Goal: Task Accomplishment & Management: Manage account settings

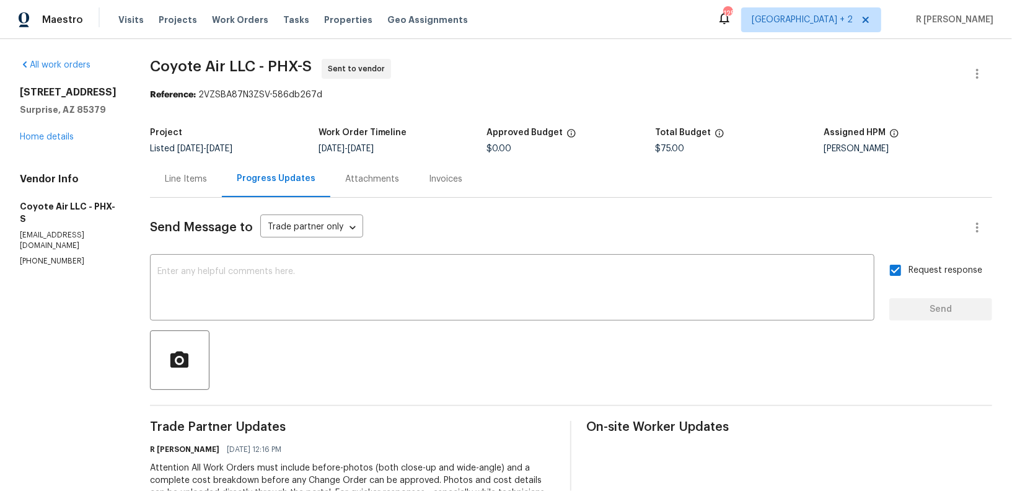
click at [72, 166] on div "All work orders 15240 N 142nd Ave Unit 2102 Surprise, AZ 85379 Home details Ven…" at bounding box center [70, 163] width 100 height 208
click at [55, 141] on link "Home details" at bounding box center [47, 137] width 54 height 9
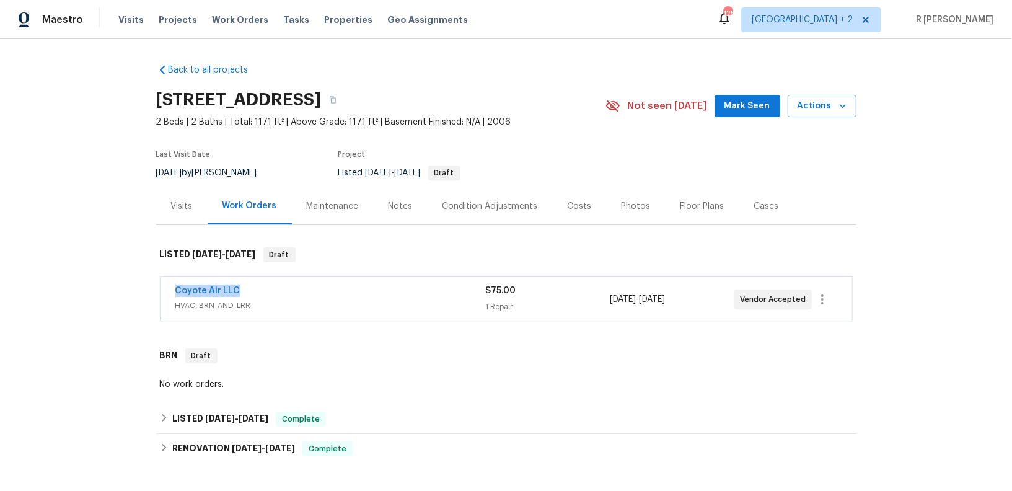
drag, startPoint x: 247, startPoint y: 286, endPoint x: 118, endPoint y: 286, distance: 128.2
click at [118, 286] on div "Back to all projects 15240 N 142nd Ave Unit 2102, Surprise, AZ 85379 2 Beds | 2…" at bounding box center [506, 265] width 1012 height 452
copy link "Coyote Air LLC"
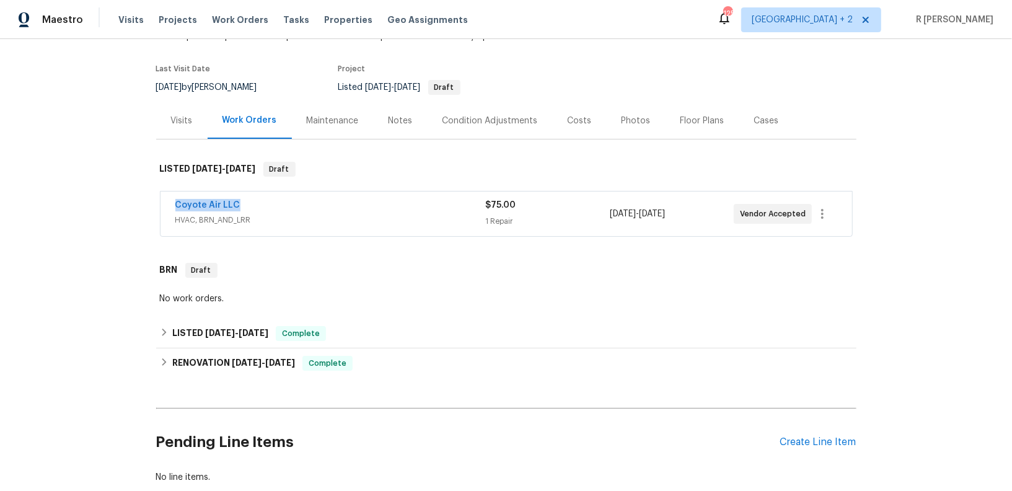
scroll to position [93, 0]
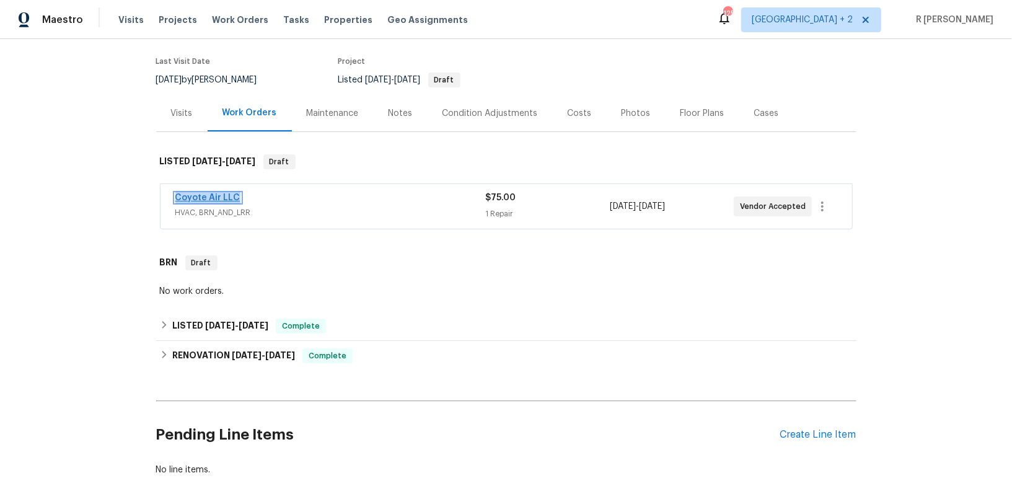
click at [208, 196] on link "Coyote Air LLC" at bounding box center [207, 197] width 65 height 9
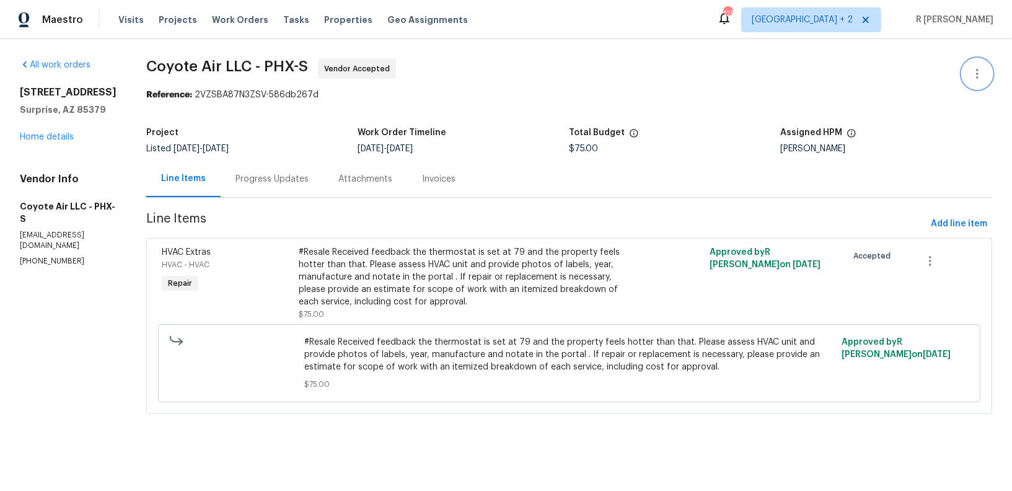
click at [976, 70] on icon "button" at bounding box center [977, 73] width 15 height 15
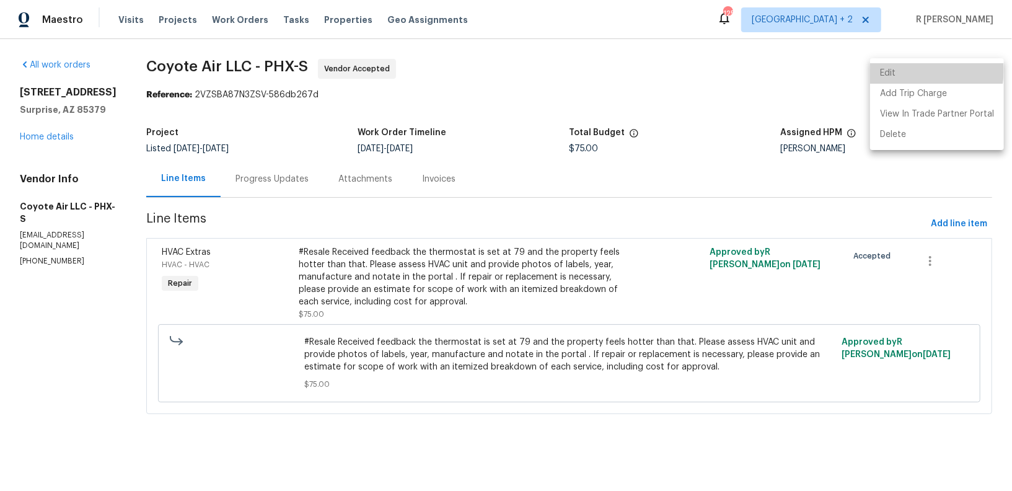
click at [907, 70] on li "Edit" at bounding box center [937, 73] width 134 height 20
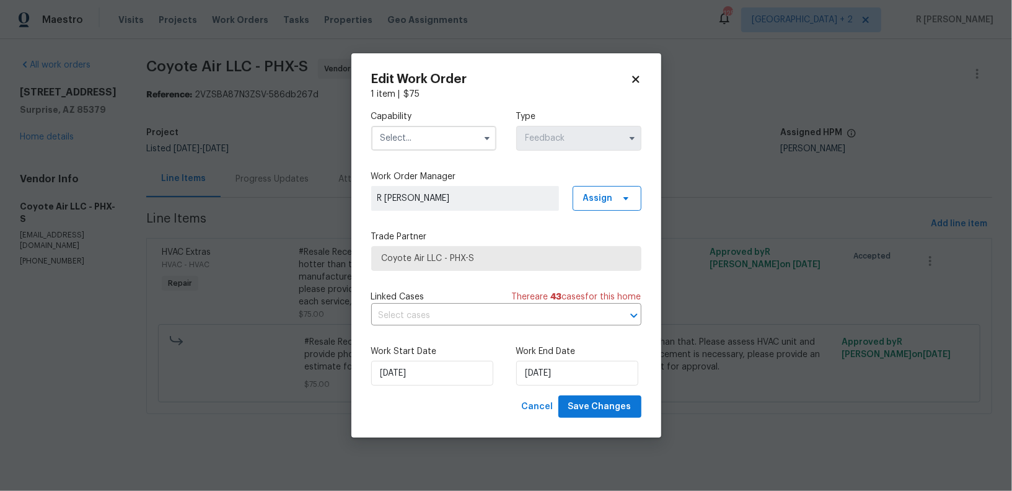
click at [435, 152] on div "Capability Type Feedback" at bounding box center [506, 130] width 270 height 60
click at [414, 139] on input "text" at bounding box center [433, 138] width 125 height 25
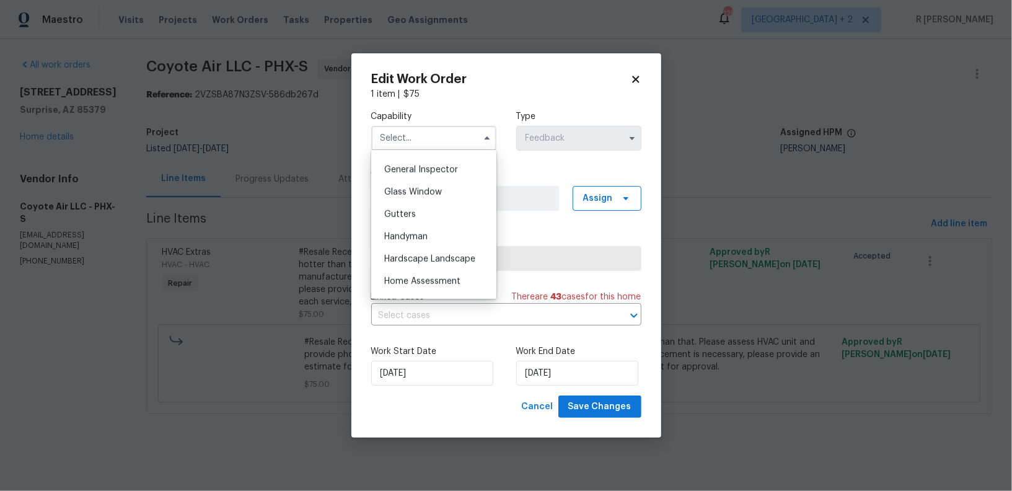
scroll to position [672, 0]
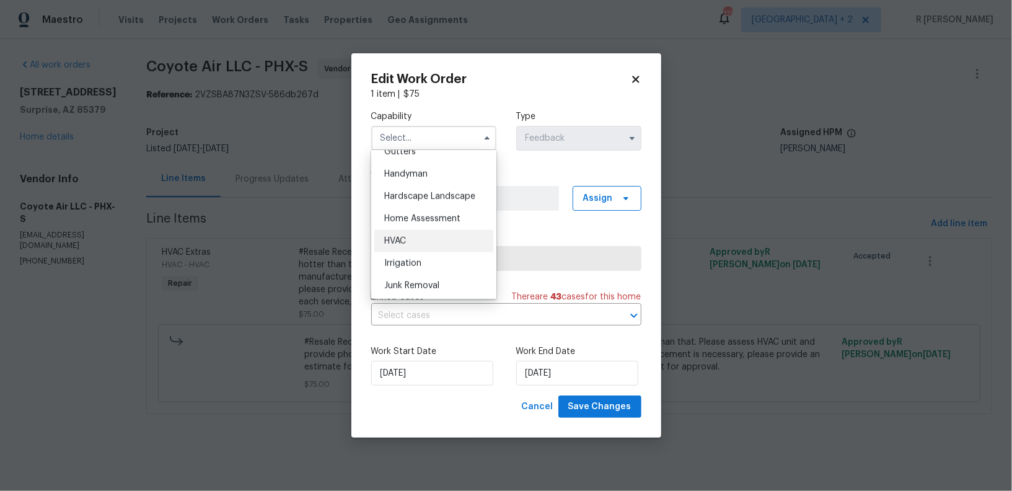
click at [424, 237] on div "HVAC" at bounding box center [433, 241] width 119 height 22
type input "HVAC"
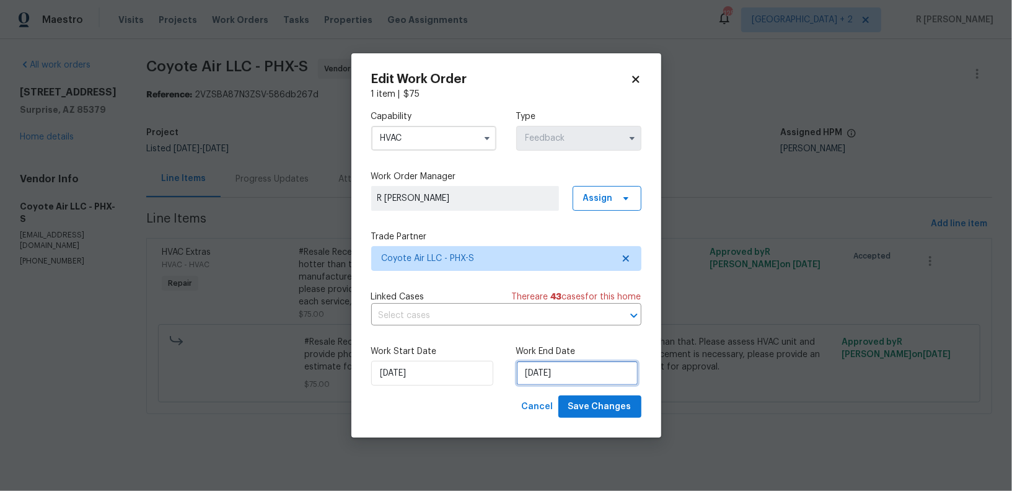
click at [549, 364] on input "18/09/2025" at bounding box center [577, 373] width 122 height 25
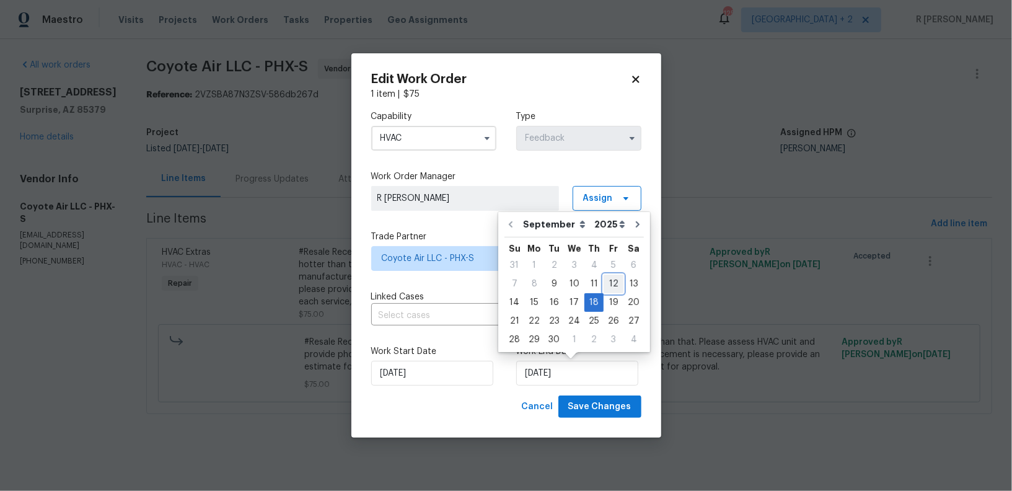
click at [603, 276] on div "12" at bounding box center [613, 283] width 20 height 17
type input "12/09/2025"
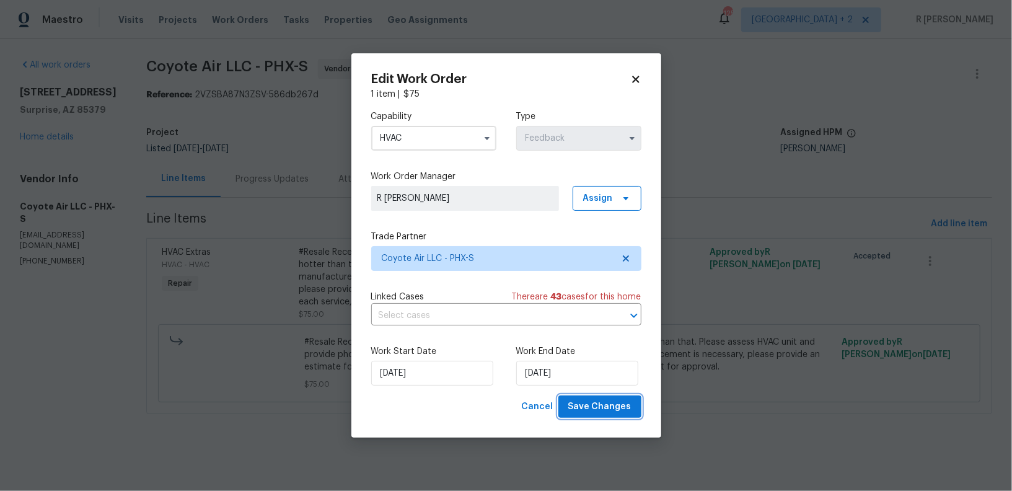
click at [610, 405] on span "Save Changes" at bounding box center [599, 406] width 63 height 15
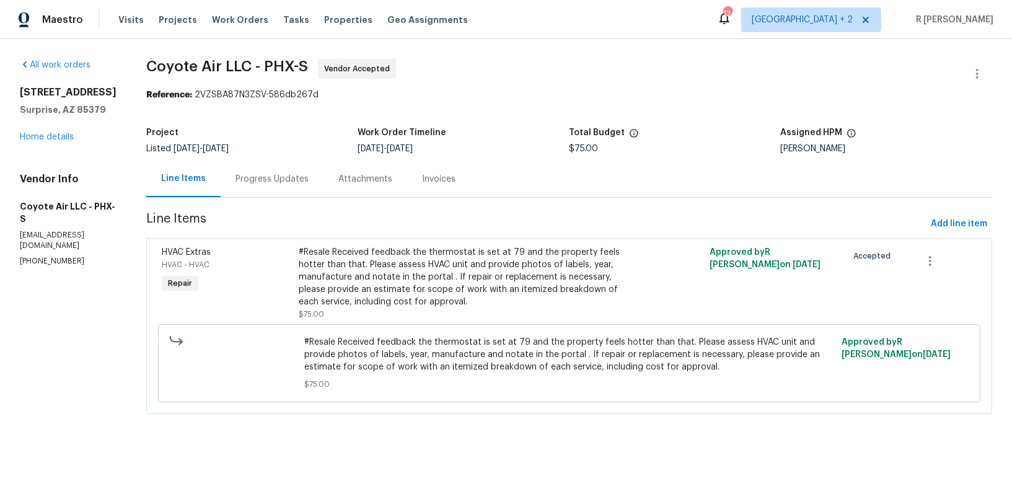
click at [55, 155] on div "All work orders 15240 N 142nd Ave Unit 2102 Surprise, AZ 85379 Home details Ven…" at bounding box center [68, 163] width 97 height 208
click at [53, 141] on link "Home details" at bounding box center [47, 137] width 54 height 9
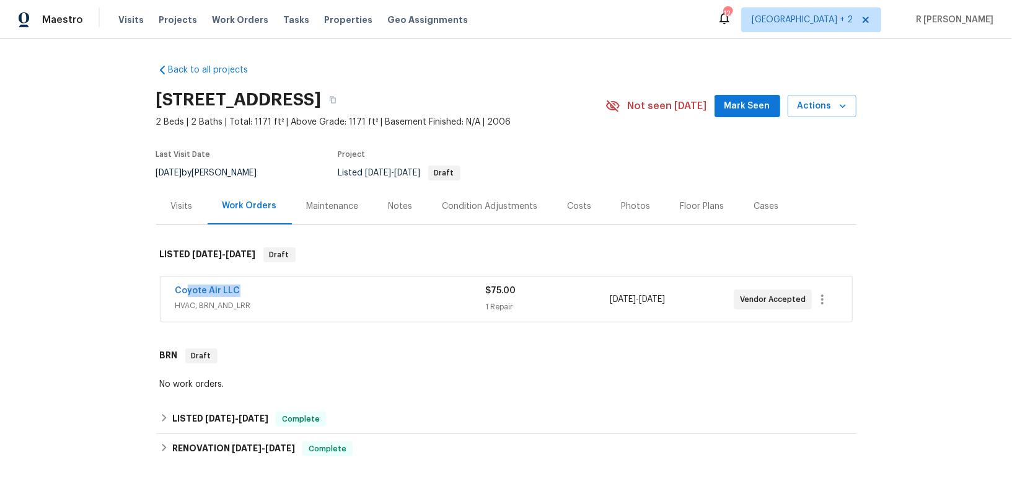
drag, startPoint x: 256, startPoint y: 291, endPoint x: 88, endPoint y: 291, distance: 168.5
click at [88, 291] on div "Back to all projects 15240 N 142nd Ave Unit 2102, Surprise, AZ 85379 2 Beds | 2…" at bounding box center [506, 265] width 1012 height 452
copy link "Coyote Air LLC"
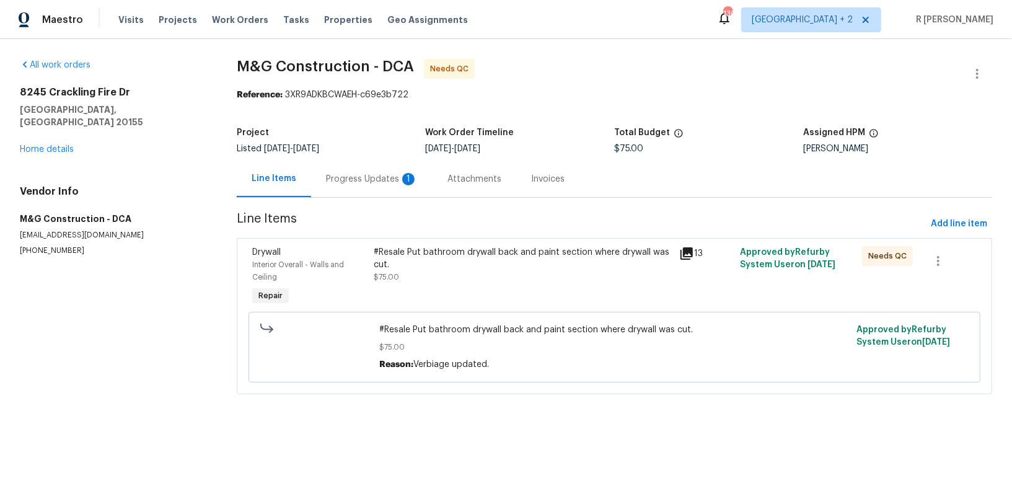
click at [372, 180] on div "Progress Updates 1" at bounding box center [372, 179] width 92 height 12
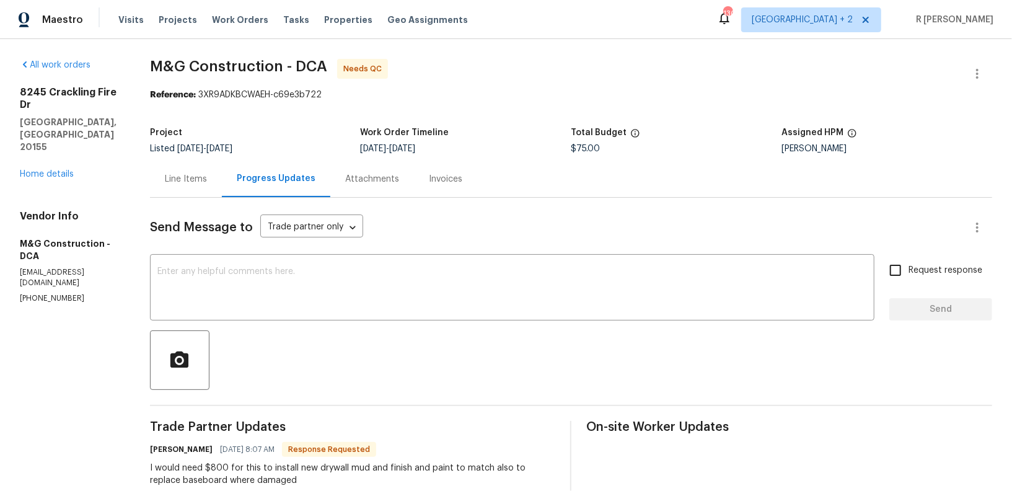
click at [178, 178] on div "Line Items" at bounding box center [186, 179] width 42 height 12
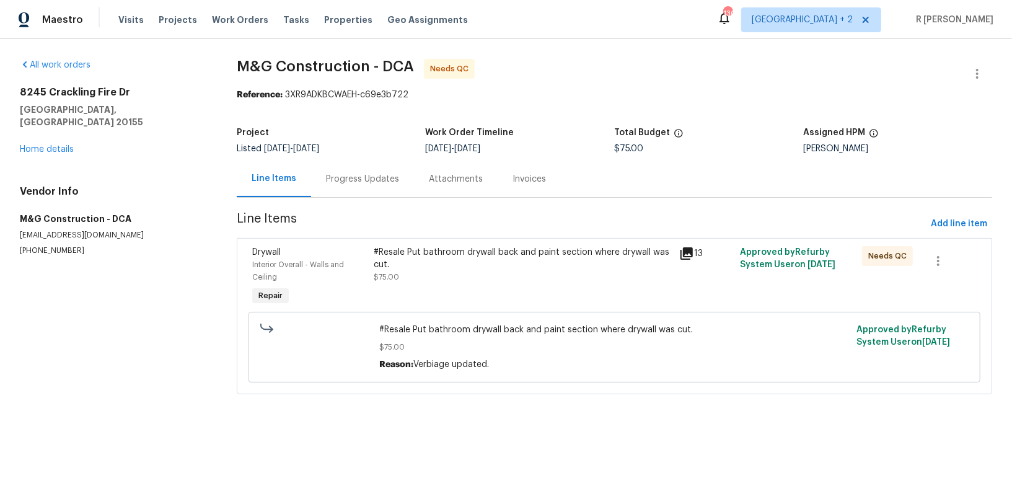
click at [462, 290] on div "#Resale Put bathroom drywall back and paint section where drywall was cut. $75.…" at bounding box center [522, 276] width 305 height 69
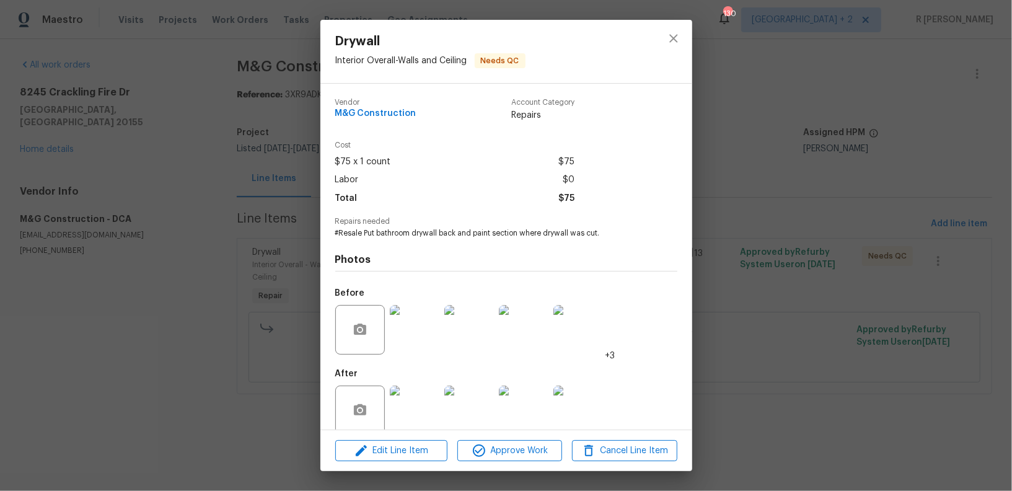
click at [417, 400] on img at bounding box center [415, 410] width 50 height 50
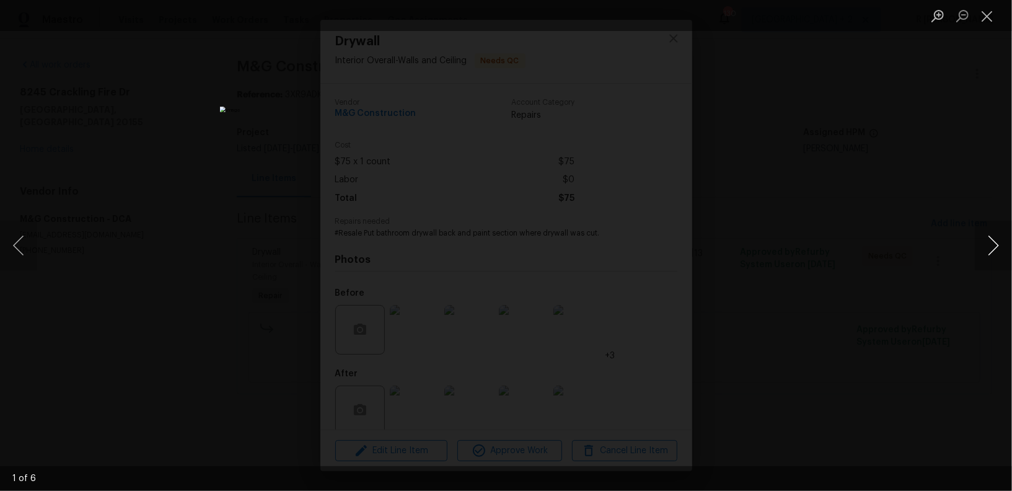
click at [995, 248] on button "Next image" at bounding box center [993, 246] width 37 height 50
click at [995, 19] on button "Close lightbox" at bounding box center [987, 16] width 25 height 22
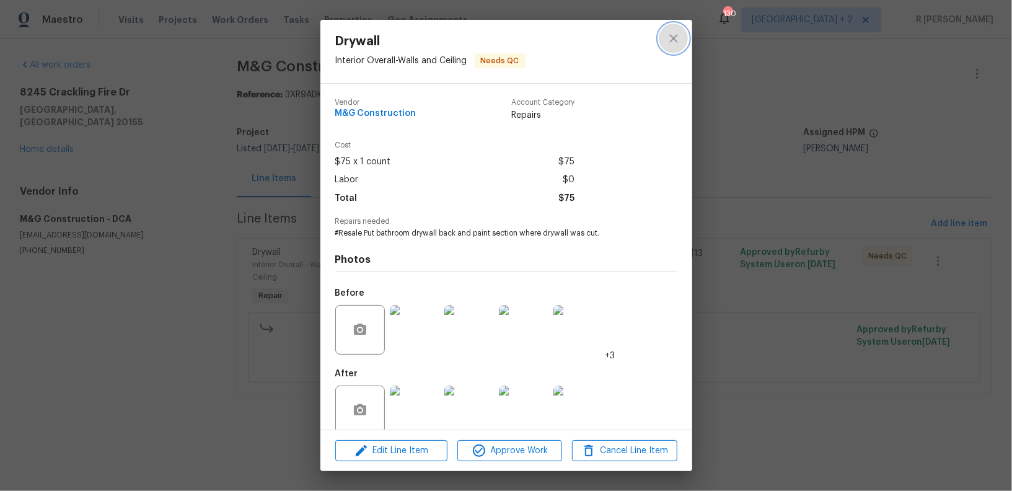
click at [661, 45] on button "close" at bounding box center [674, 39] width 30 height 30
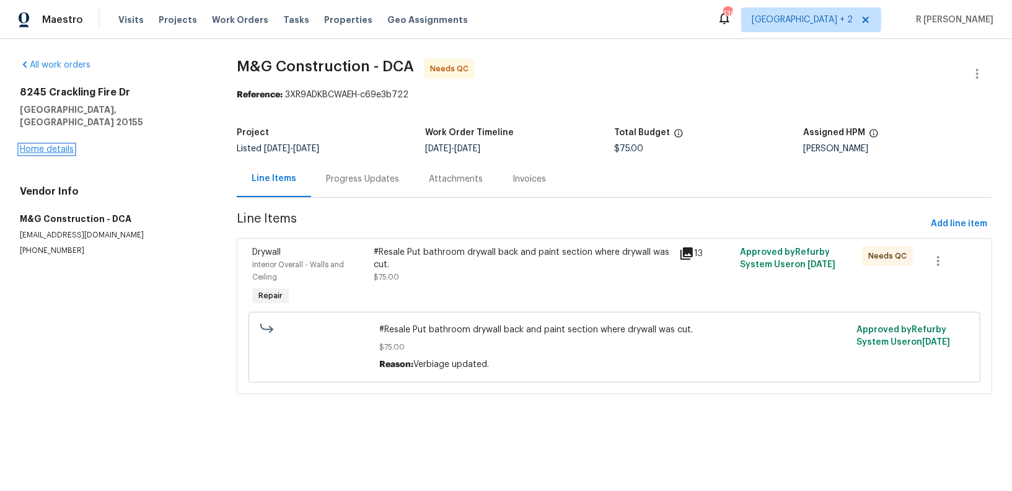
click at [36, 145] on link "Home details" at bounding box center [47, 149] width 54 height 9
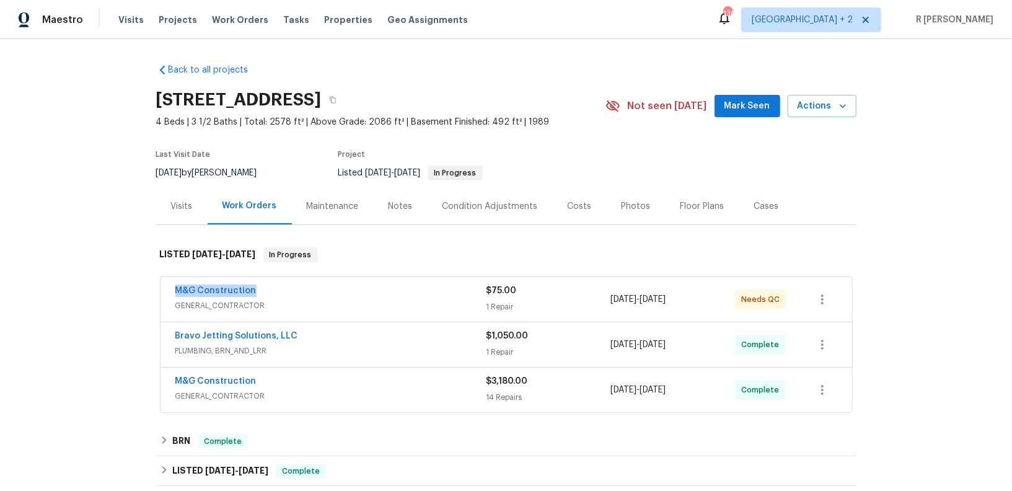
drag, startPoint x: 271, startPoint y: 292, endPoint x: 37, endPoint y: 265, distance: 235.2
click at [37, 265] on div "Back to all projects 8245 Crackling Fire Dr, Gainesville, VA 20155 4 Beds | 3 1…" at bounding box center [506, 265] width 1012 height 452
copy link "M&G Construction"
click at [399, 296] on div "M&G Construction" at bounding box center [330, 291] width 311 height 15
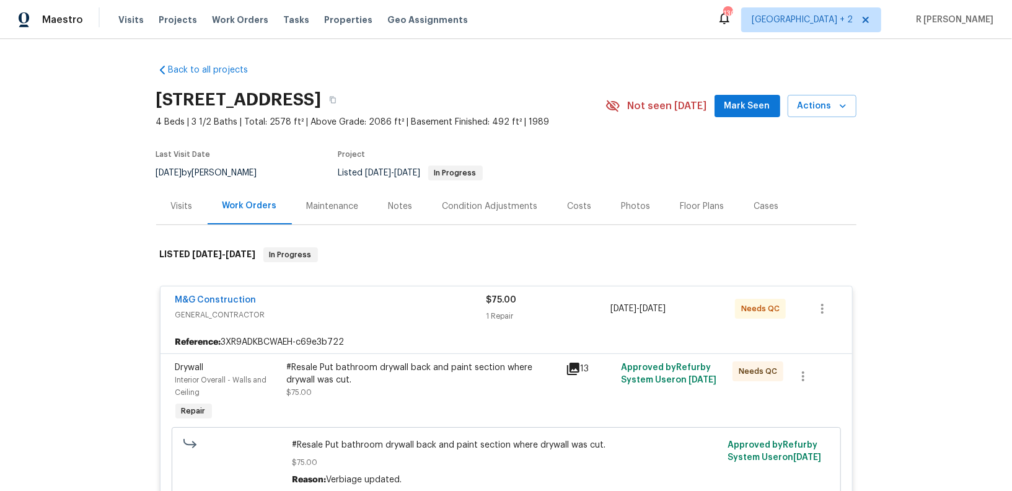
click at [341, 377] on div "#Resale Put bathroom drywall back and paint section where drywall was cut." at bounding box center [422, 373] width 271 height 25
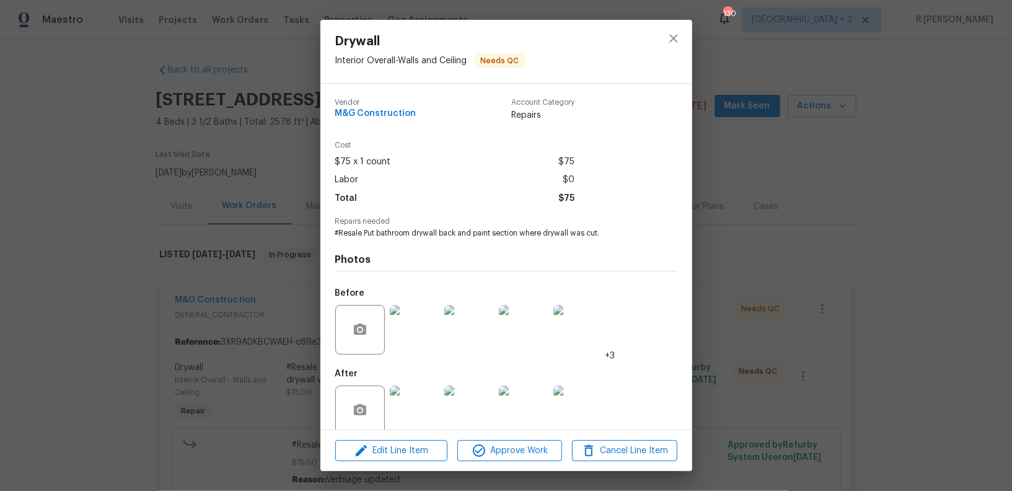
click at [413, 224] on span "Repairs needed" at bounding box center [506, 221] width 342 height 8
click at [403, 239] on div "Photos Before +3 After +2" at bounding box center [506, 341] width 342 height 204
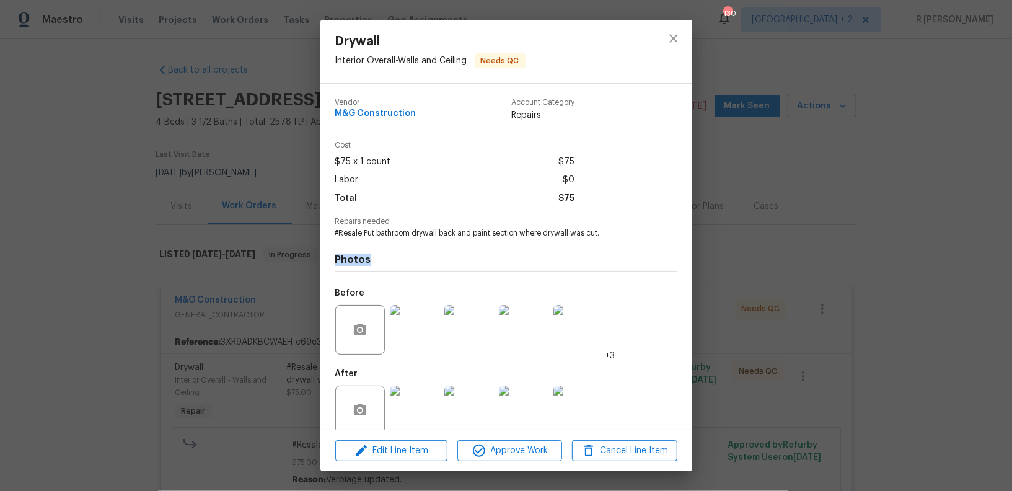
click at [403, 239] on div "Photos Before +3 After +2" at bounding box center [506, 341] width 342 height 204
click at [387, 234] on span "#Resale Put bathroom drywall back and paint section where drywall was cut." at bounding box center [489, 233] width 308 height 11
copy span "#Resale Put bathroom drywall back and paint section where drywall was cut."
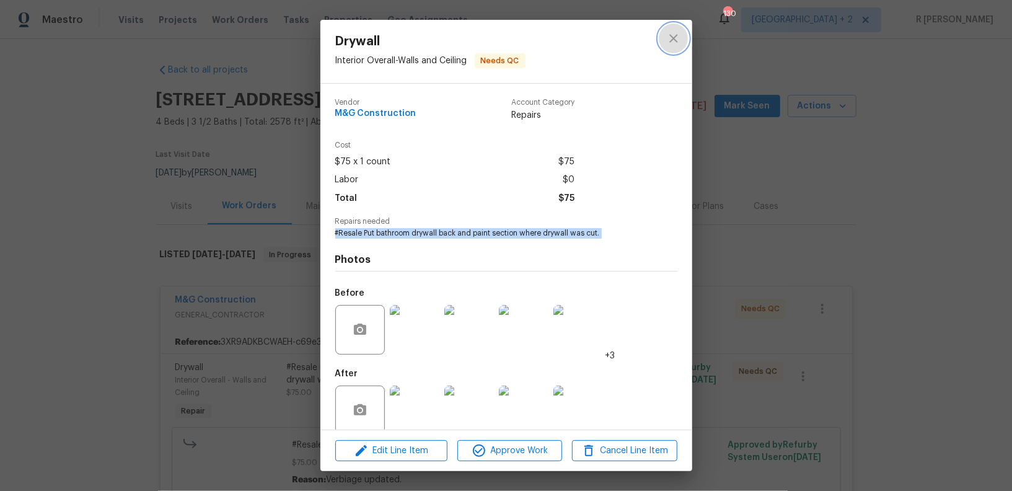
click at [669, 40] on icon "close" at bounding box center [673, 38] width 15 height 15
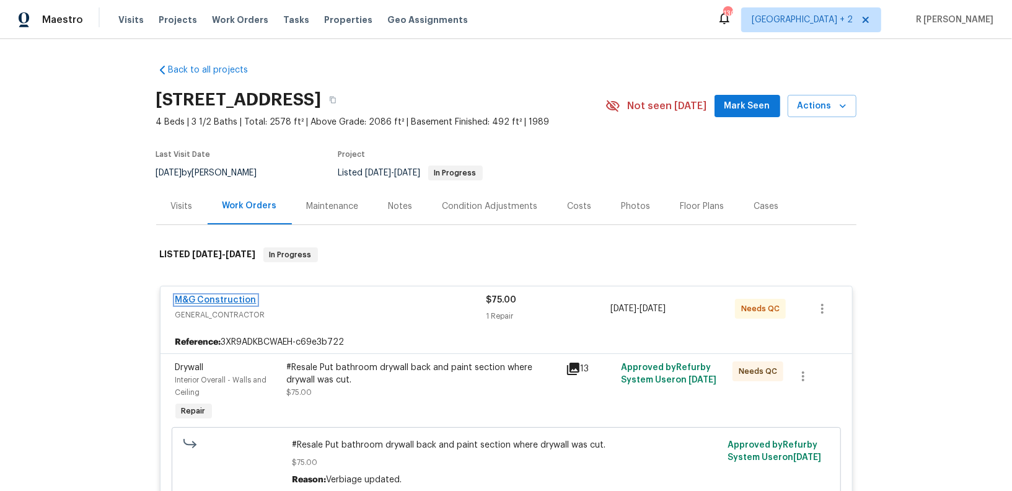
click at [208, 297] on link "M&G Construction" at bounding box center [215, 300] width 81 height 9
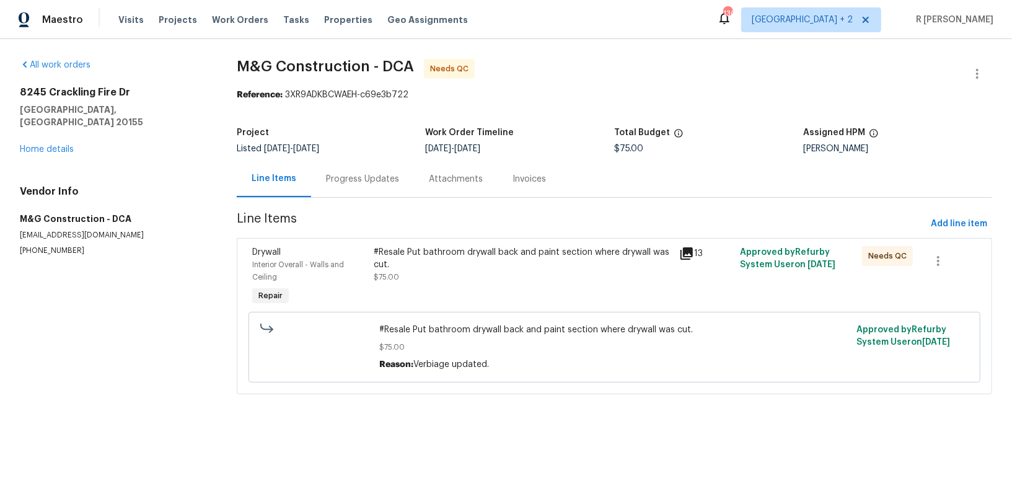
click at [372, 186] on div "Progress Updates" at bounding box center [362, 178] width 103 height 37
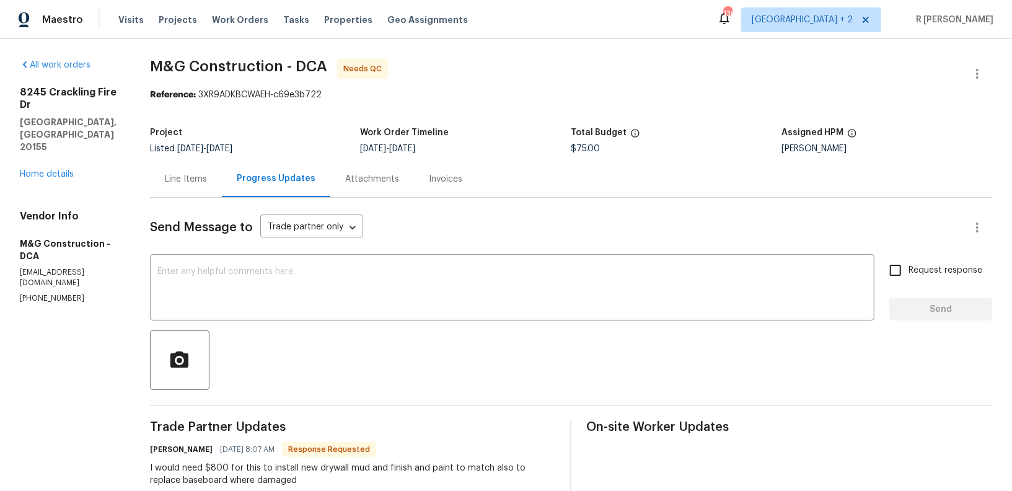
scroll to position [140, 0]
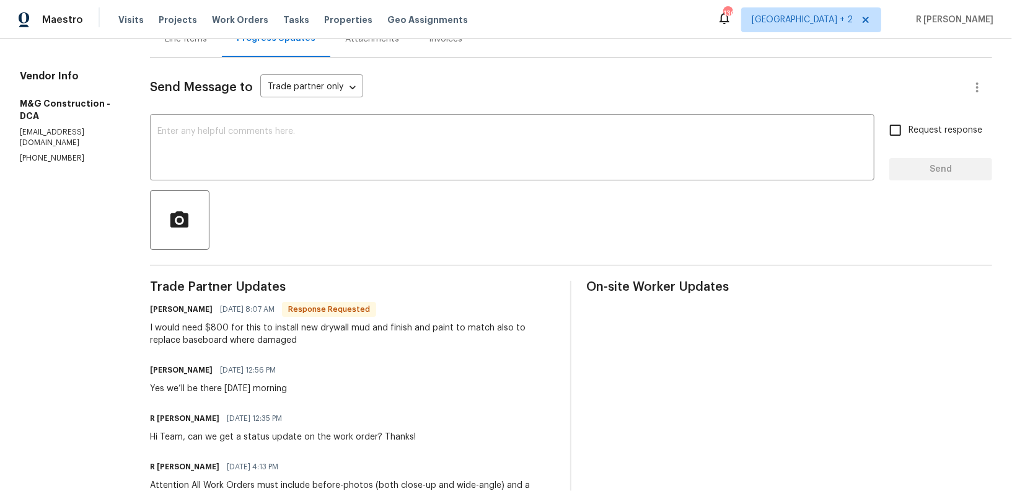
click at [197, 333] on div "I would need $800 for this to install new drywall mud and finish and paint to m…" at bounding box center [353, 334] width 406 height 25
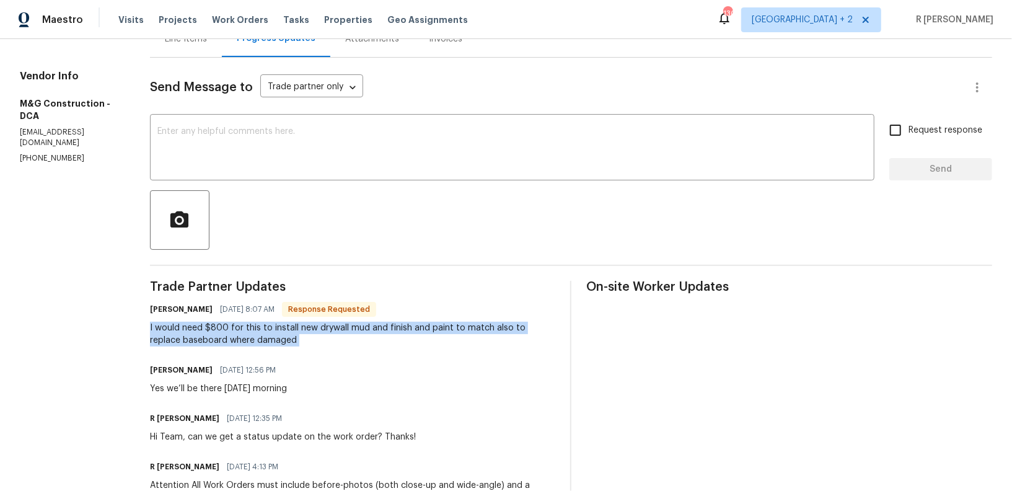
click at [197, 333] on div "I would need $800 for this to install new drywall mud and finish and paint to m…" at bounding box center [353, 334] width 406 height 25
copy div "I would need $800 for this to install new drywall mud and finish and paint to m…"
click at [341, 115] on div "Send Message to Trade partner only Trade partner only ​ x ​ Request response Se…" at bounding box center [571, 343] width 842 height 571
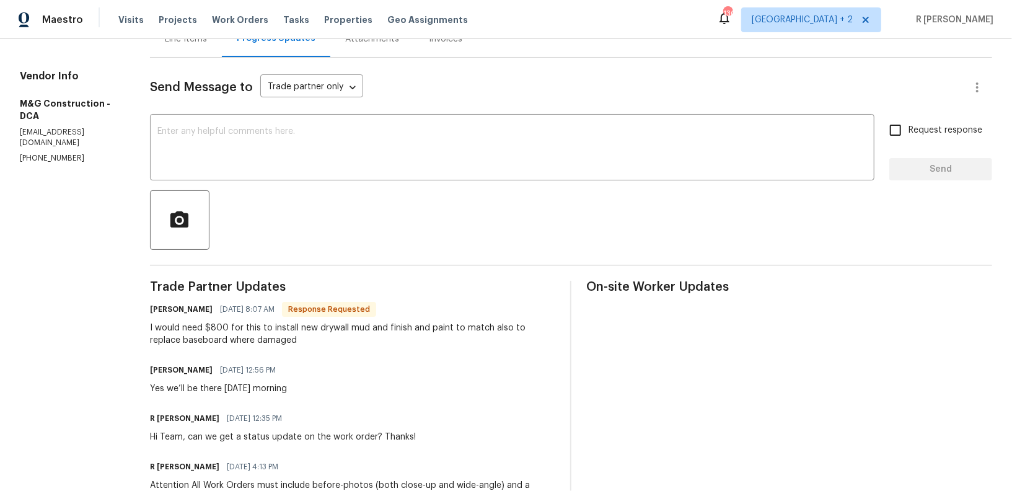
click at [341, 115] on div "Send Message to Trade partner only Trade partner only ​ x ​ Request response Se…" at bounding box center [571, 343] width 842 height 571
click at [162, 309] on h6 "Cheila Marquina" at bounding box center [181, 309] width 63 height 12
copy h6 "Cheila Marquina"
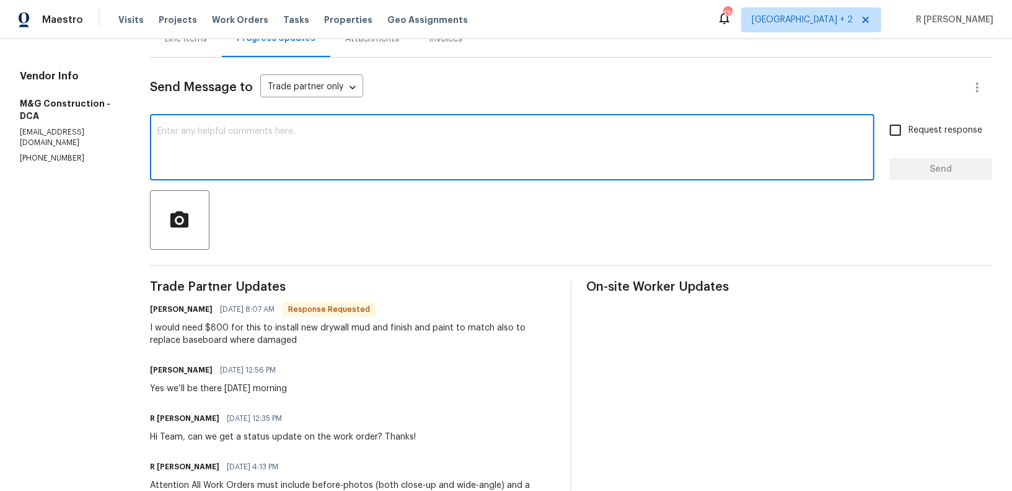
click at [331, 136] on textarea at bounding box center [511, 148] width 709 height 43
paste textarea "Cheila Marquina"
type textarea "Thank you Cheila Marquina. We will get back to you asap."
click at [940, 129] on span "Request response" at bounding box center [945, 130] width 74 height 13
click at [908, 129] on input "Request response" at bounding box center [895, 130] width 26 height 26
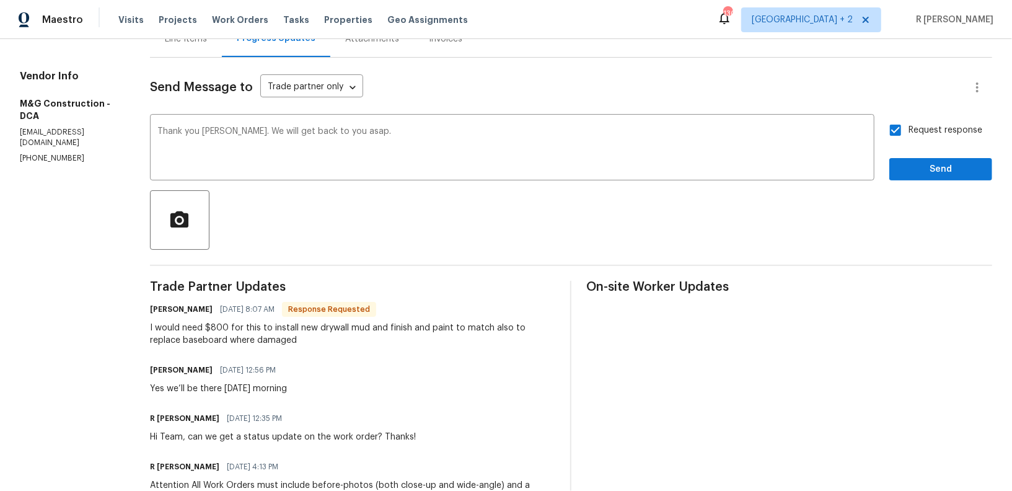
click at [940, 129] on span "Request response" at bounding box center [945, 130] width 74 height 13
click at [908, 129] on input "Request response" at bounding box center [895, 130] width 26 height 26
checkbox input "false"
click at [921, 170] on span "Send" at bounding box center [940, 169] width 83 height 15
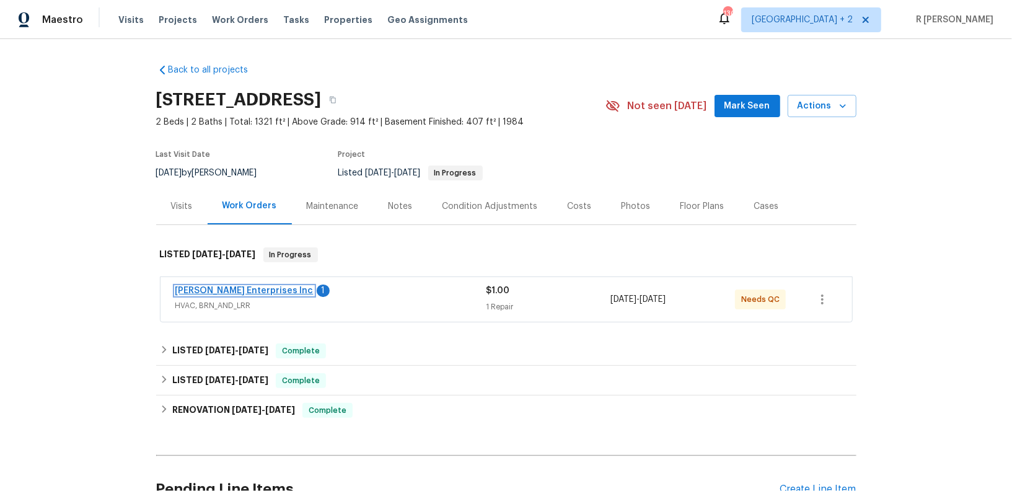
click at [227, 290] on link "Deschene Enterprises Inc" at bounding box center [244, 290] width 138 height 9
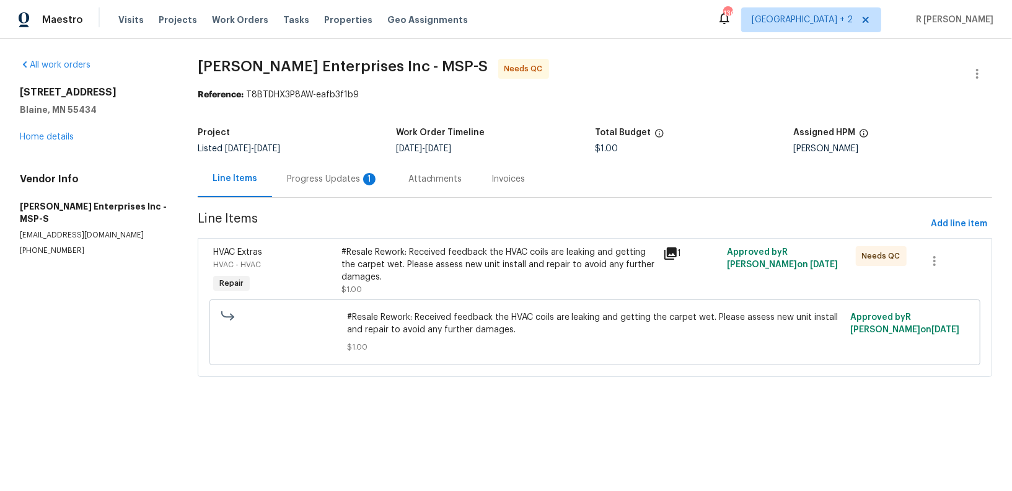
click at [308, 195] on div "Progress Updates 1" at bounding box center [332, 178] width 121 height 37
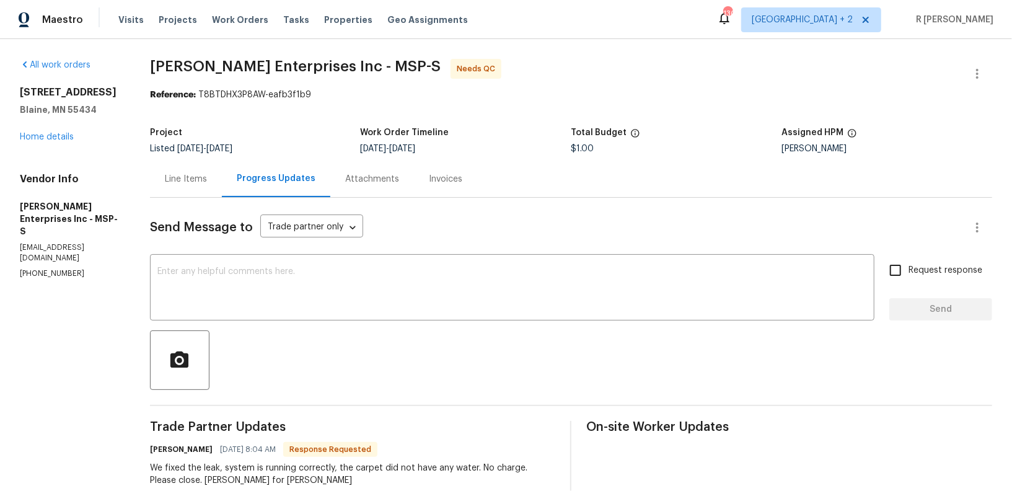
click at [183, 181] on div "Line Items" at bounding box center [186, 179] width 42 height 12
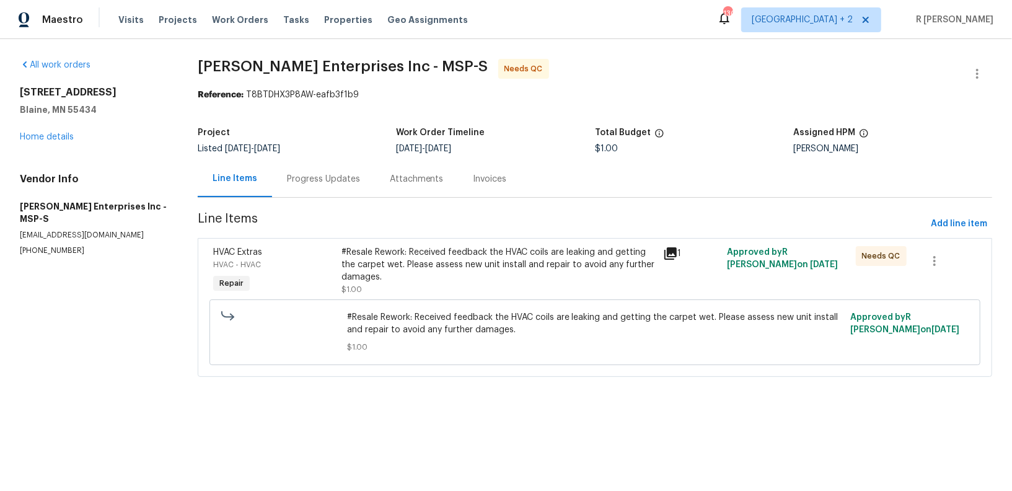
click at [313, 192] on div "Progress Updates" at bounding box center [323, 178] width 103 height 37
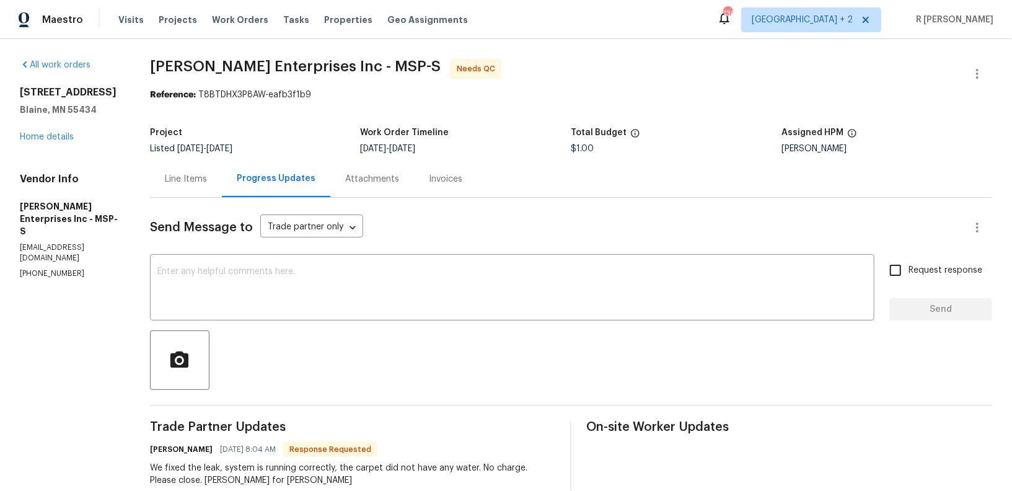
click at [180, 173] on div "Line Items" at bounding box center [186, 179] width 42 height 12
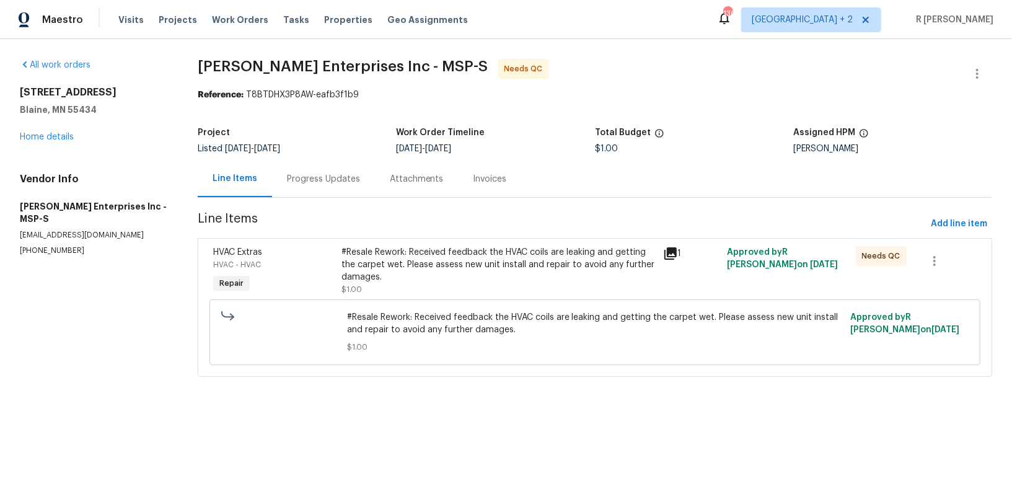
click at [672, 256] on icon at bounding box center [670, 253] width 12 height 12
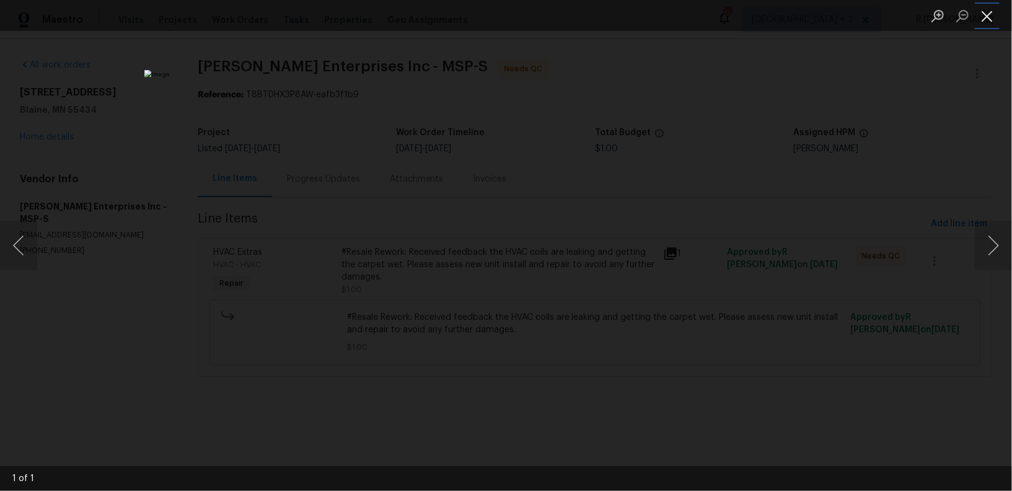
click at [990, 15] on button "Close lightbox" at bounding box center [987, 16] width 25 height 22
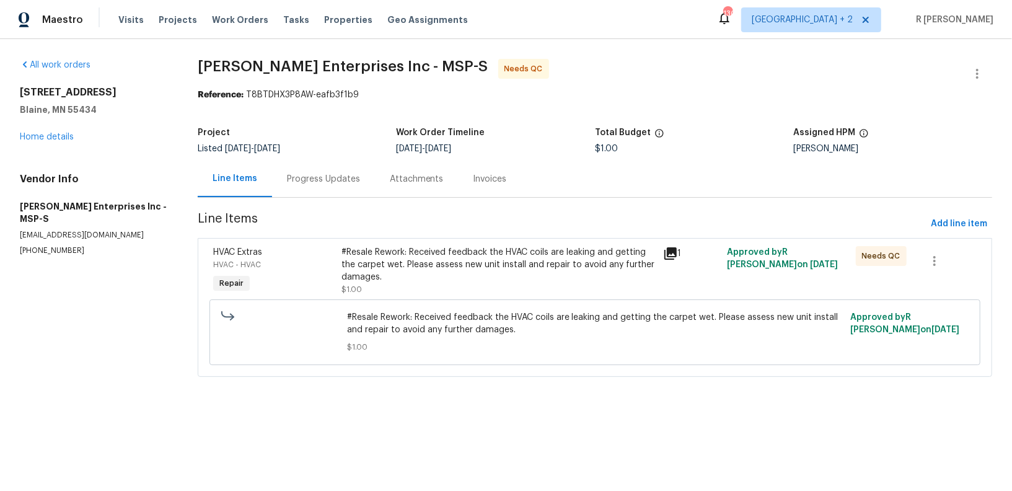
click at [360, 172] on div "Progress Updates" at bounding box center [323, 178] width 103 height 37
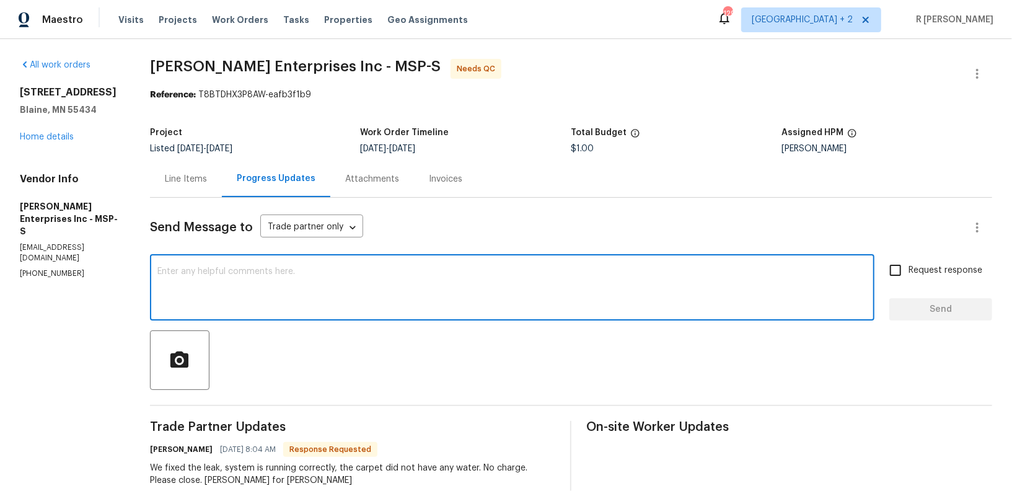
click at [277, 288] on textarea at bounding box center [511, 288] width 709 height 43
type textarea "Thank you so Jim."
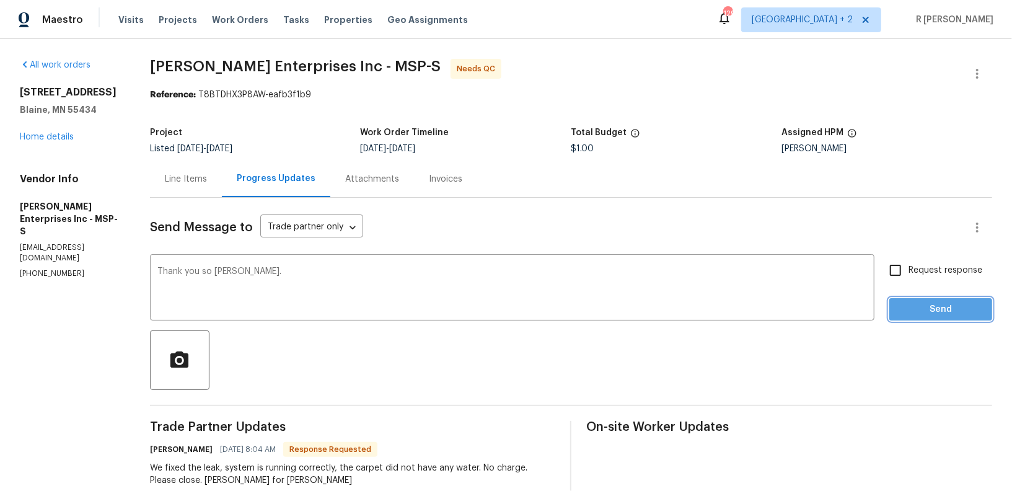
click at [958, 314] on span "Send" at bounding box center [940, 309] width 83 height 15
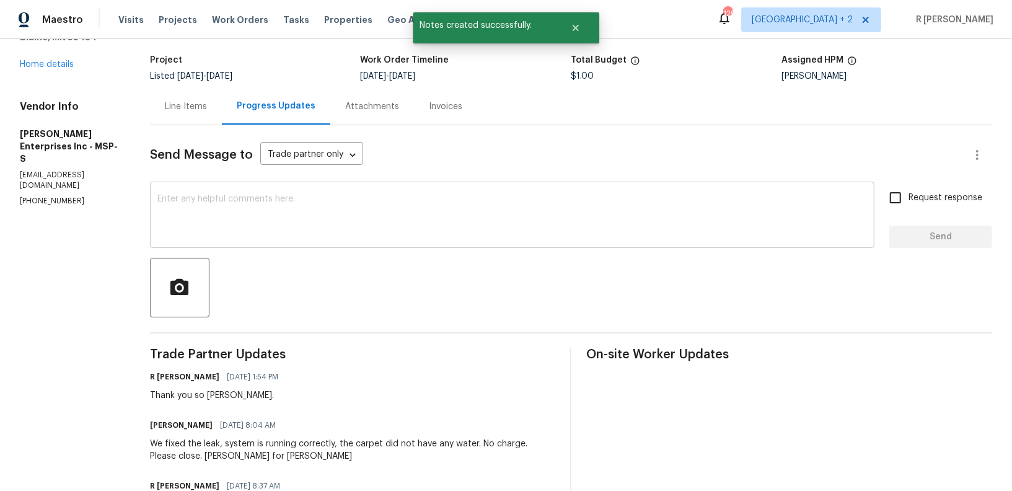
scroll to position [212, 0]
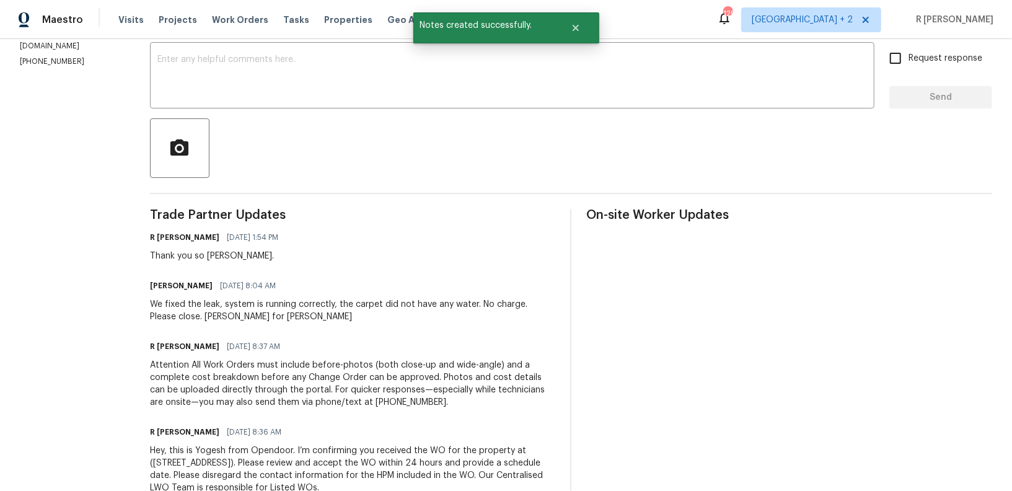
click at [246, 302] on div "We fixed the leak, system is running correctly, the carpet did not have any wat…" at bounding box center [353, 310] width 406 height 25
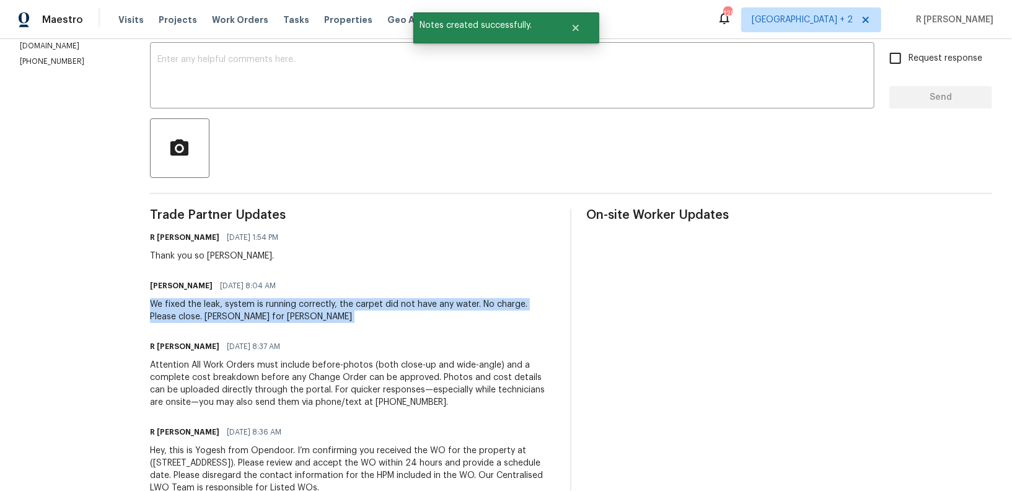
click at [246, 302] on div "We fixed the leak, system is running correctly, the carpet did not have any wat…" at bounding box center [353, 310] width 406 height 25
copy div "We fixed the leak, system is running correctly, the carpet did not have any wat…"
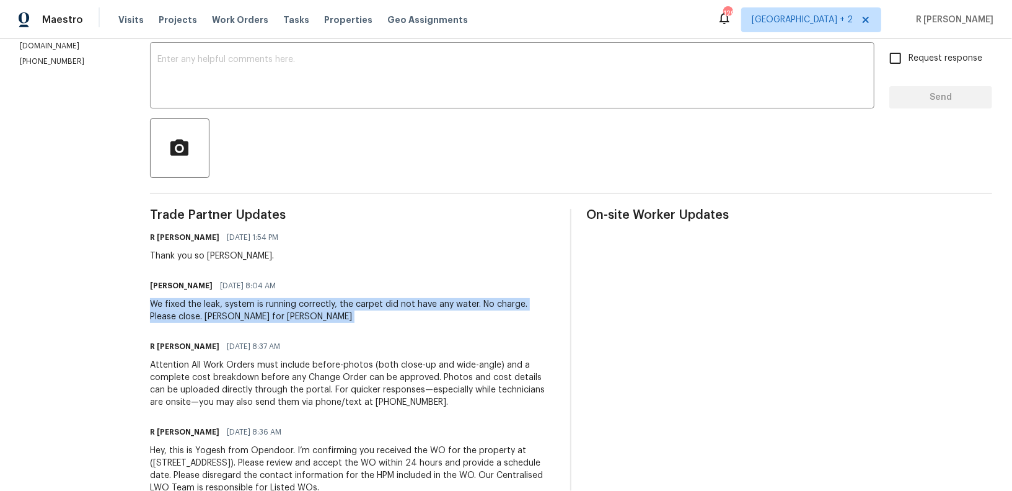
scroll to position [0, 0]
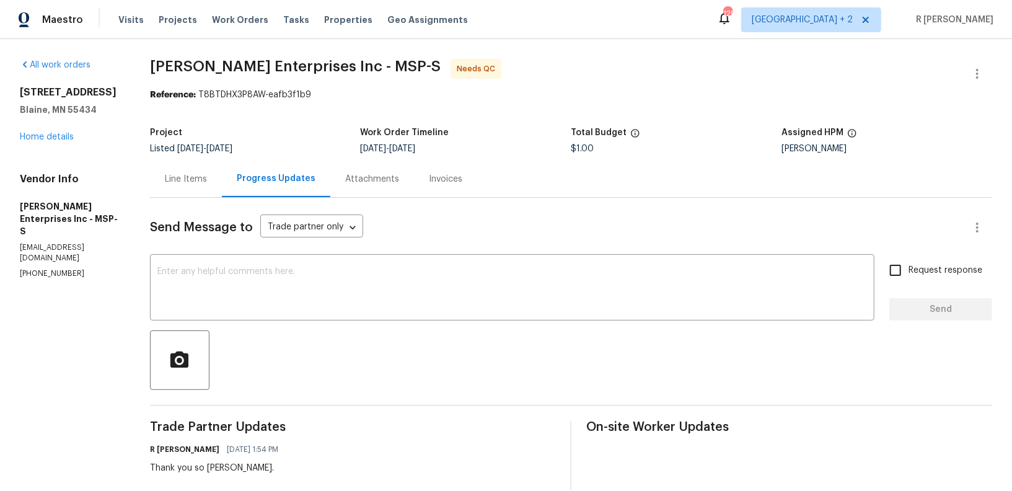
click at [30, 144] on div "All work orders 800 125th Ln NE Blaine, MN 55434 Home details Vendor Info Desch…" at bounding box center [70, 169] width 100 height 220
click at [35, 141] on div "800 125th Ln NE Blaine, MN 55434 Home details" at bounding box center [70, 114] width 100 height 57
click at [38, 139] on link "Home details" at bounding box center [47, 137] width 54 height 9
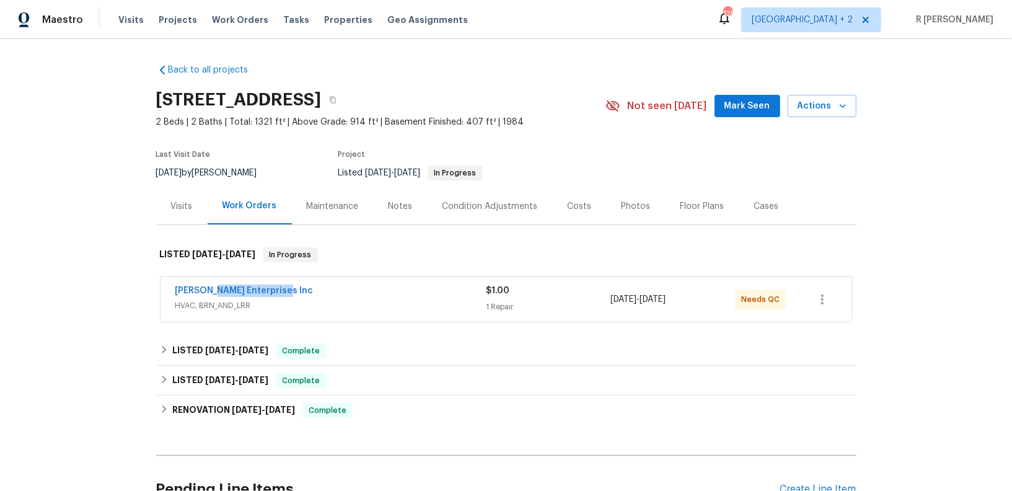
drag, startPoint x: 292, startPoint y: 289, endPoint x: 159, endPoint y: 287, distance: 133.2
click at [159, 287] on div "Deschene Enterprises Inc HVAC, BRN_AND_LRR $1.00 1 Repair 9/8/2025 - 9/10/2025 …" at bounding box center [506, 299] width 700 height 51
copy link "Deschene Enterprises Inc"
click at [199, 284] on span "Deschene Enterprises Inc" at bounding box center [244, 290] width 138 height 12
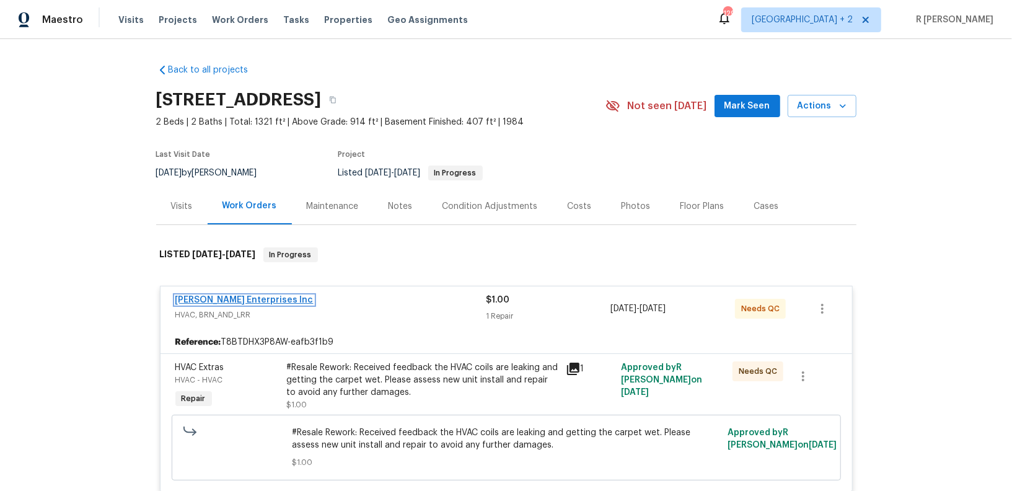
click at [190, 299] on link "Deschene Enterprises Inc" at bounding box center [244, 300] width 138 height 9
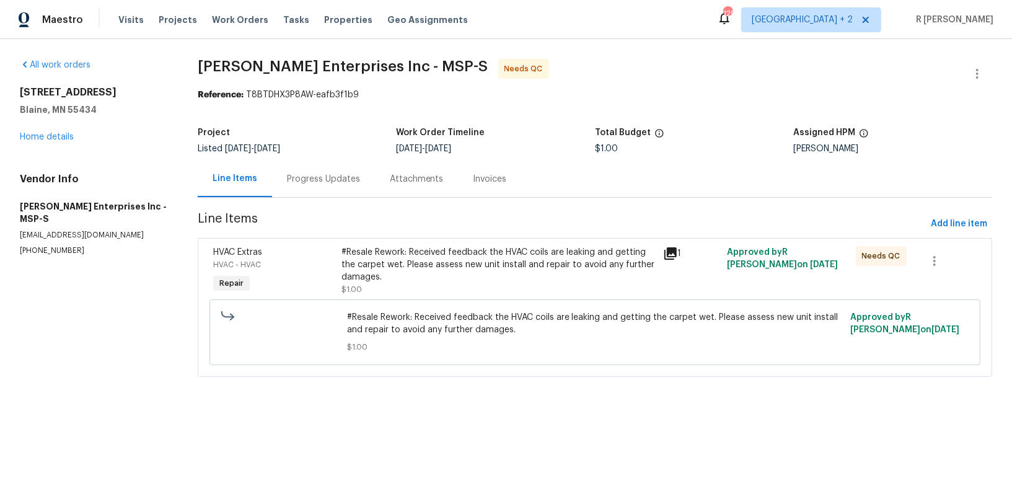
click at [276, 176] on div "Progress Updates" at bounding box center [323, 178] width 103 height 37
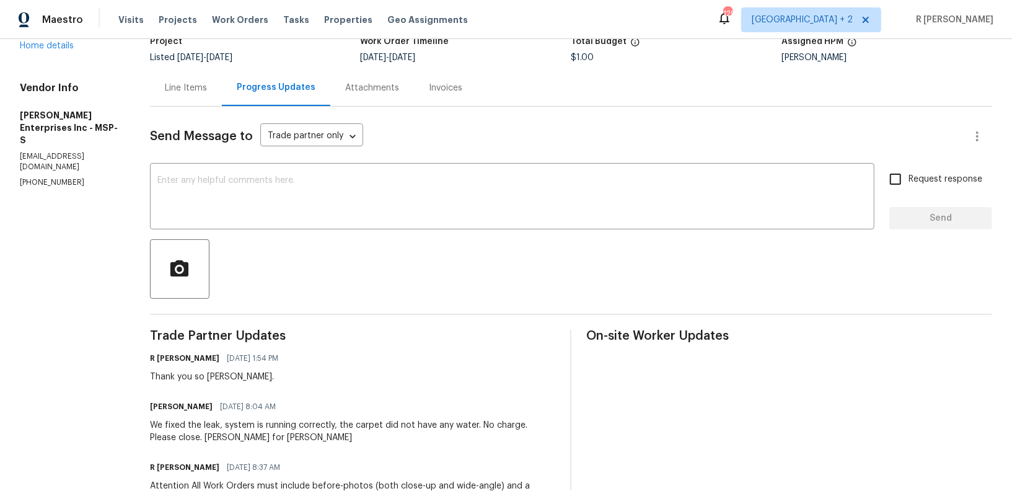
scroll to position [217, 0]
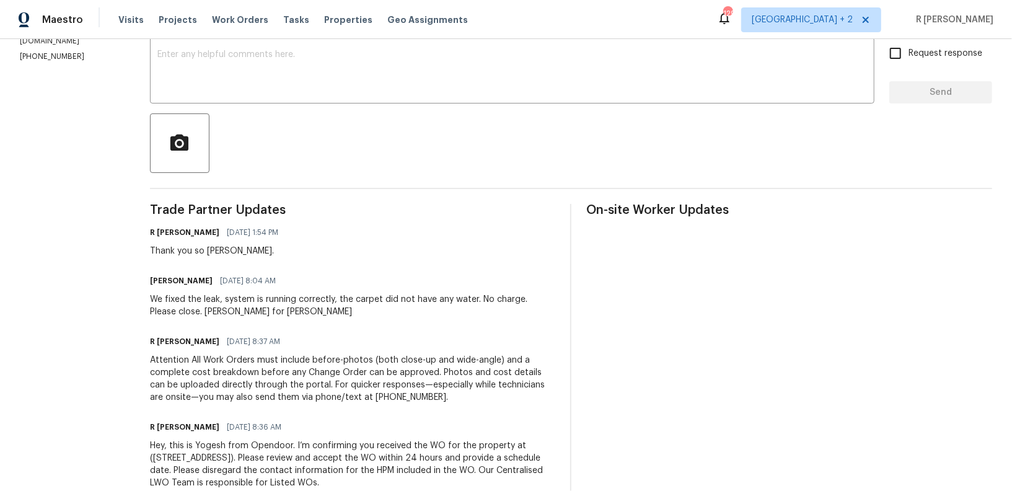
click at [188, 302] on div "We fixed the leak, system is running correctly, the carpet did not have any wat…" at bounding box center [353, 305] width 406 height 25
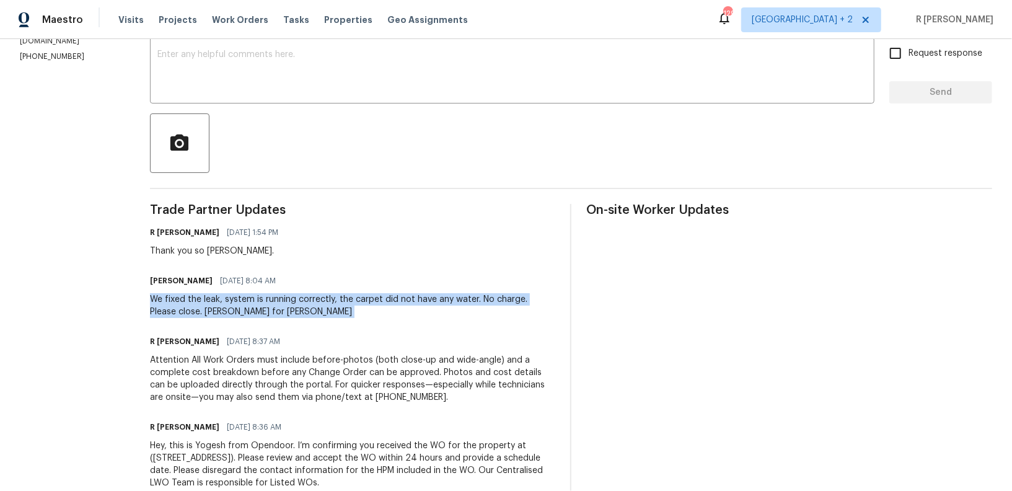
click at [188, 302] on div "We fixed the leak, system is running correctly, the carpet did not have any wat…" at bounding box center [353, 305] width 406 height 25
copy div "We fixed the leak, system is running correctly, the carpet did not have any wat…"
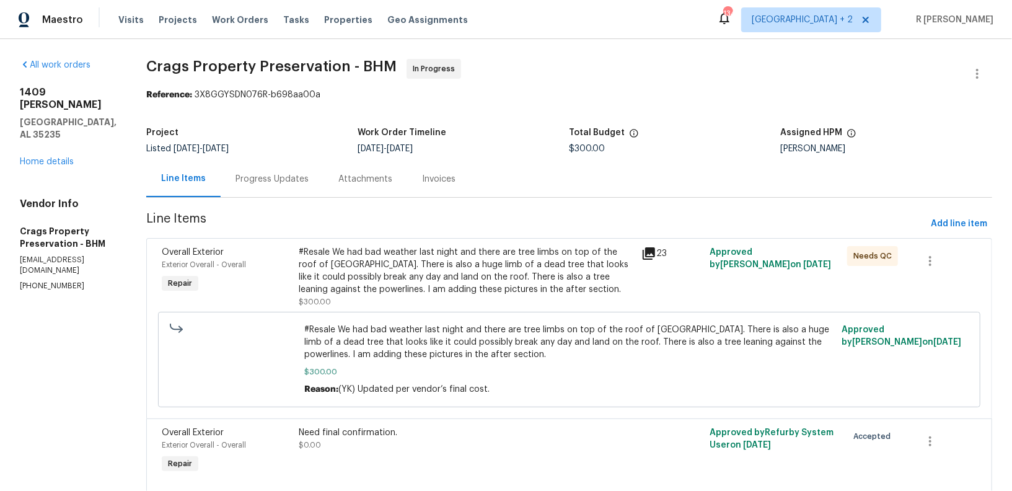
click at [305, 169] on div "Progress Updates" at bounding box center [272, 178] width 103 height 37
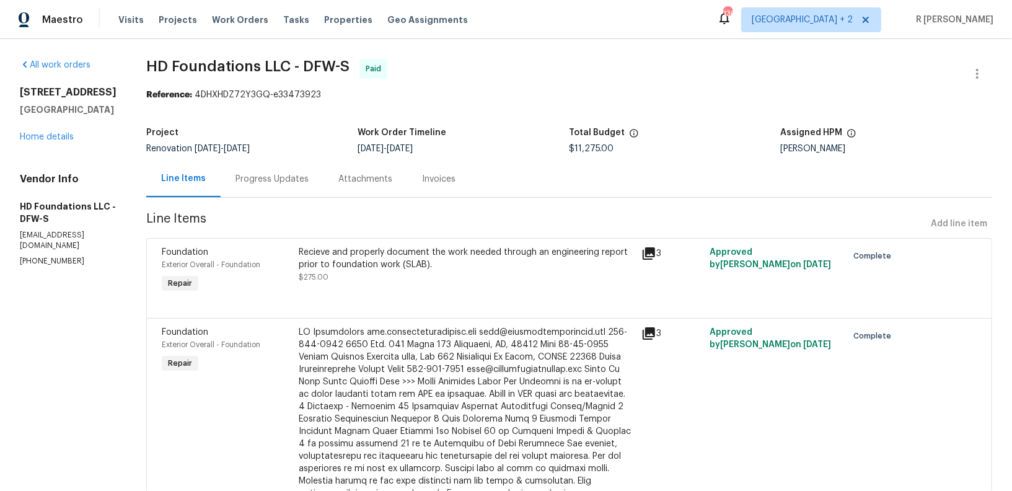
click at [289, 191] on div "Progress Updates" at bounding box center [272, 178] width 103 height 37
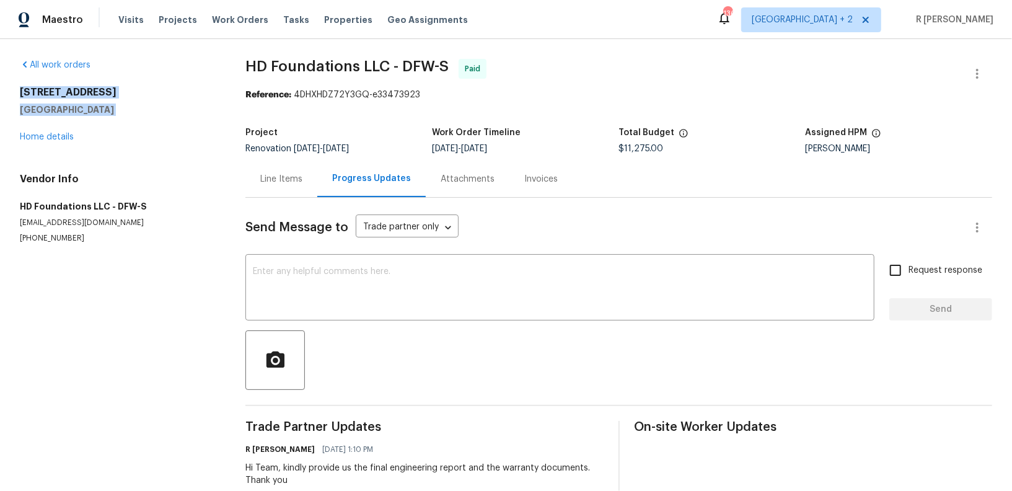
drag, startPoint x: 99, startPoint y: 118, endPoint x: 10, endPoint y: 90, distance: 93.1
click at [10, 90] on div "All work orders 720 Tanglewood Dr Hurst, TX 76053 Home details Vendor Info HD F…" at bounding box center [506, 310] width 1012 height 543
copy div "720 Tanglewood Dr Hurst, TX 76053"
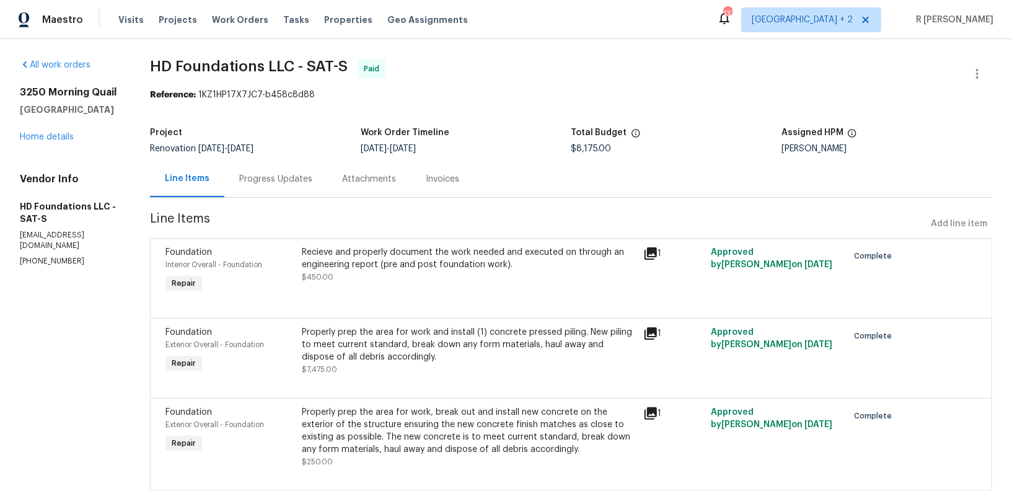
click at [315, 188] on div "Progress Updates" at bounding box center [275, 178] width 103 height 37
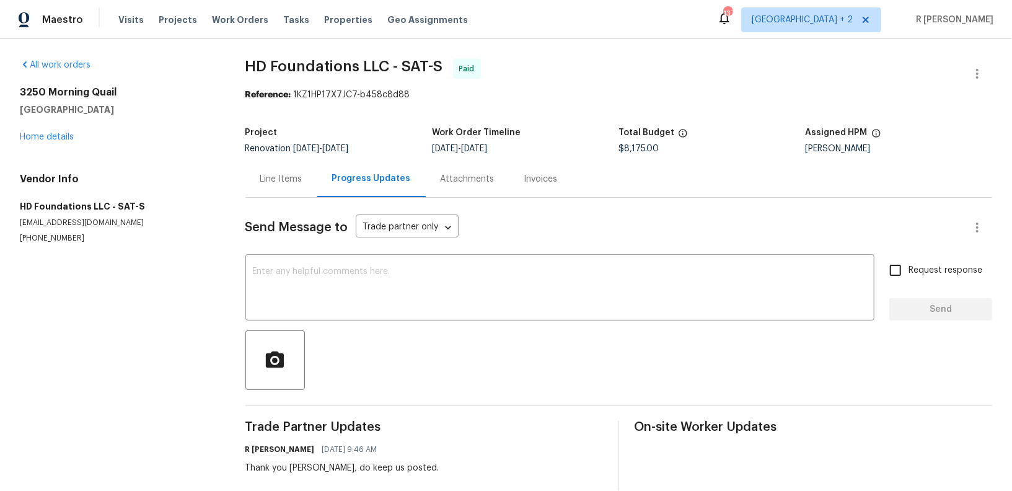
click at [51, 239] on p "(817) 226-7221" at bounding box center [118, 238] width 196 height 11
copy p "(817) 226-7221"
click at [137, 110] on h5 "New Braunfels, TX 78130" at bounding box center [118, 109] width 196 height 12
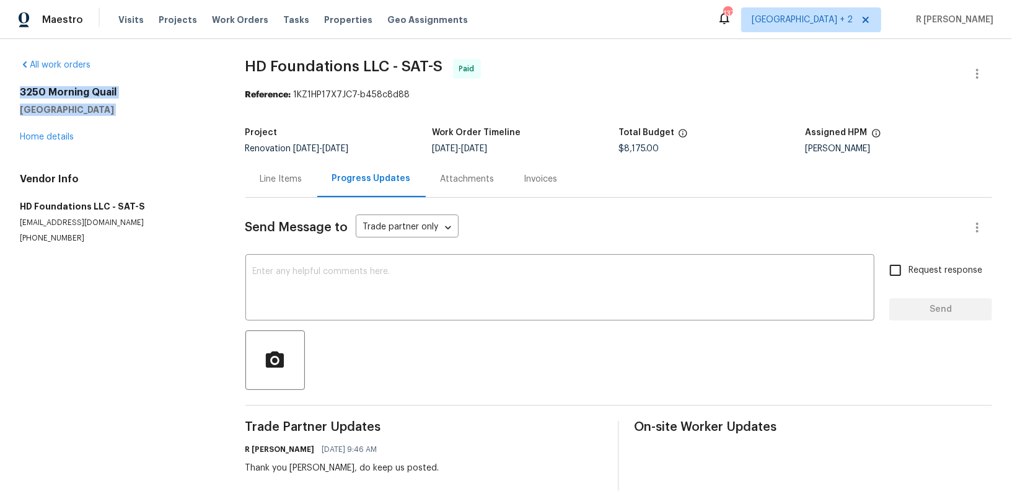
drag, startPoint x: 137, startPoint y: 110, endPoint x: 9, endPoint y: 91, distance: 129.6
click at [9, 91] on div "All work orders 3250 Morning Quail New Braunfels, TX 78130 Home details Vendor …" at bounding box center [506, 443] width 1012 height 809
copy div "3250 Morning Quail New Braunfels, TX 78130"
click at [112, 222] on p "hunter@hdfoundationrepair.com" at bounding box center [118, 222] width 196 height 11
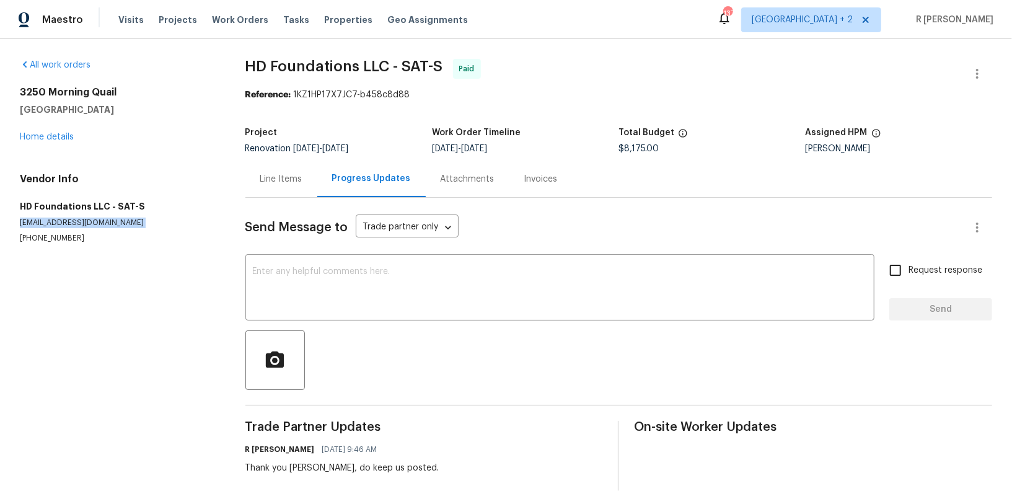
click at [112, 222] on p "hunter@hdfoundationrepair.com" at bounding box center [118, 222] width 196 height 11
copy p "hunter@hdfoundationrepair.com"
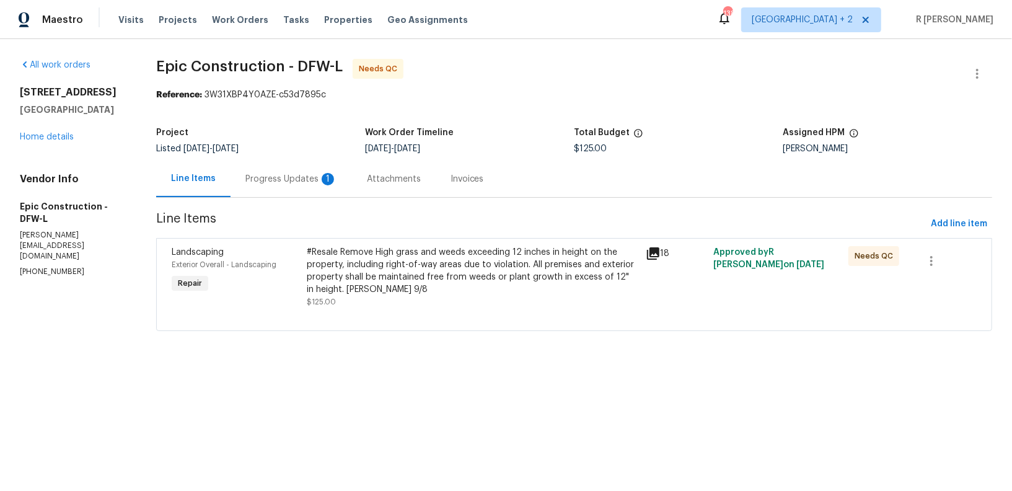
click at [301, 183] on div "Progress Updates 1" at bounding box center [291, 179] width 92 height 12
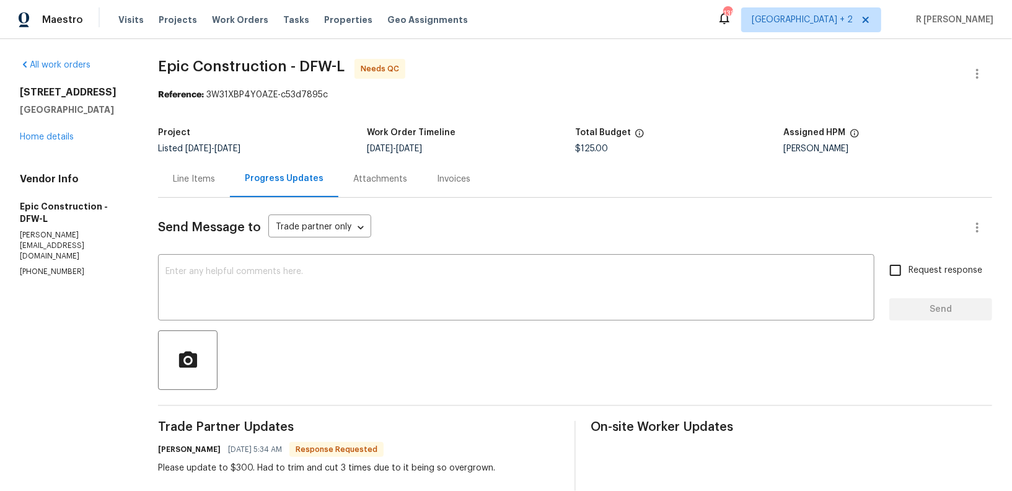
click at [197, 177] on div "Line Items" at bounding box center [194, 179] width 42 height 12
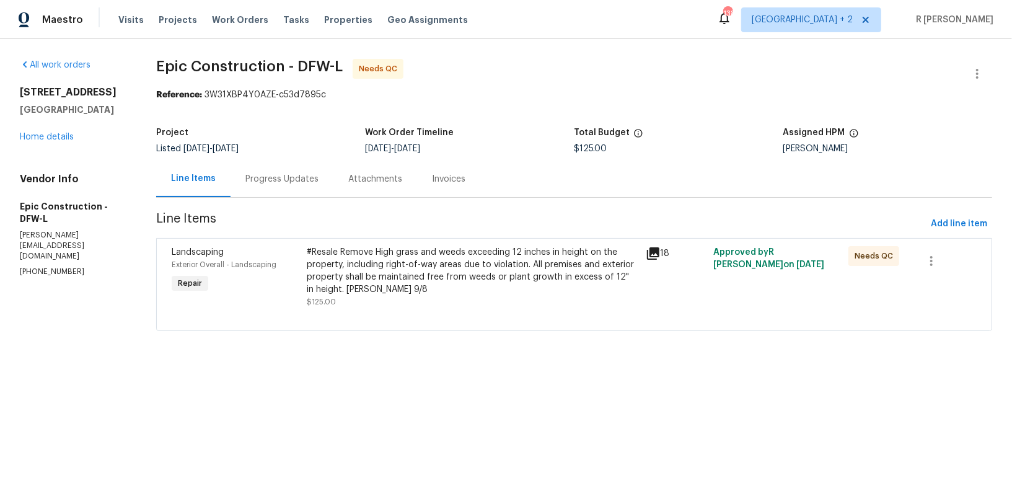
click at [422, 249] on div "#Resale Remove High grass and weeds exceeding 12 inches in height on the proper…" at bounding box center [472, 271] width 331 height 50
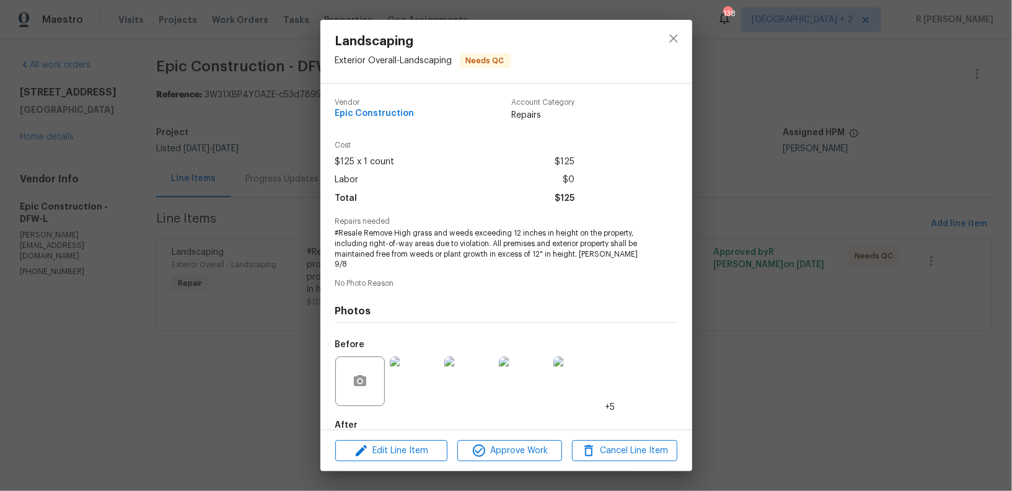
scroll to position [59, 0]
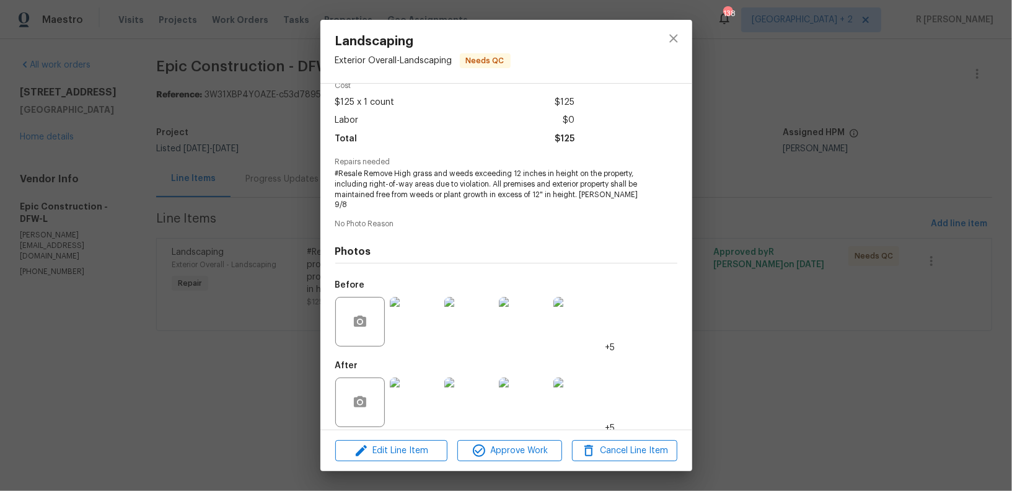
click at [419, 326] on img at bounding box center [415, 322] width 50 height 50
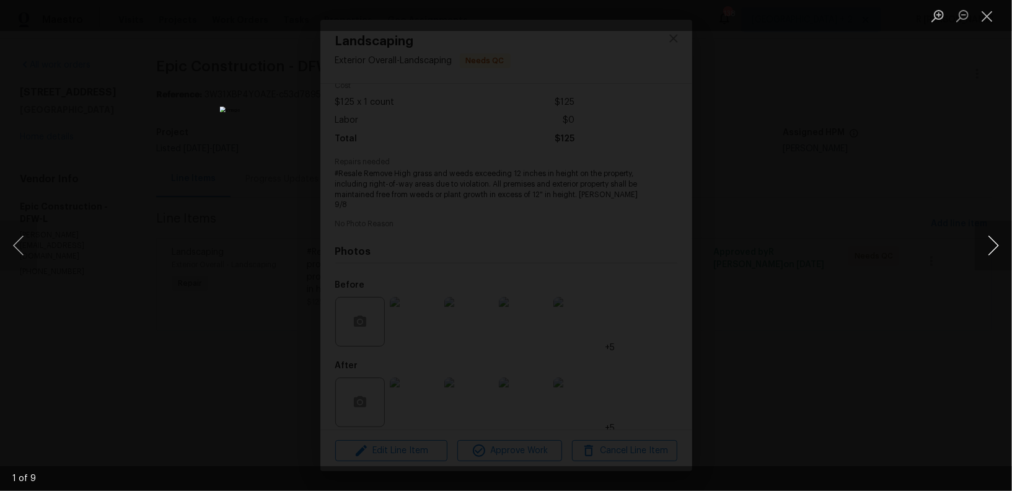
click at [993, 254] on button "Next image" at bounding box center [993, 246] width 37 height 50
click at [993, 255] on button "Next image" at bounding box center [993, 246] width 37 height 50
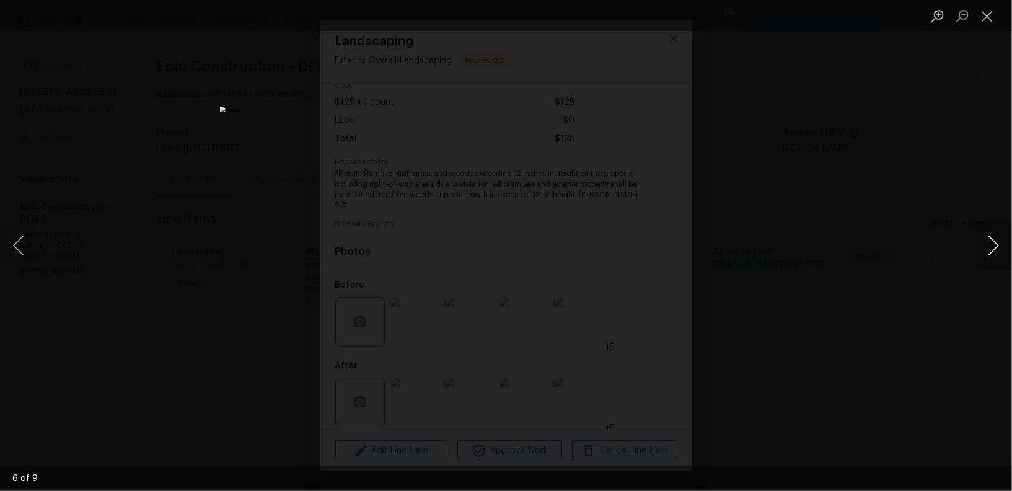
click at [993, 255] on button "Next image" at bounding box center [993, 246] width 37 height 50
click at [993, 19] on button "Close lightbox" at bounding box center [987, 16] width 25 height 22
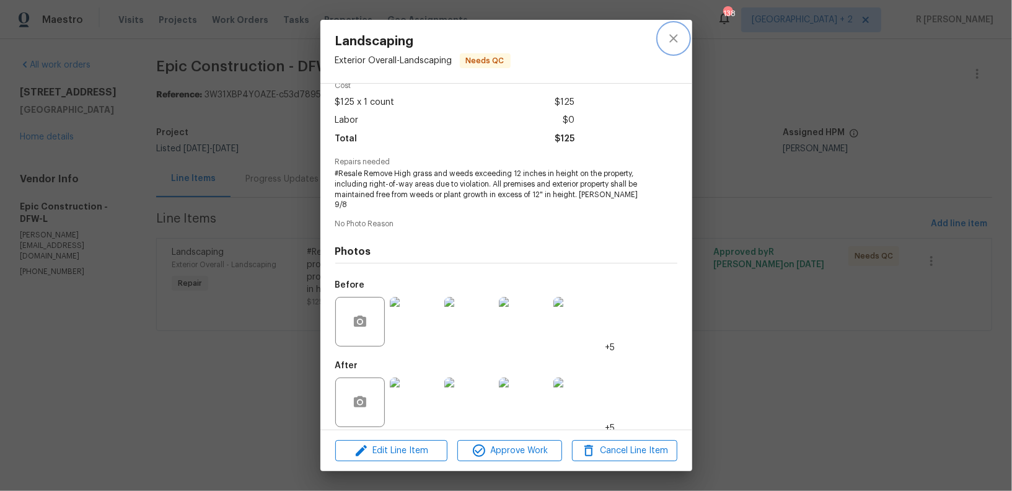
click at [670, 44] on icon "close" at bounding box center [673, 38] width 15 height 15
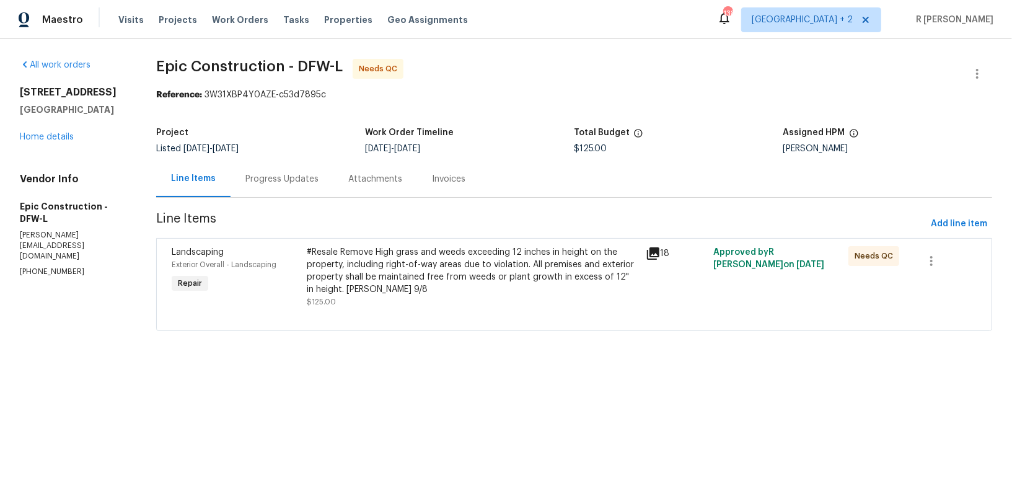
click at [291, 169] on div "Progress Updates" at bounding box center [281, 178] width 103 height 37
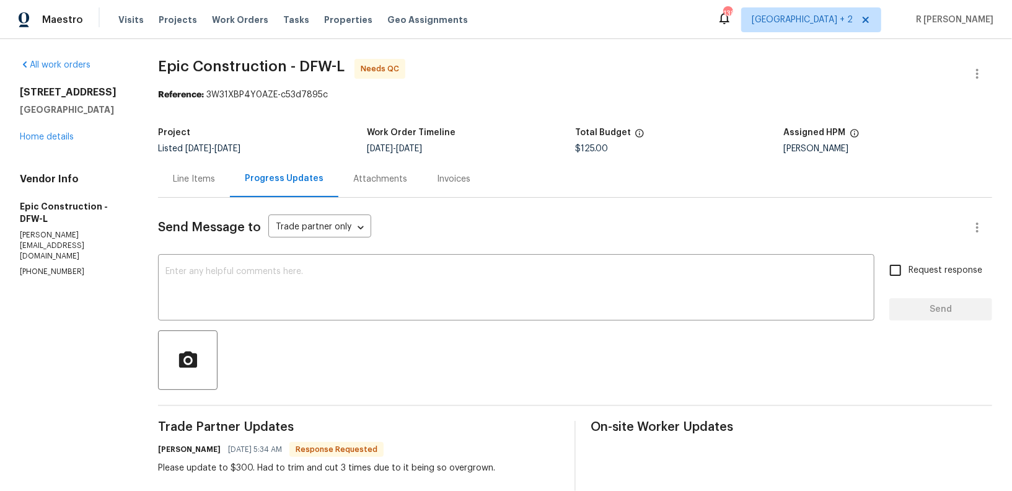
click at [208, 176] on div "Line Items" at bounding box center [194, 179] width 42 height 12
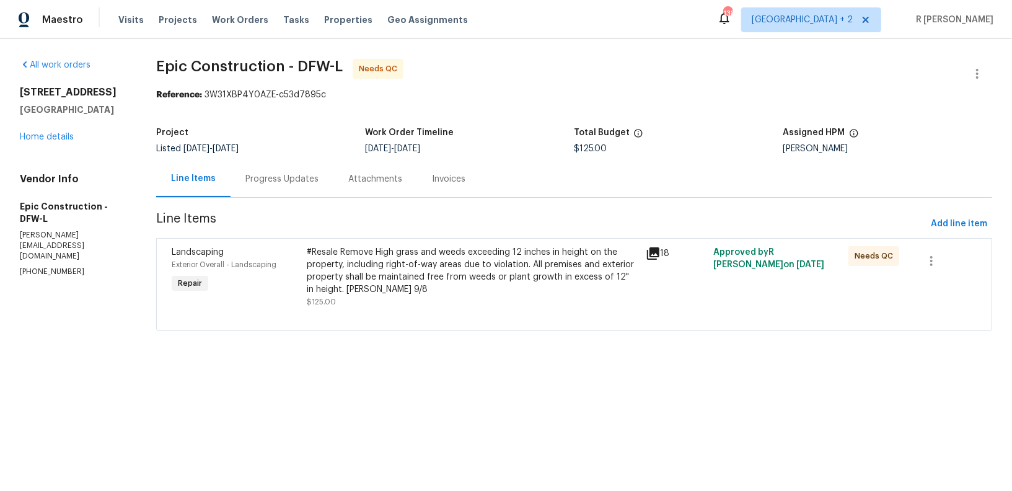
click at [334, 255] on div "#Resale Remove High grass and weeds exceeding 12 inches in height on the proper…" at bounding box center [472, 271] width 331 height 50
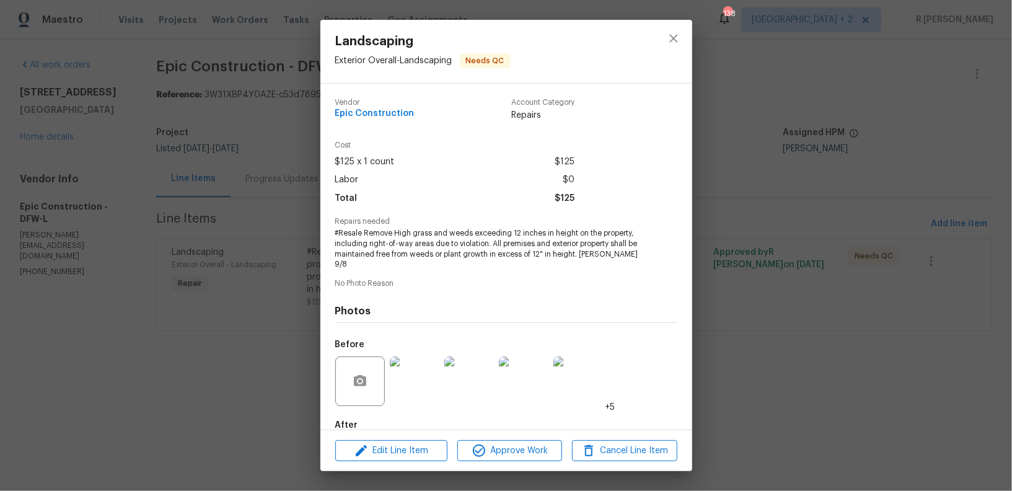
scroll to position [59, 0]
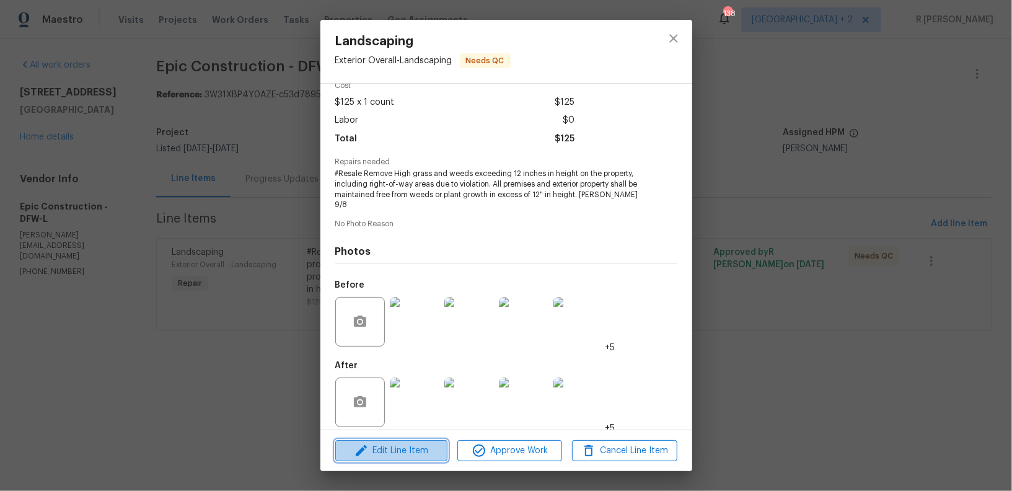
click at [405, 455] on span "Edit Line Item" at bounding box center [391, 450] width 105 height 15
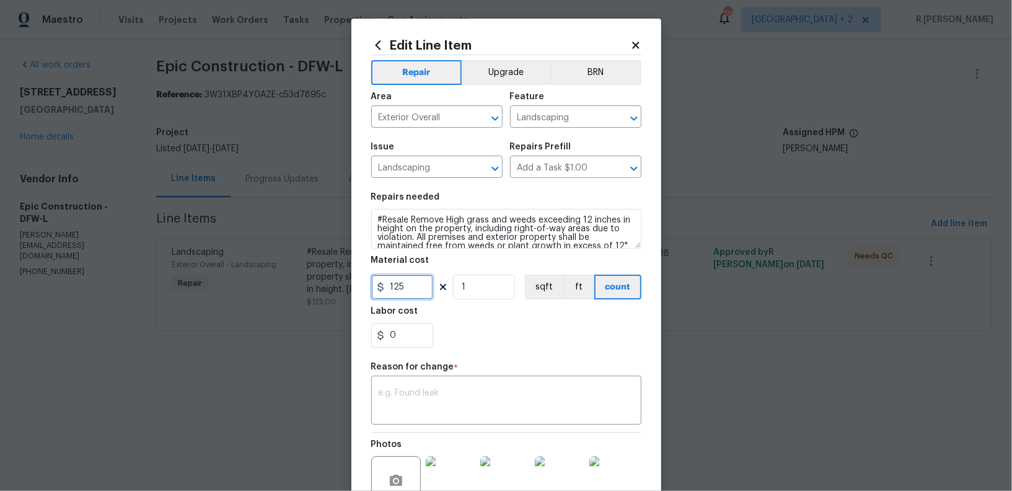
click at [404, 278] on input "125" at bounding box center [402, 286] width 62 height 25
type input "300"
click at [452, 409] on textarea at bounding box center [506, 401] width 255 height 26
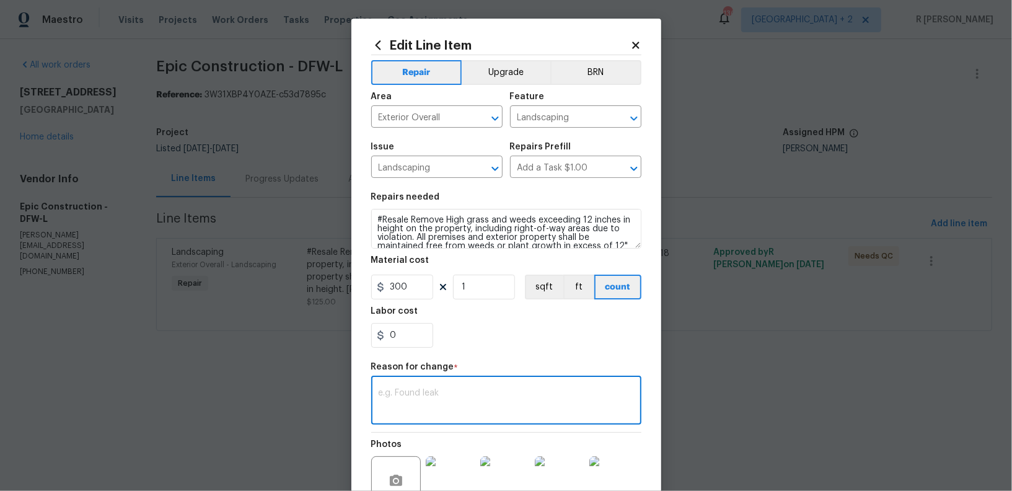
paste textarea "(YK) Updated per vendor’s final cost."
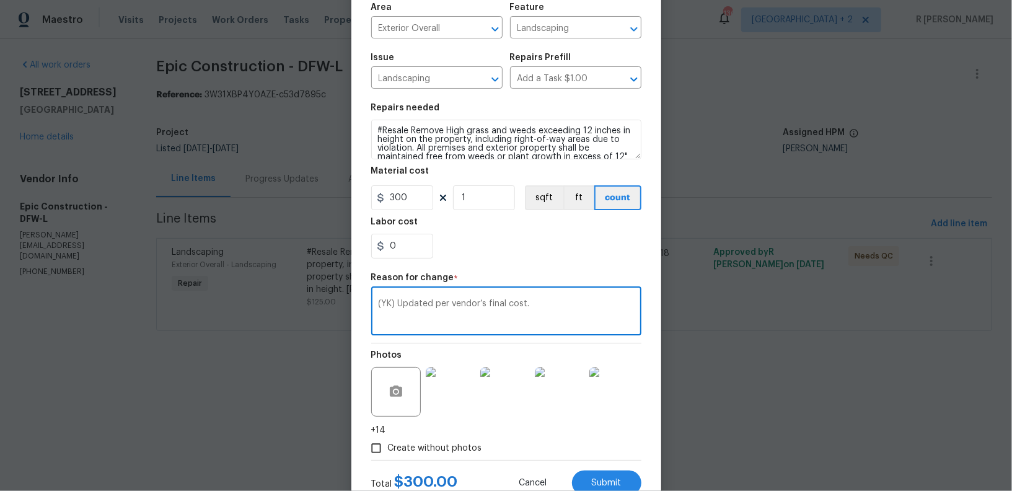
scroll to position [131, 0]
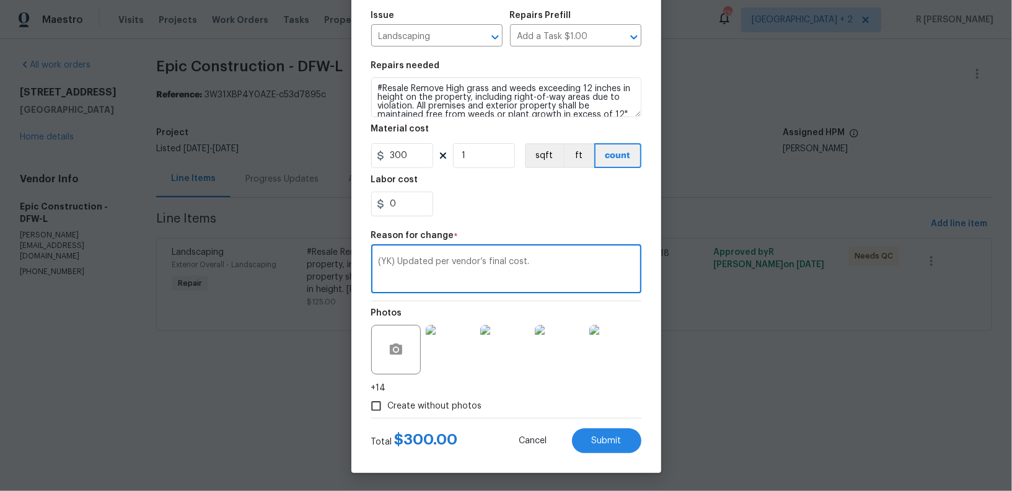
type textarea "(YK) Updated per vendor’s final cost."
click at [594, 423] on div "Total $ 300.00 Cancel Submit" at bounding box center [506, 435] width 270 height 35
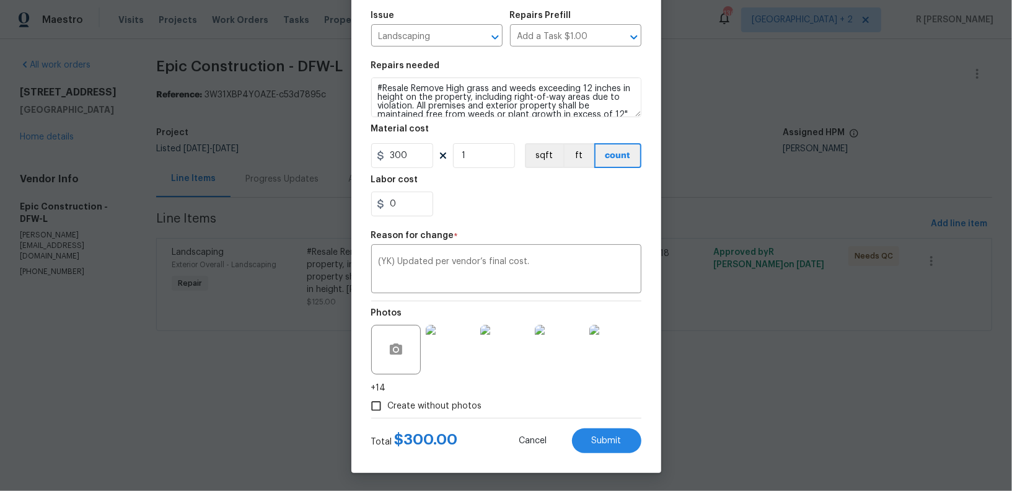
click at [624, 453] on div "Edit Line Item Repair Upgrade BRN Area Exterior Overall ​ Feature Landscaping ​…" at bounding box center [506, 179] width 310 height 585
click at [597, 432] on button "Submit" at bounding box center [606, 440] width 69 height 25
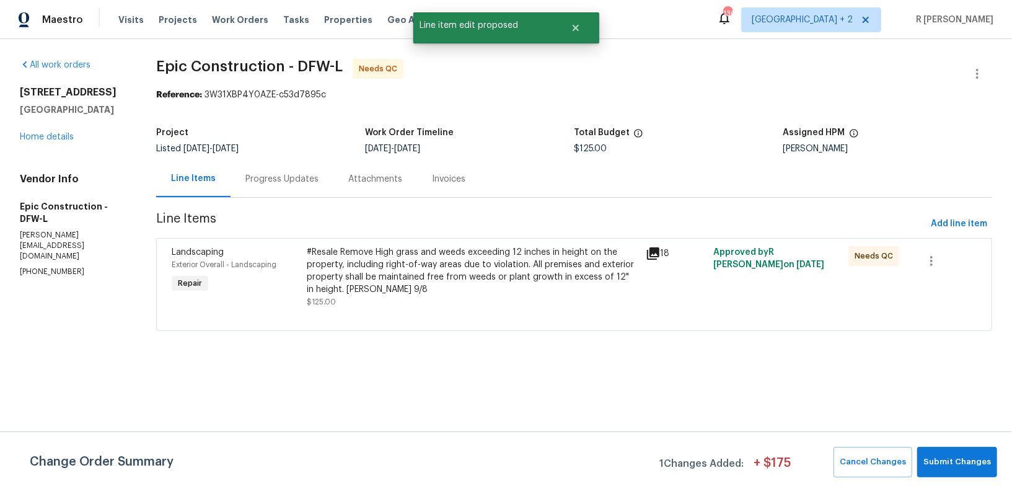
scroll to position [0, 0]
click at [982, 451] on button "Submit Changes" at bounding box center [957, 462] width 80 height 30
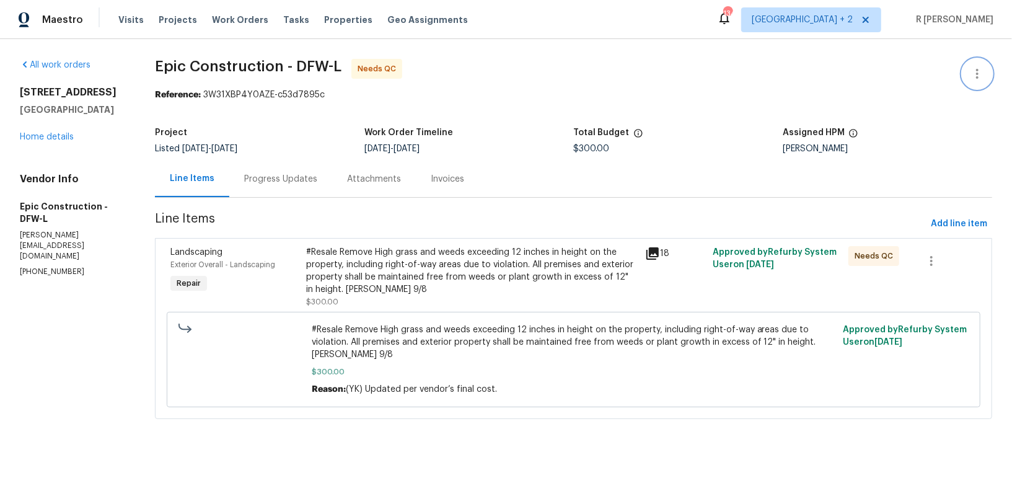
click at [963, 77] on button "button" at bounding box center [977, 74] width 30 height 30
click at [890, 71] on li "Edit" at bounding box center [937, 73] width 134 height 20
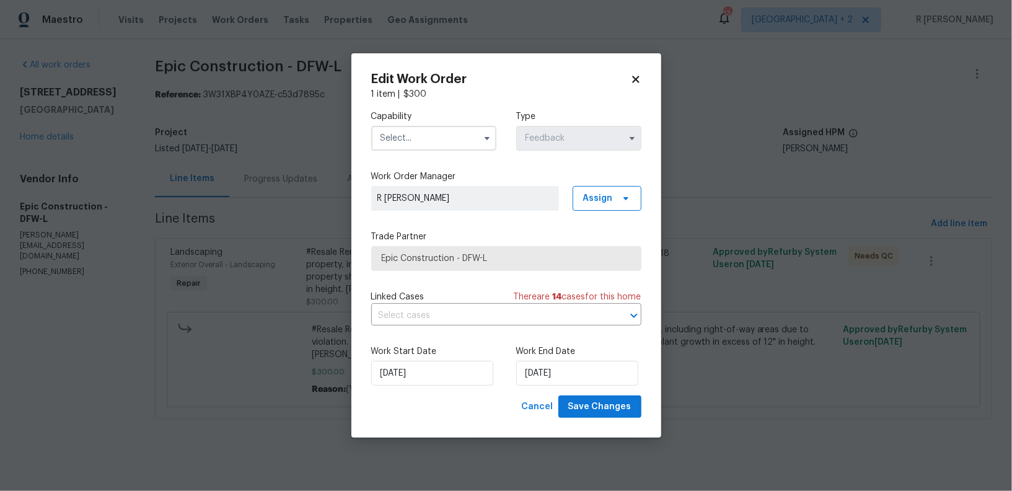
click at [422, 143] on input "text" at bounding box center [433, 138] width 125 height 25
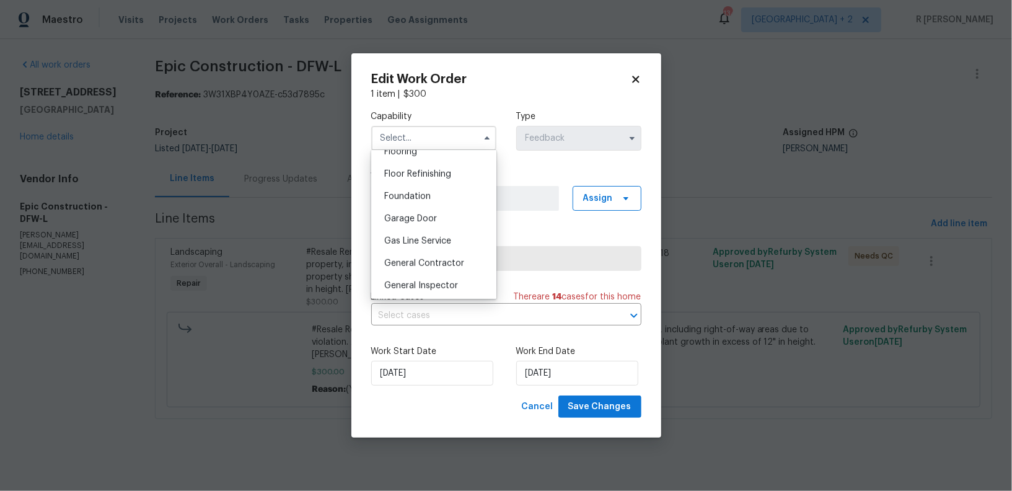
scroll to position [556, 0]
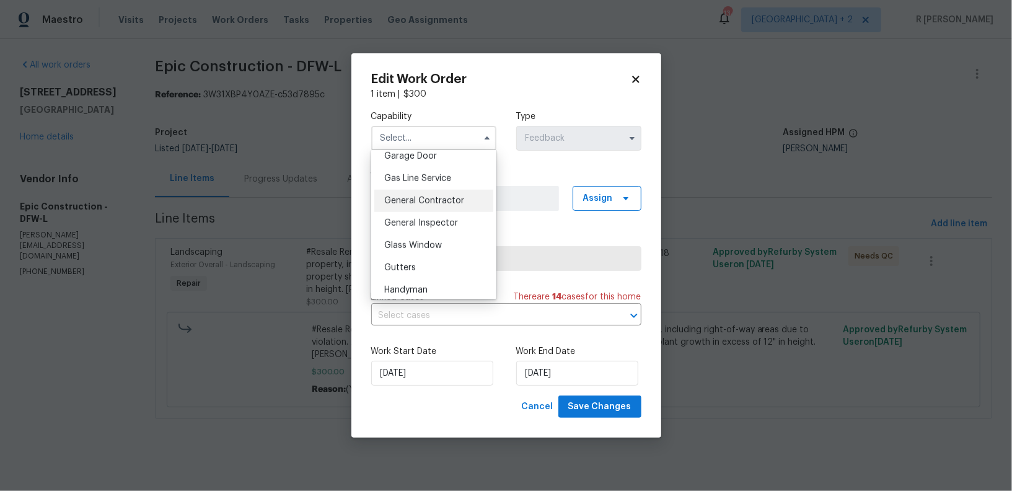
click at [440, 195] on div "General Contractor" at bounding box center [433, 201] width 119 height 22
type input "General Contractor"
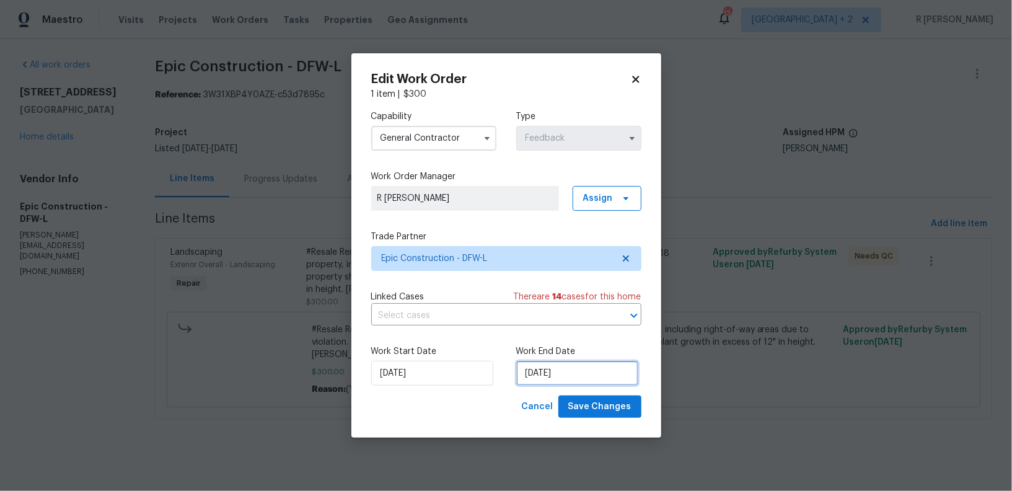
click at [578, 371] on input "02/09/2025" at bounding box center [577, 373] width 122 height 25
select select "8"
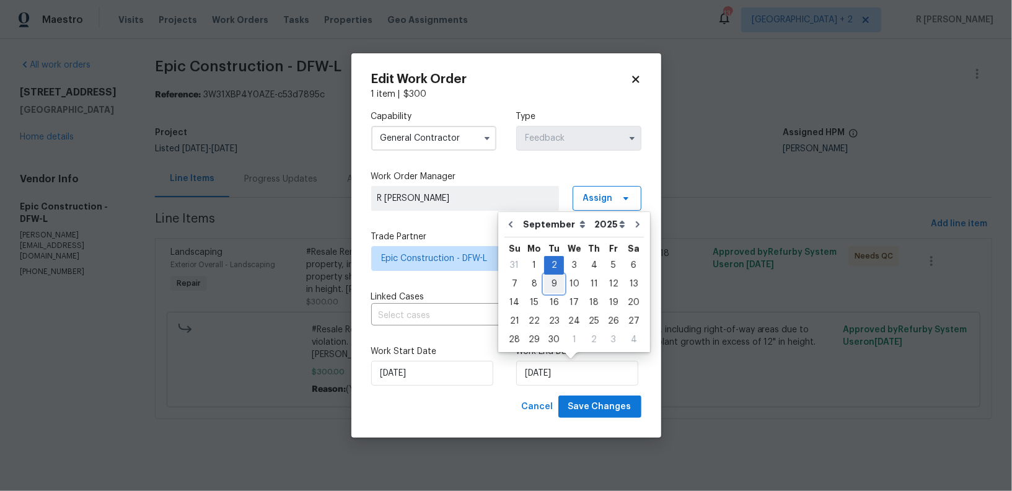
click at [549, 289] on div "9" at bounding box center [554, 283] width 20 height 17
type input "09/09/2025"
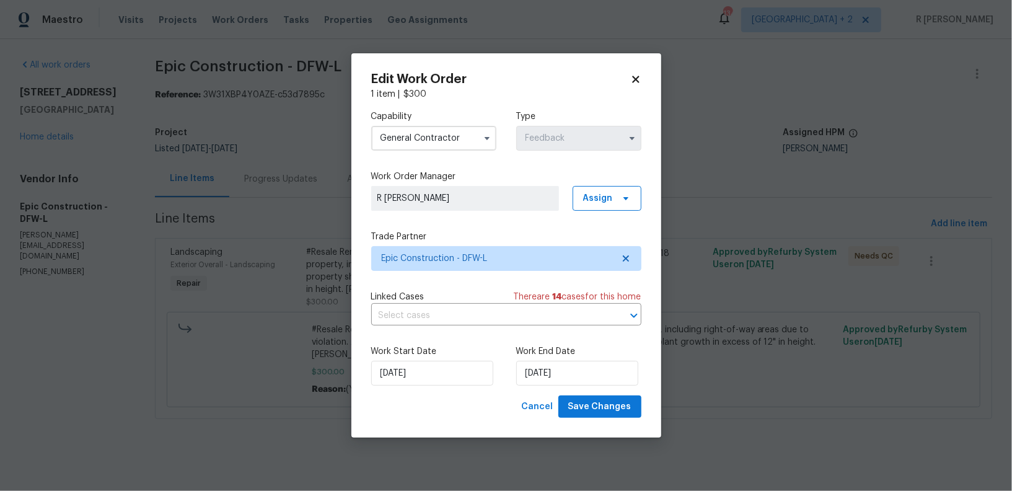
click at [588, 421] on div "Edit Work Order 1 item | $ 300 Capability General Contractor Type Feedback Work…" at bounding box center [506, 245] width 310 height 385
click at [589, 415] on button "Save Changes" at bounding box center [599, 406] width 83 height 23
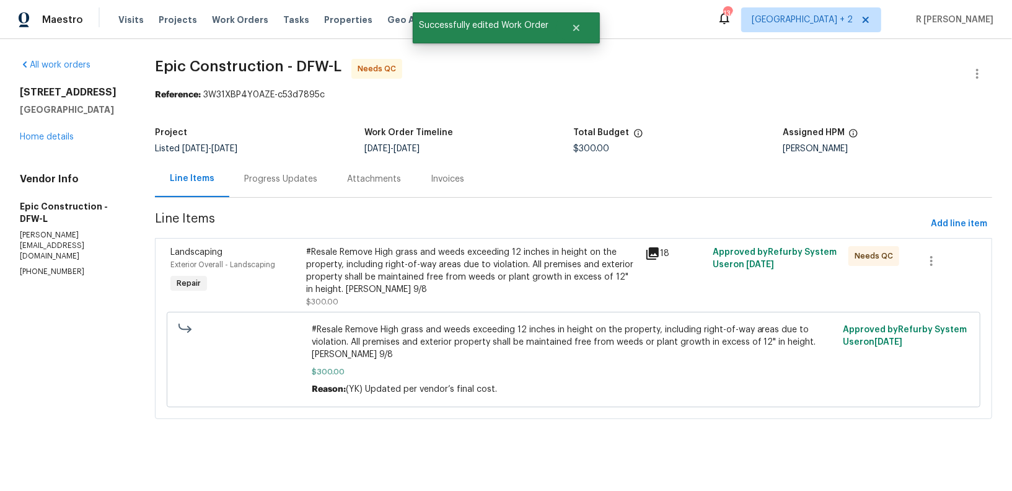
click at [330, 182] on div "Progress Updates" at bounding box center [280, 178] width 103 height 37
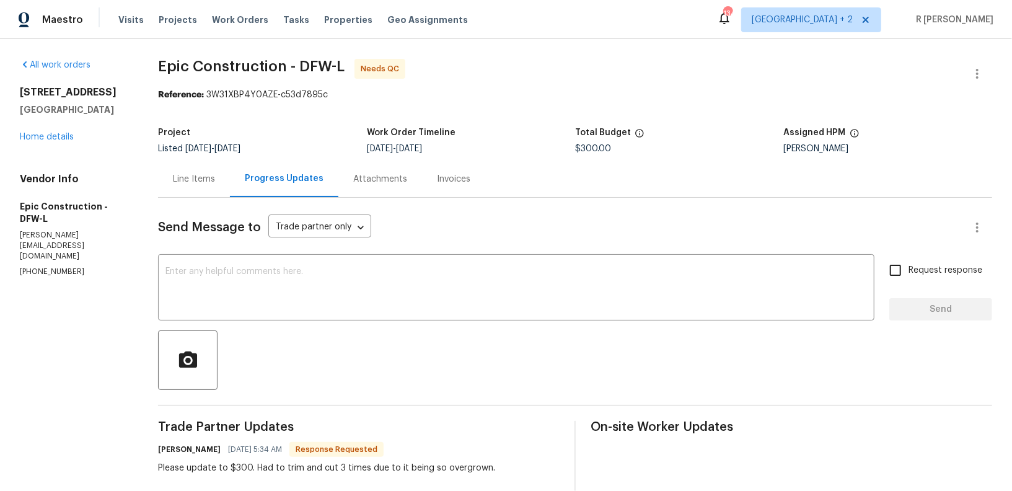
click at [208, 179] on div "Line Items" at bounding box center [194, 179] width 42 height 12
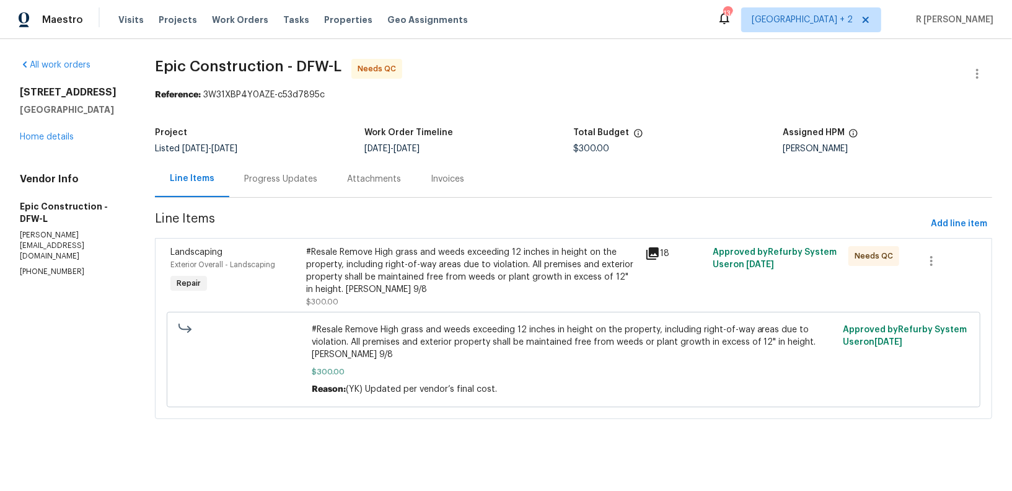
click at [411, 278] on div "#Resale Remove High grass and weeds exceeding 12 inches in height on the proper…" at bounding box center [471, 271] width 331 height 50
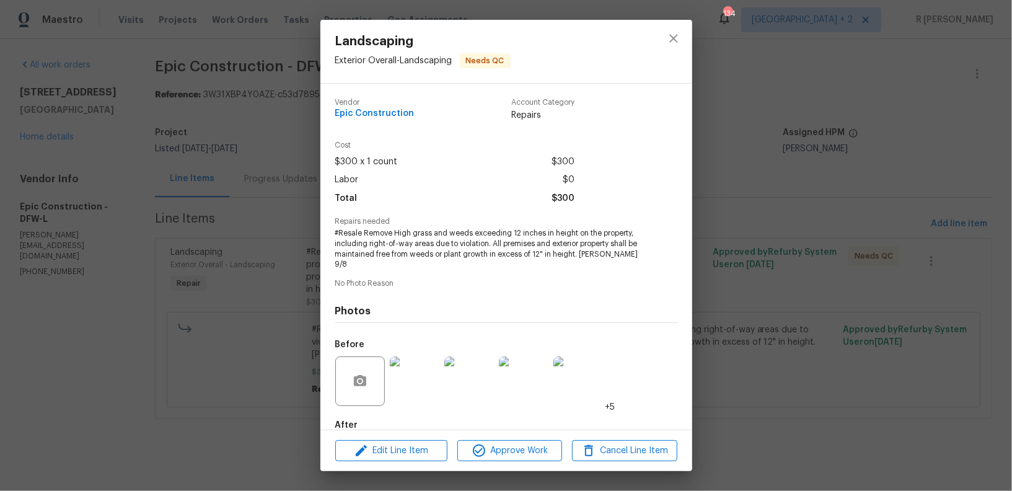
scroll to position [59, 0]
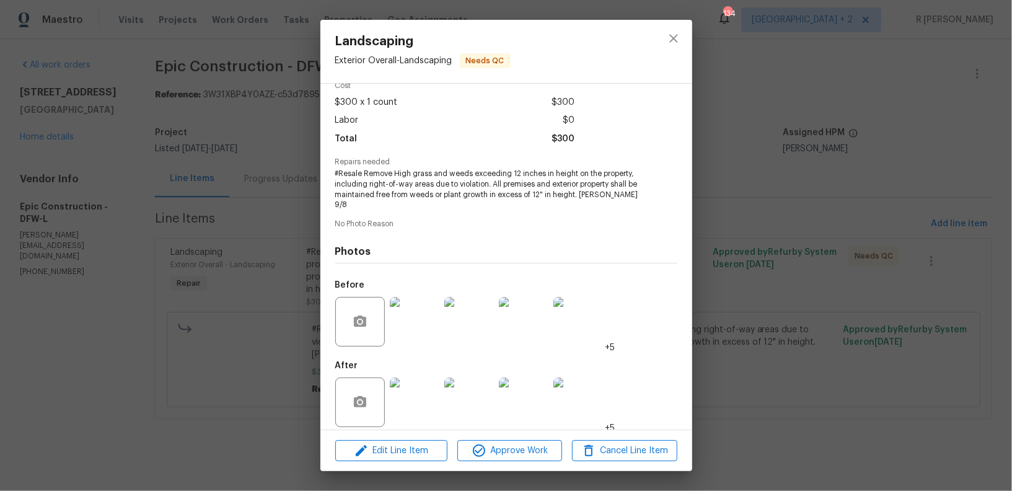
click at [421, 382] on img at bounding box center [415, 402] width 50 height 50
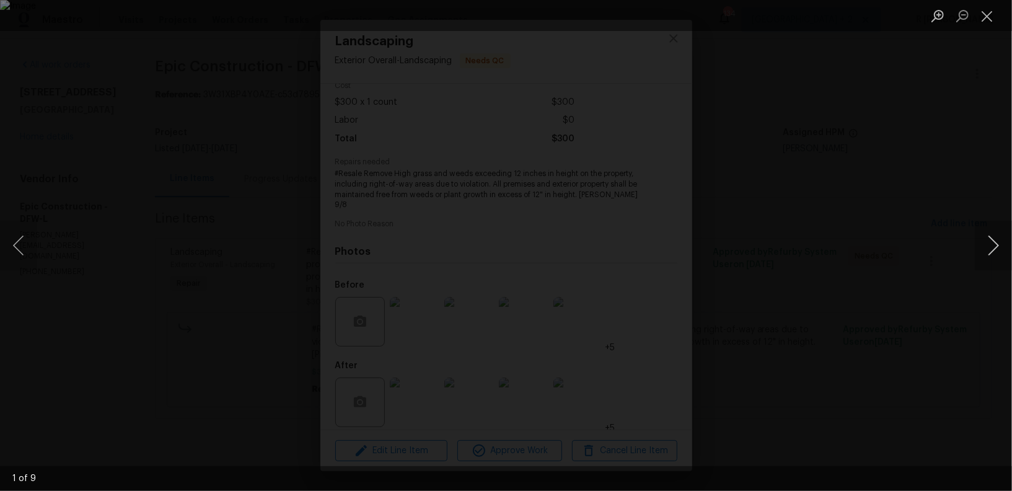
click at [991, 240] on button "Next image" at bounding box center [993, 246] width 37 height 50
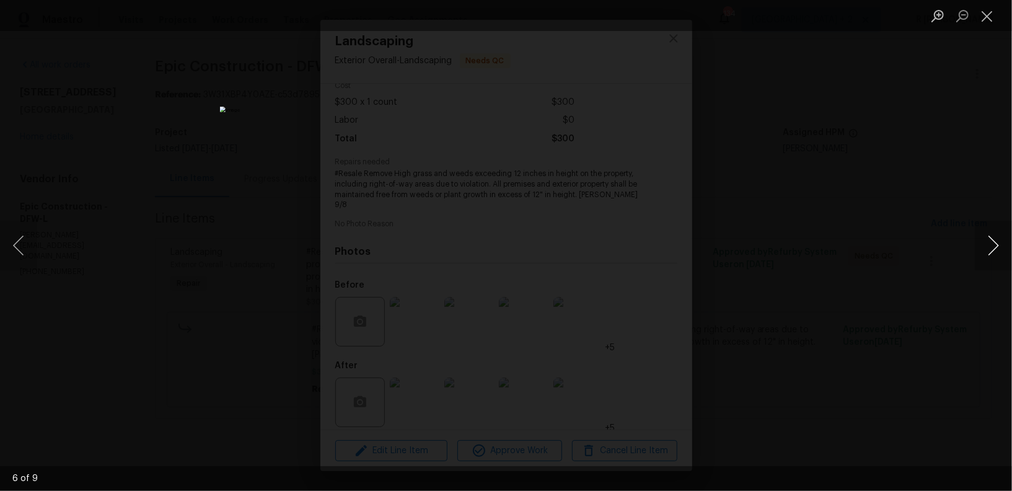
click at [991, 240] on button "Next image" at bounding box center [993, 246] width 37 height 50
click at [1000, 16] on ul "Lightbox" at bounding box center [968, 15] width 87 height 31
click at [989, 15] on button "Close lightbox" at bounding box center [987, 16] width 25 height 22
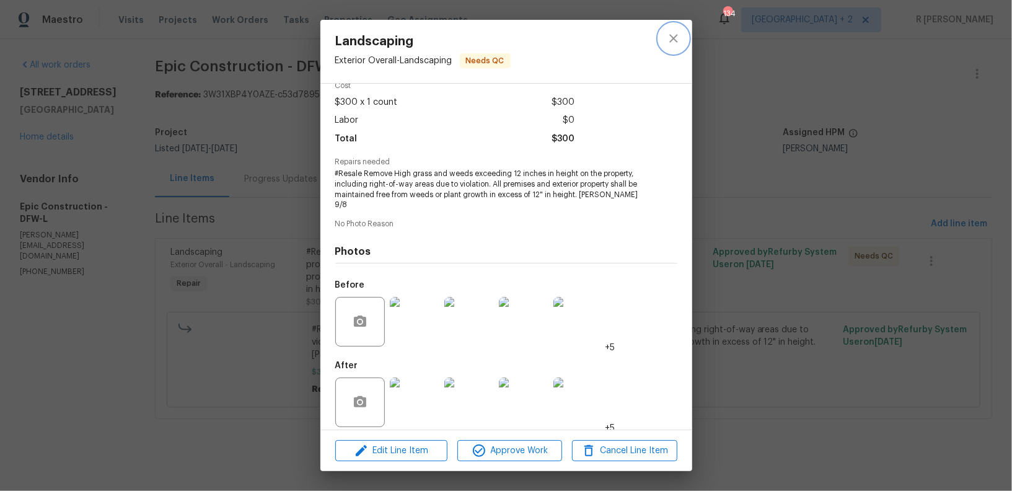
click at [685, 42] on button "close" at bounding box center [674, 39] width 30 height 30
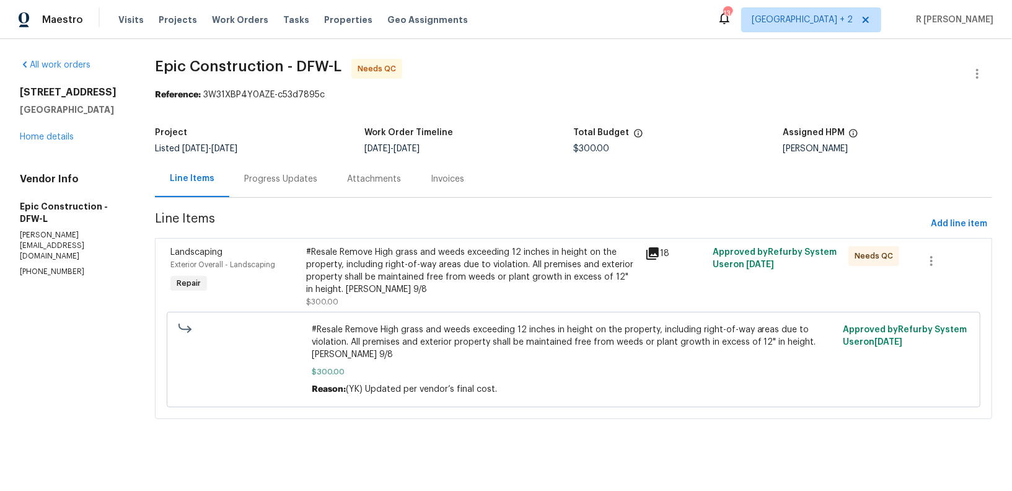
click at [442, 242] on div "#Resale Remove High grass and weeds exceeding 12 inches in height on the proper…" at bounding box center [471, 276] width 339 height 69
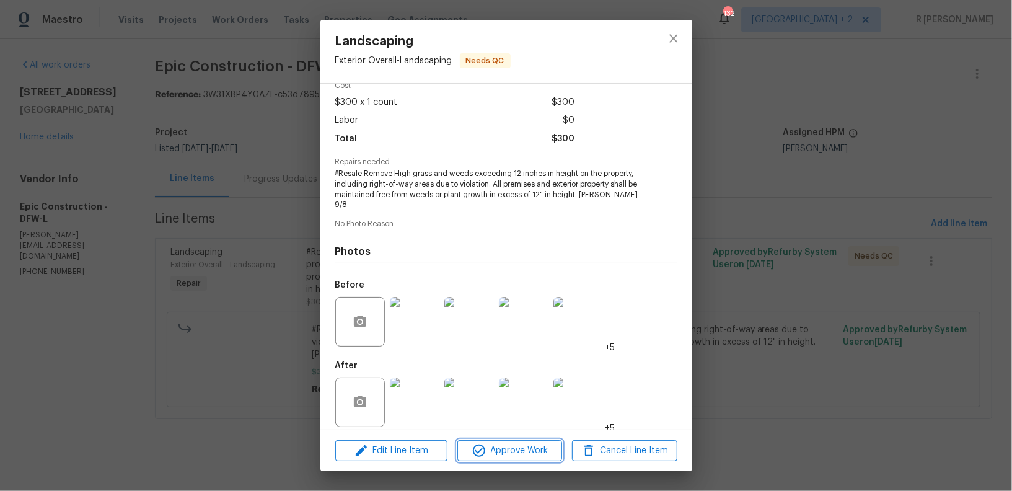
click at [492, 447] on span "Approve Work" at bounding box center [509, 450] width 97 height 15
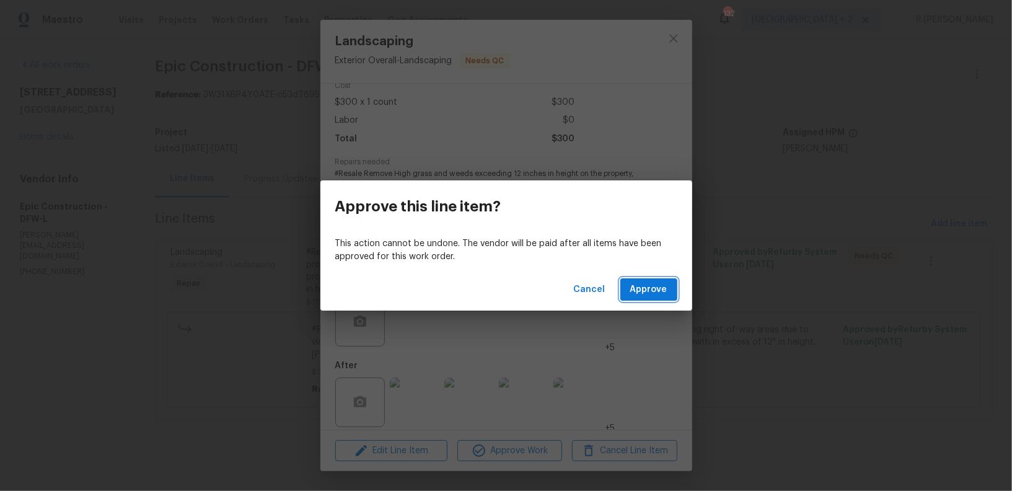
click at [644, 289] on span "Approve" at bounding box center [648, 289] width 37 height 15
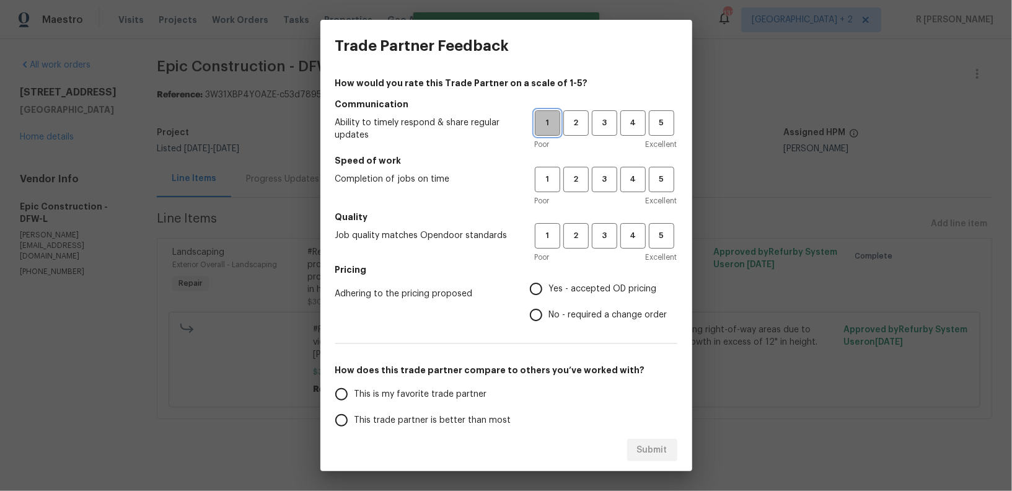
click at [545, 118] on span "1" at bounding box center [547, 123] width 23 height 14
click at [546, 157] on h5 "Speed of work" at bounding box center [506, 160] width 342 height 12
click at [554, 187] on button "1" at bounding box center [547, 179] width 25 height 25
click at [549, 234] on span "1" at bounding box center [547, 236] width 23 height 14
click at [542, 315] on input "No - required a change order" at bounding box center [536, 315] width 26 height 26
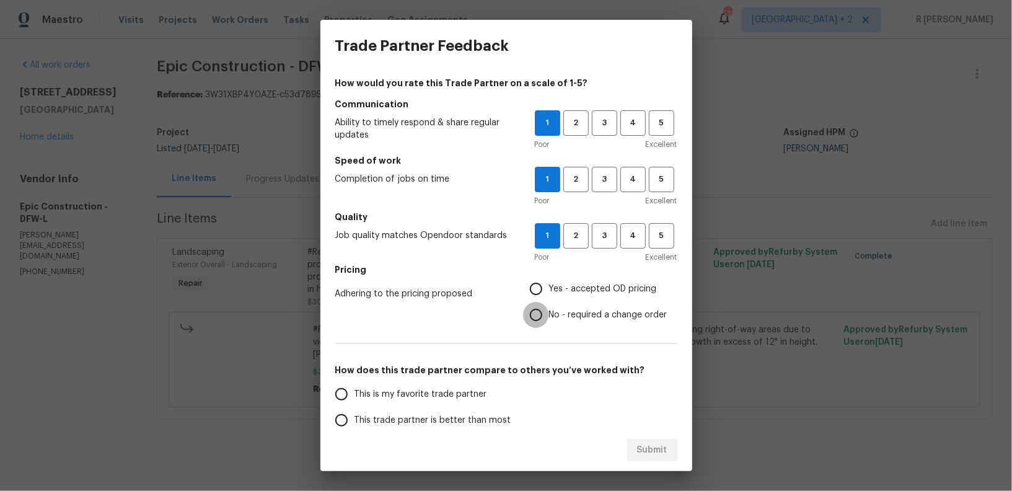
radio input "true"
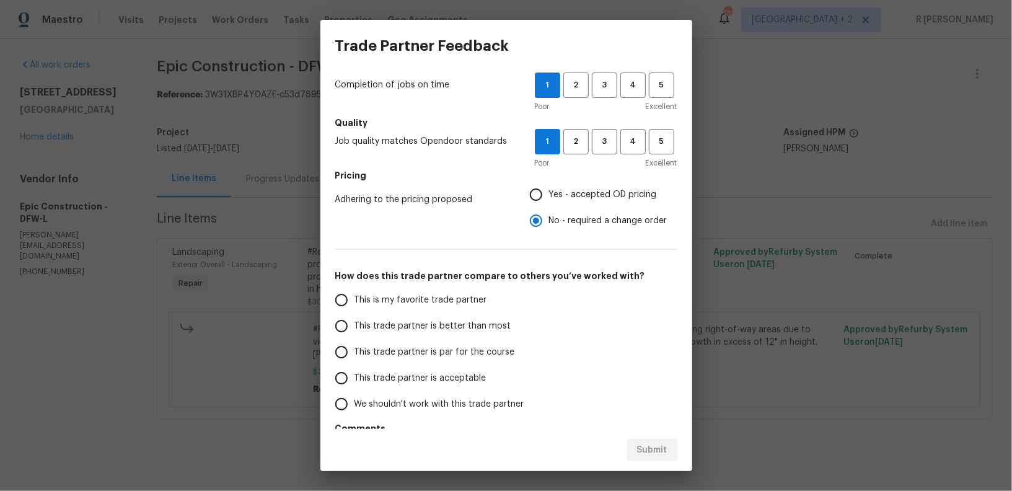
scroll to position [138, 0]
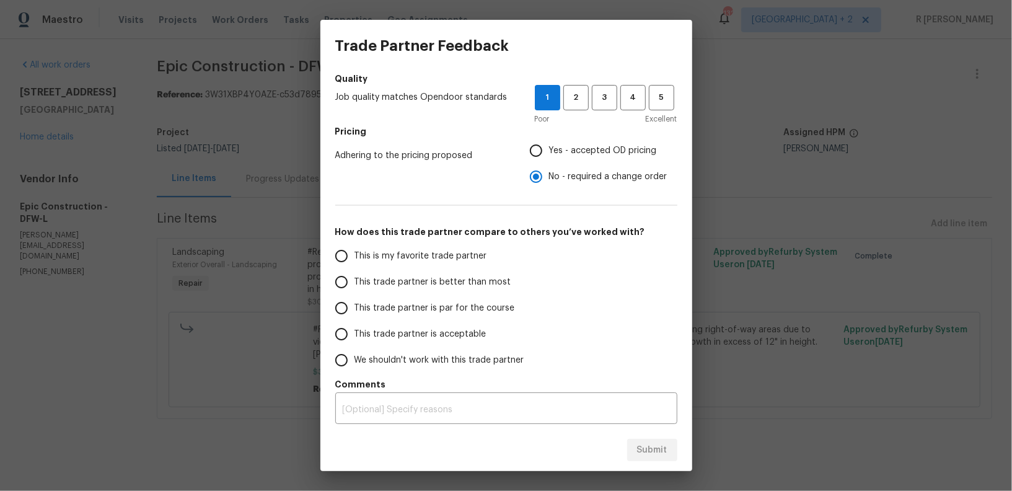
click at [390, 337] on span "This trade partner is acceptable" at bounding box center [420, 334] width 132 height 13
click at [354, 337] on input "This trade partner is acceptable" at bounding box center [341, 334] width 26 height 26
click at [669, 449] on button "Submit" at bounding box center [652, 450] width 50 height 23
radio input "true"
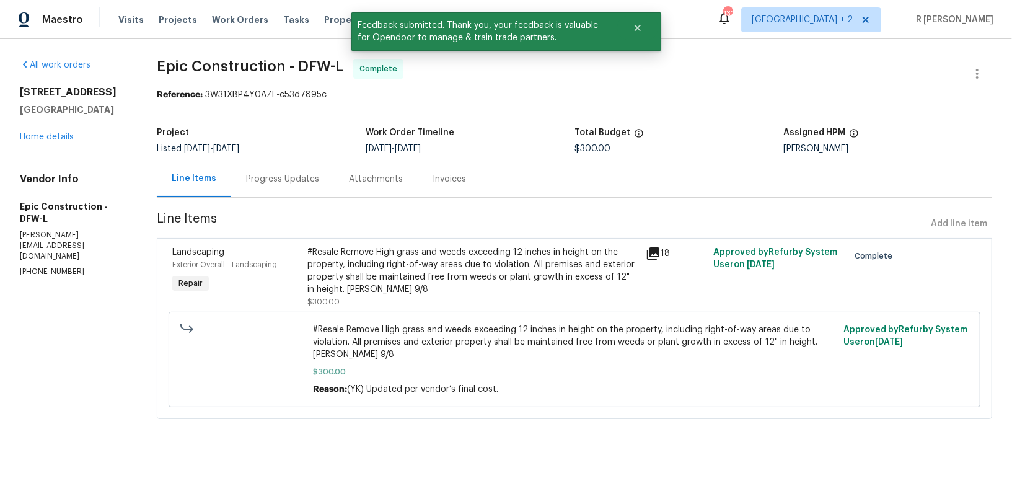
click at [278, 185] on div "Progress Updates" at bounding box center [282, 179] width 73 height 12
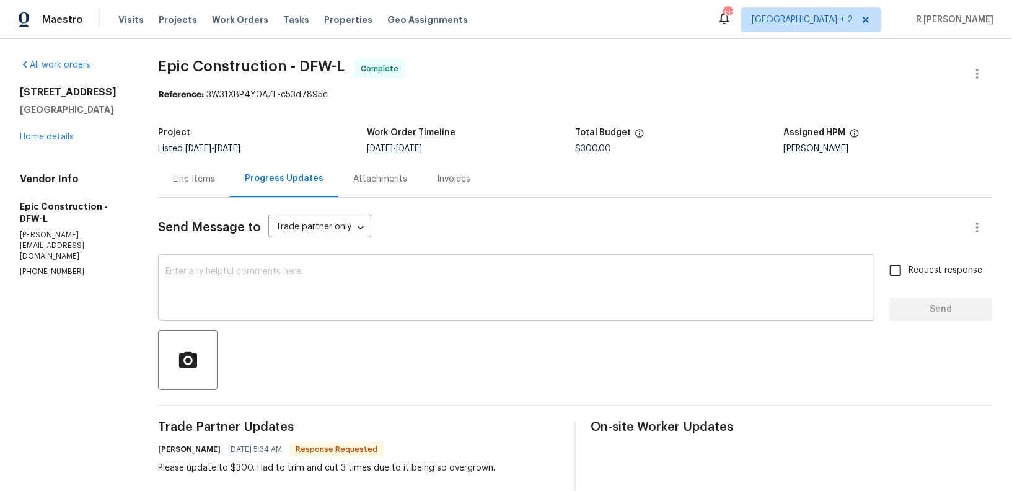
click at [452, 305] on textarea at bounding box center [515, 288] width 701 height 43
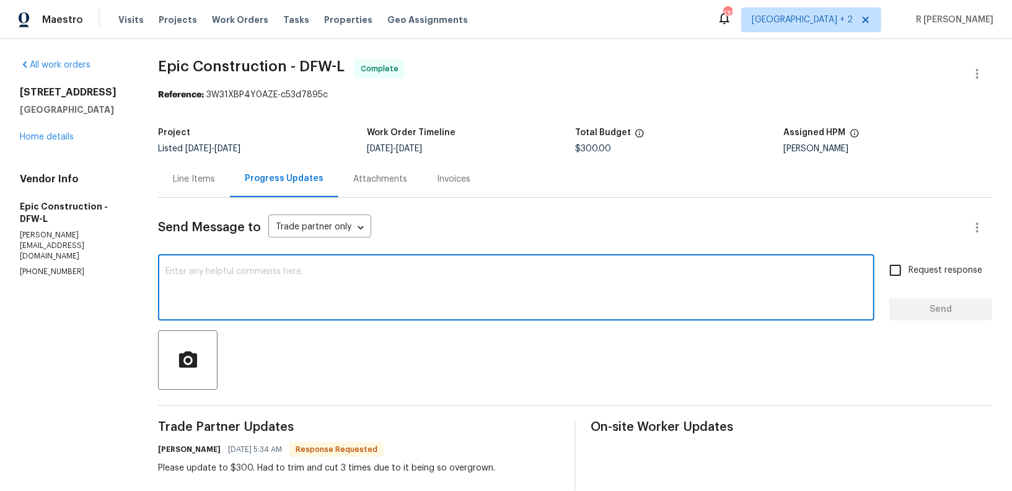
paste textarea "Final cost updated and work order approved. Kindly upload the detailed invoice.…"
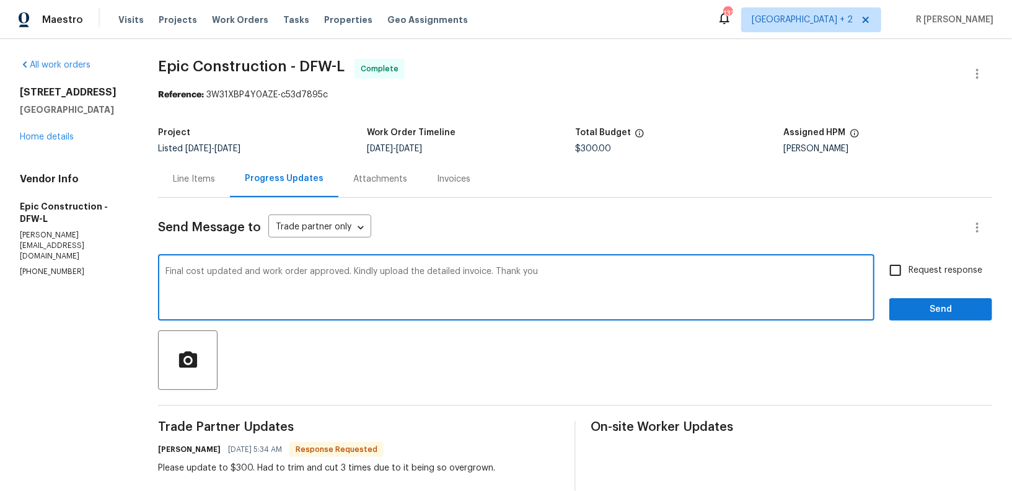
type textarea "Final cost updated and work order approved. Kindly upload the detailed invoice.…"
click at [941, 302] on span "Send" at bounding box center [940, 309] width 83 height 15
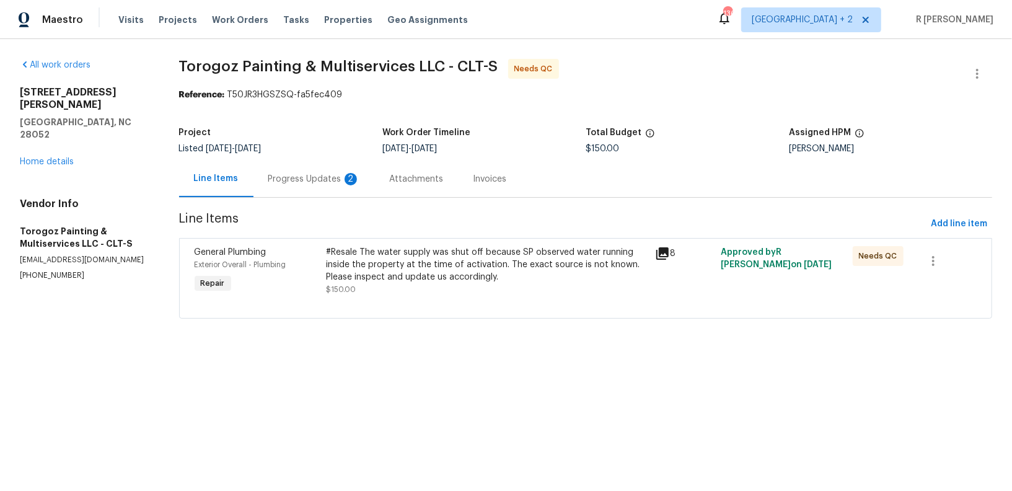
click at [312, 183] on div "Progress Updates 2" at bounding box center [314, 179] width 92 height 12
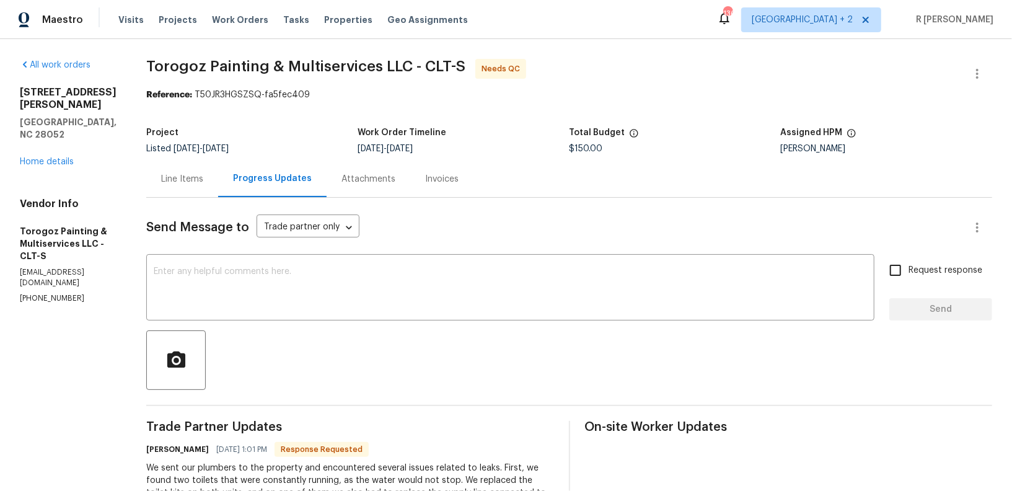
click at [215, 190] on div "Line Items" at bounding box center [182, 178] width 72 height 37
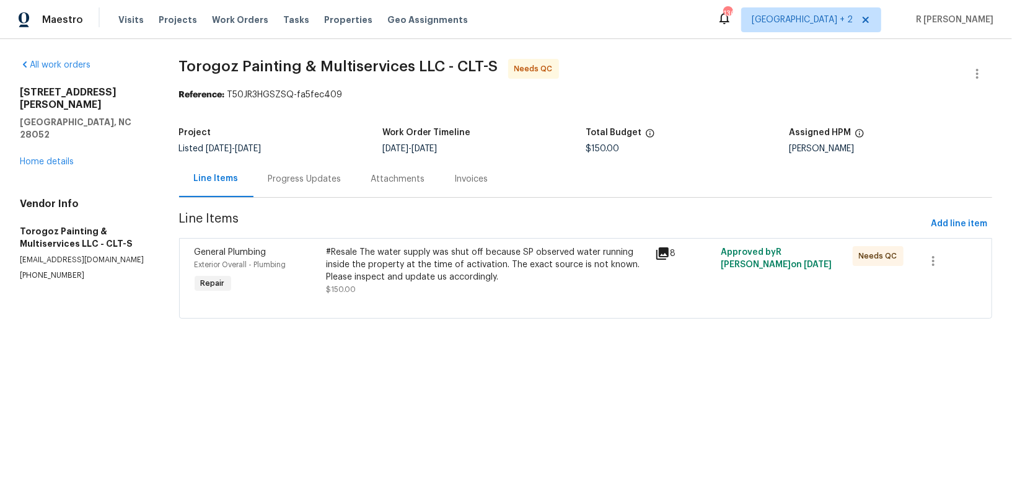
click at [398, 259] on div "#Resale The water supply was shut off because SP observed water running inside …" at bounding box center [487, 264] width 322 height 37
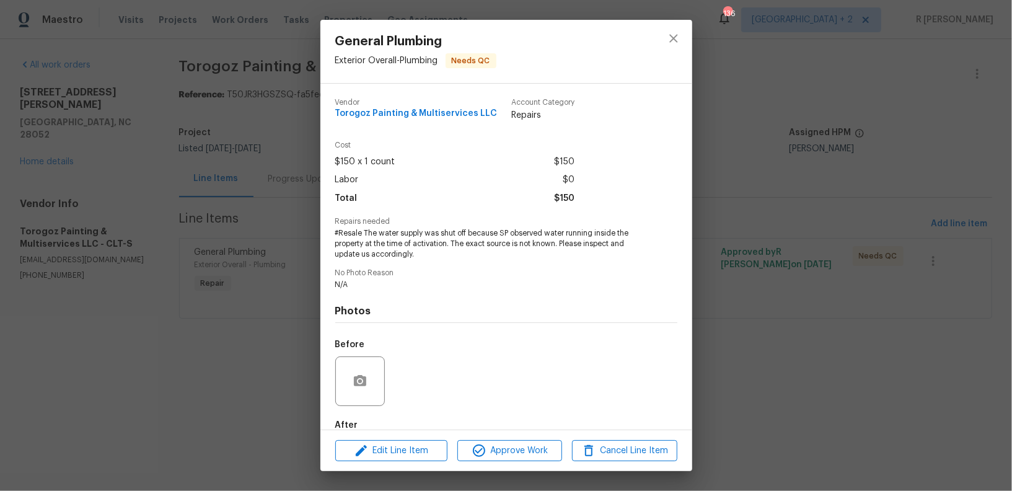
scroll to position [69, 0]
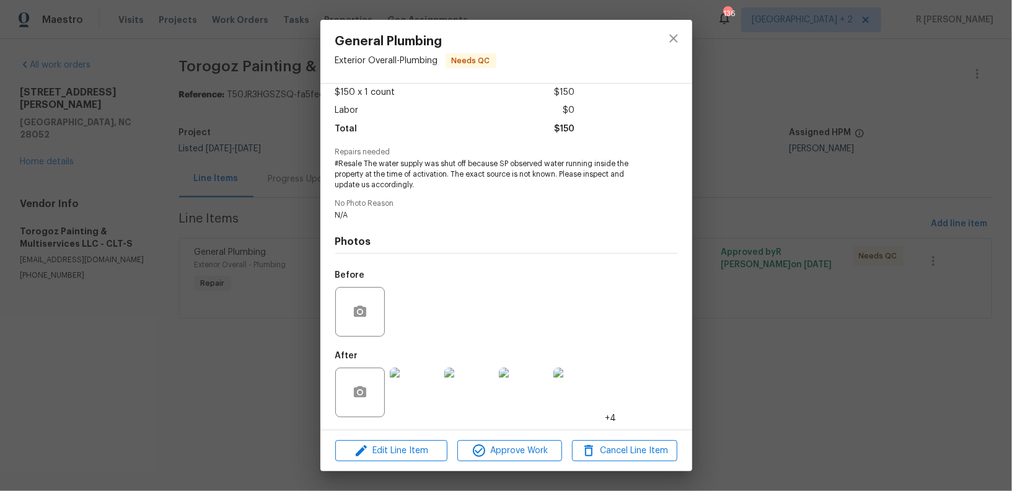
click at [406, 384] on img at bounding box center [415, 392] width 50 height 50
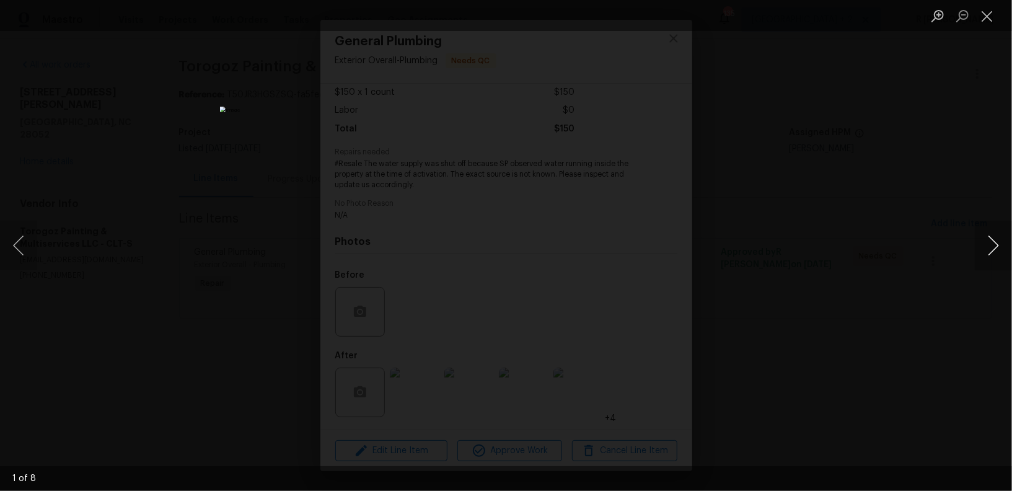
click at [992, 251] on button "Next image" at bounding box center [993, 246] width 37 height 50
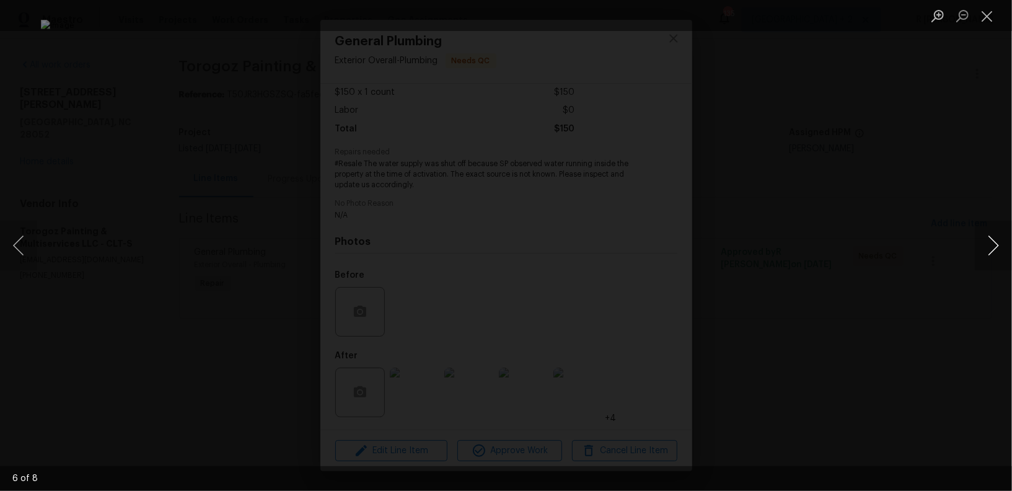
click at [992, 251] on button "Next image" at bounding box center [993, 246] width 37 height 50
click at [989, 15] on button "Close lightbox" at bounding box center [987, 16] width 25 height 22
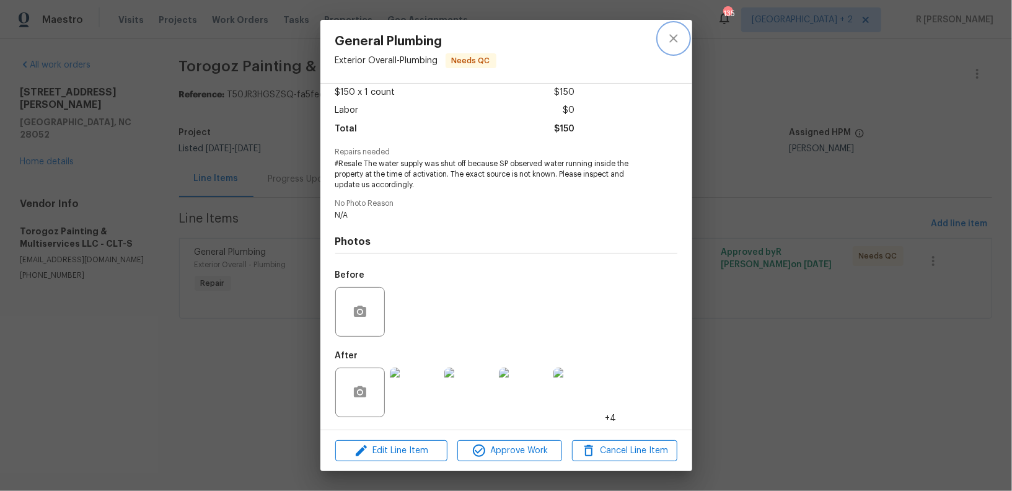
click at [675, 37] on icon "close" at bounding box center [673, 38] width 15 height 15
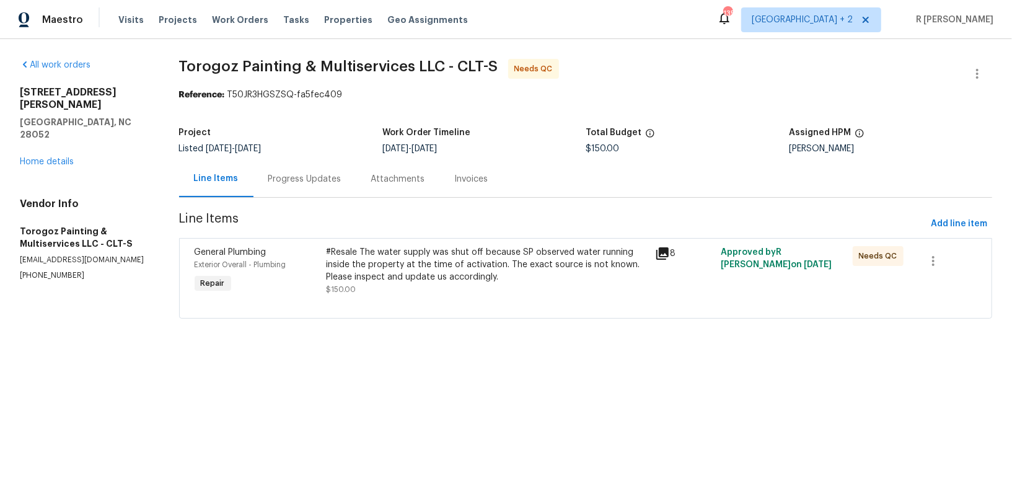
click at [328, 183] on div "Progress Updates" at bounding box center [304, 179] width 73 height 12
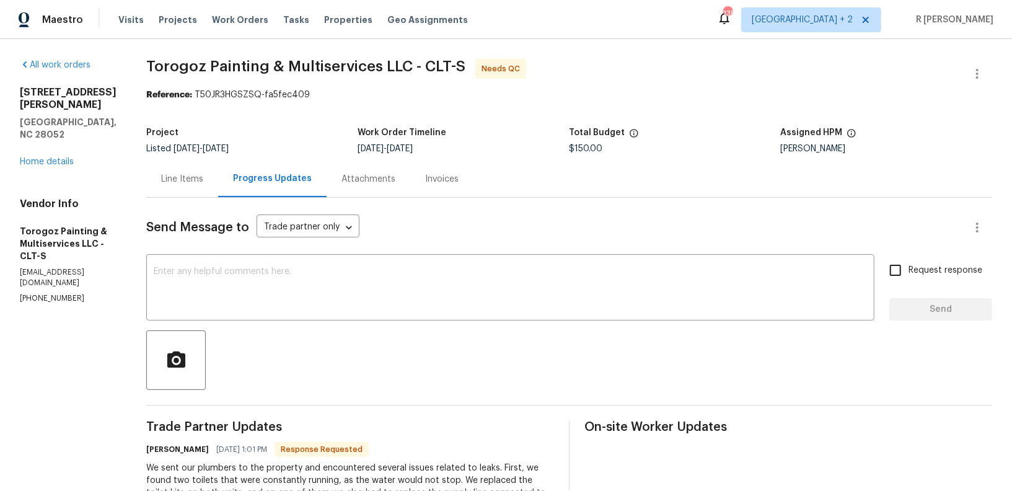
click at [203, 177] on div "Line Items" at bounding box center [182, 179] width 42 height 12
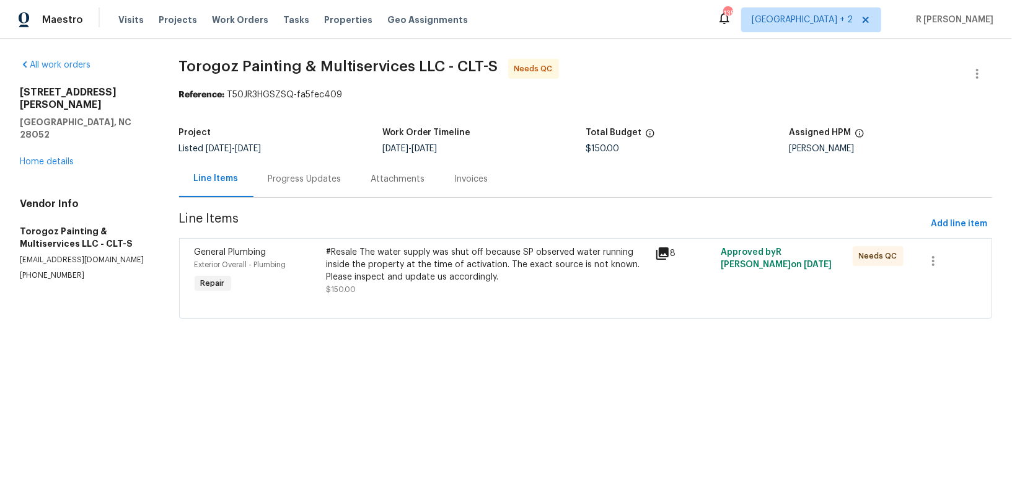
click at [401, 279] on div "#Resale The water supply was shut off because SP observed water running inside …" at bounding box center [487, 264] width 322 height 37
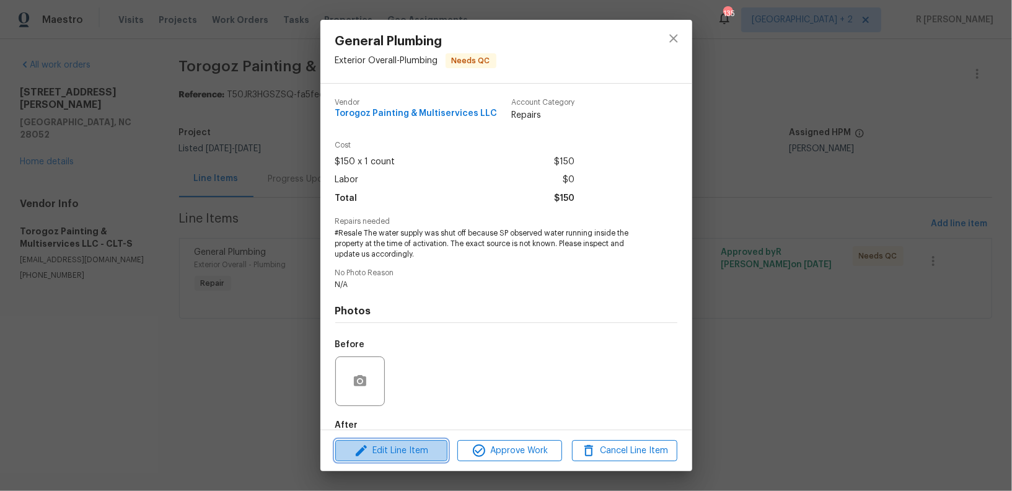
click at [424, 446] on span "Edit Line Item" at bounding box center [391, 450] width 105 height 15
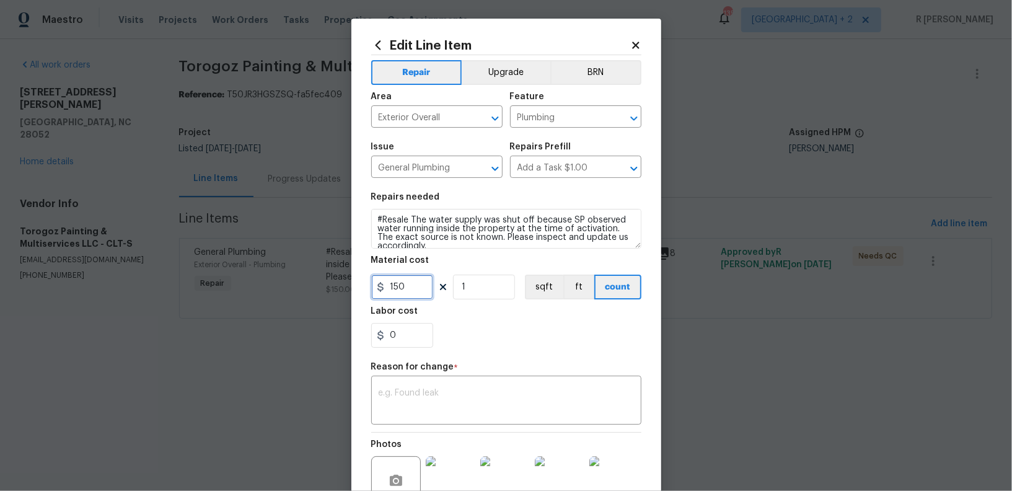
click at [390, 289] on input "150" at bounding box center [402, 286] width 62 height 25
type input "400"
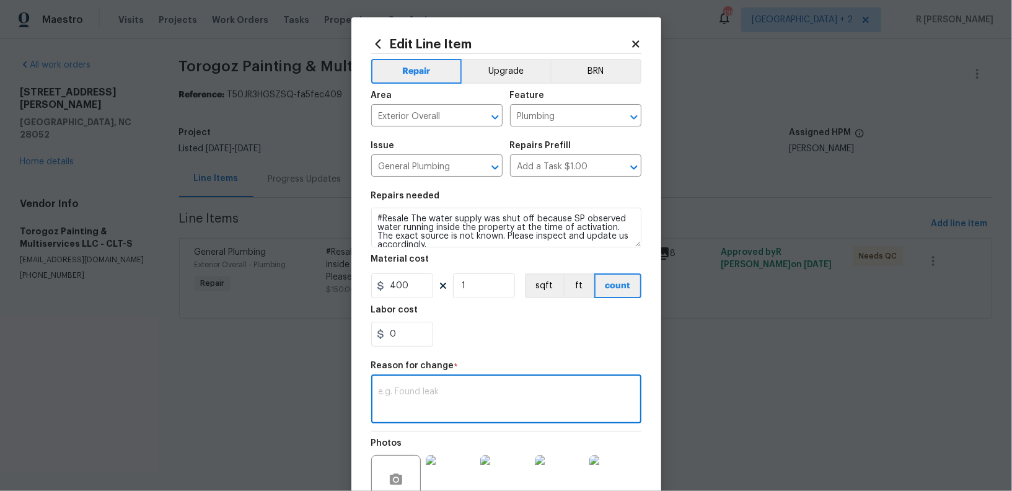
click at [442, 407] on textarea at bounding box center [506, 400] width 255 height 26
paste textarea "(YK) Updated per vendor’s final cost."
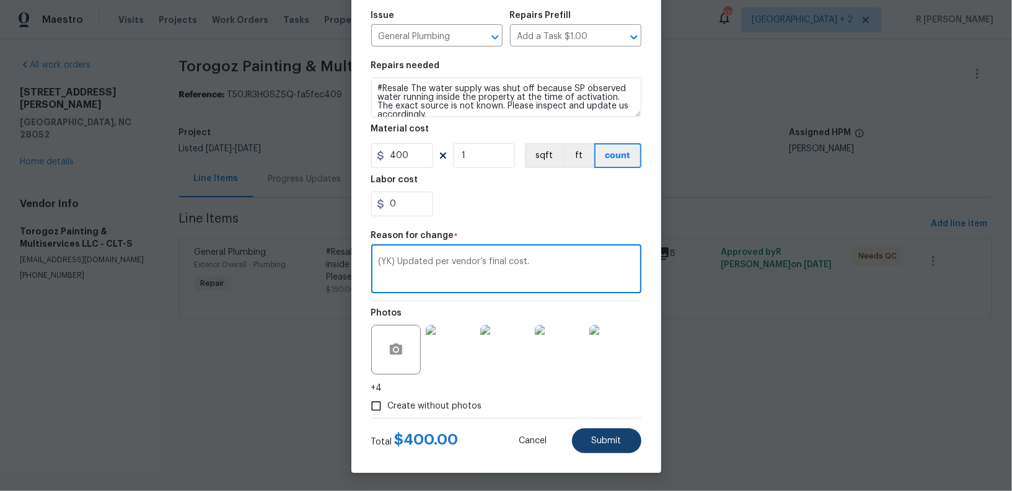
type textarea "(YK) Updated per vendor’s final cost."
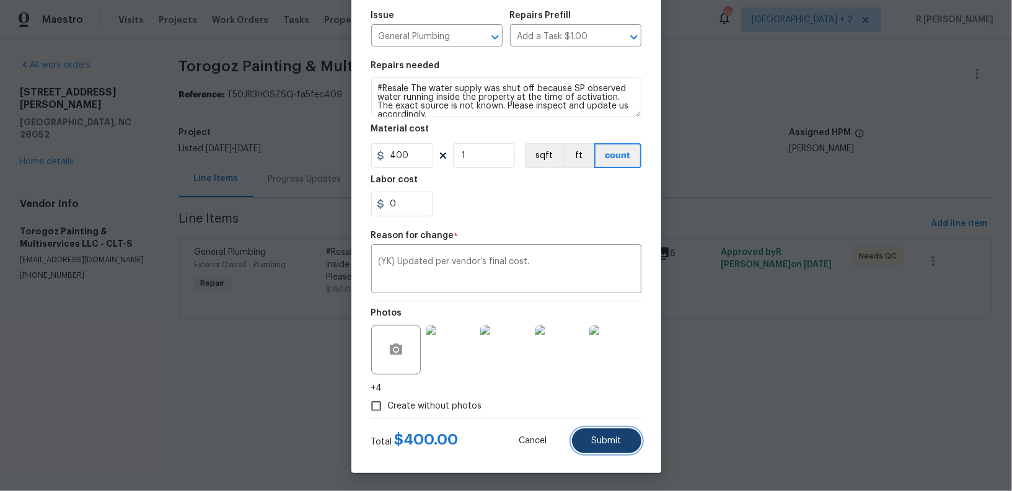
click at [625, 439] on button "Submit" at bounding box center [606, 440] width 69 height 25
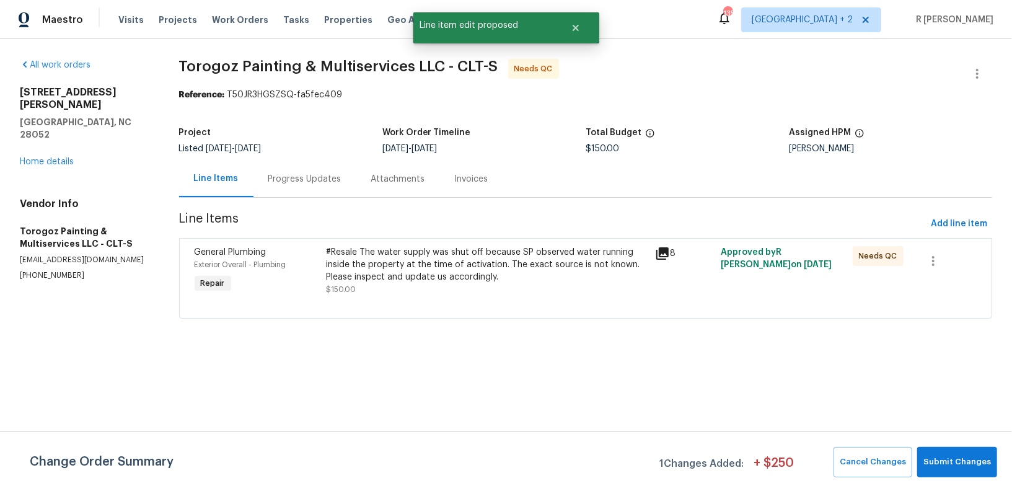
scroll to position [0, 0]
click at [966, 460] on span "Submit Changes" at bounding box center [957, 462] width 68 height 14
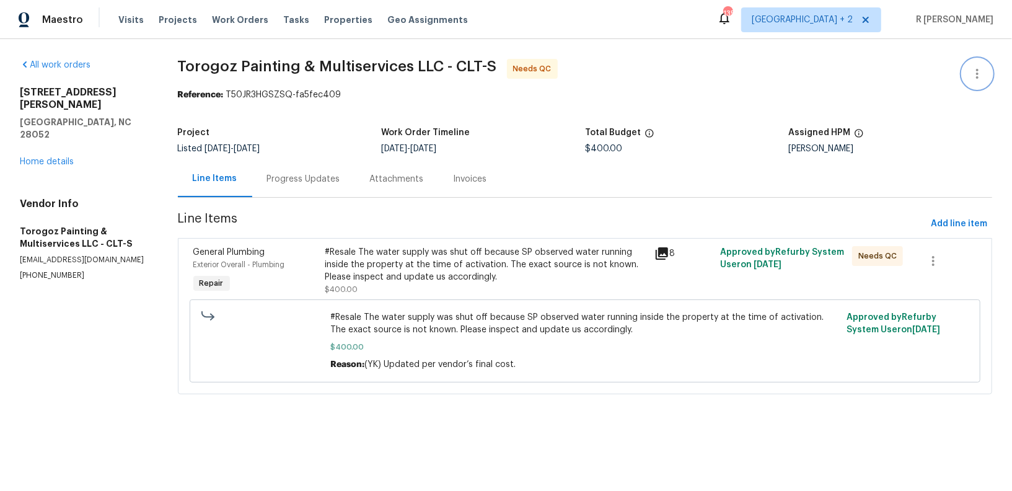
click at [975, 71] on icon "button" at bounding box center [977, 73] width 15 height 15
click at [936, 69] on li "Edit" at bounding box center [937, 73] width 134 height 20
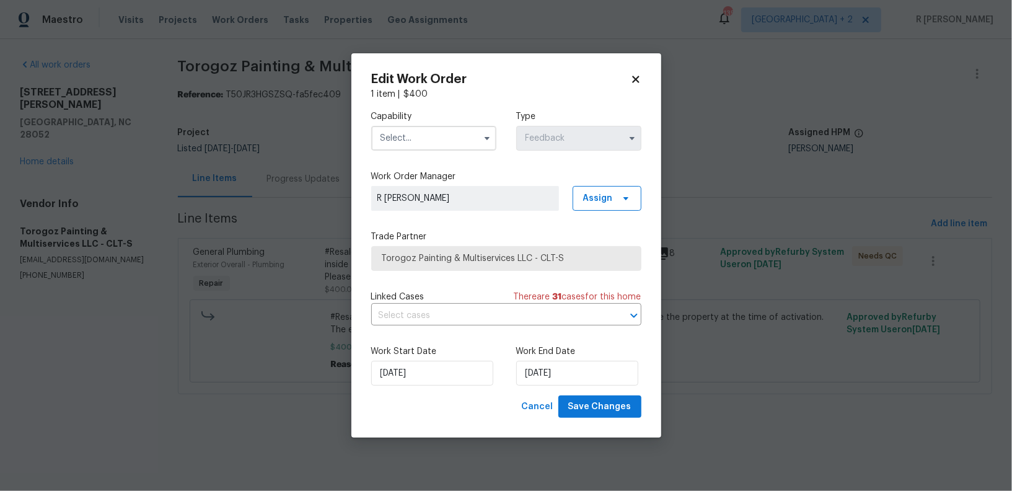
click at [435, 136] on input "text" at bounding box center [433, 138] width 125 height 25
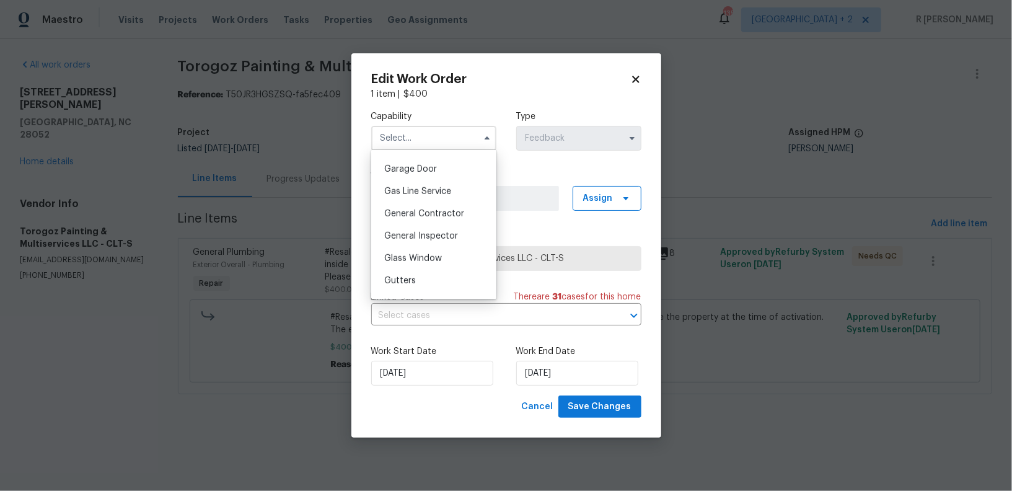
scroll to position [583, 0]
click at [436, 163] on div "General Contractor" at bounding box center [433, 173] width 119 height 22
type input "General Contractor"
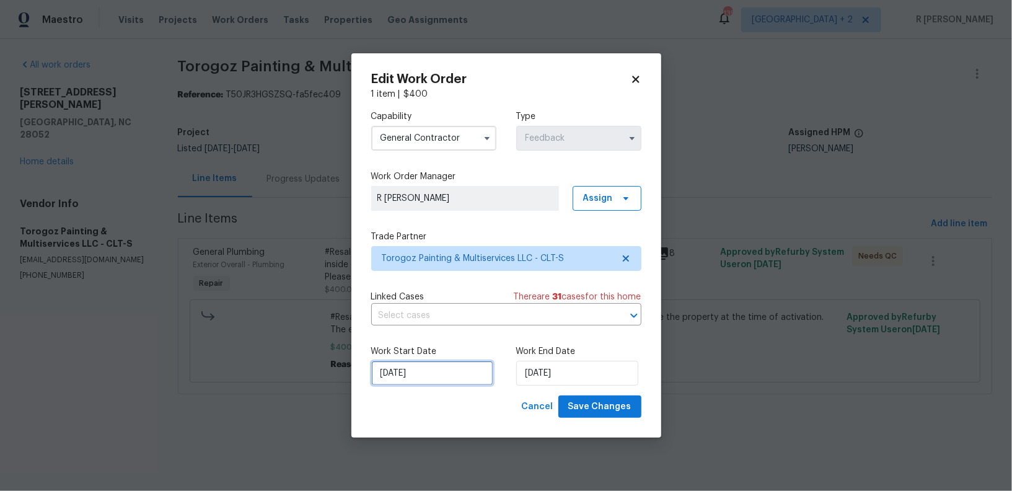
click at [413, 376] on input "05/09/2025" at bounding box center [432, 373] width 122 height 25
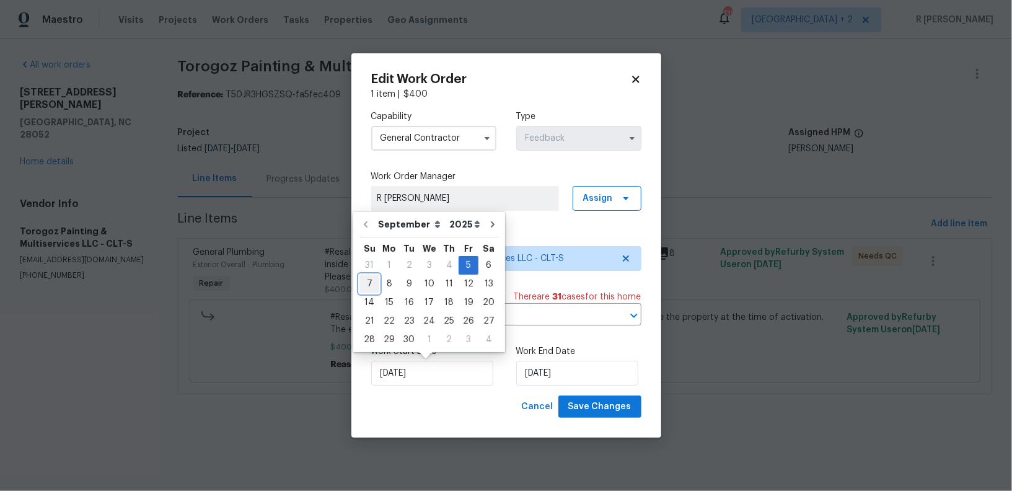
click at [371, 283] on div "7" at bounding box center [369, 283] width 20 height 17
type input "07/09/2025"
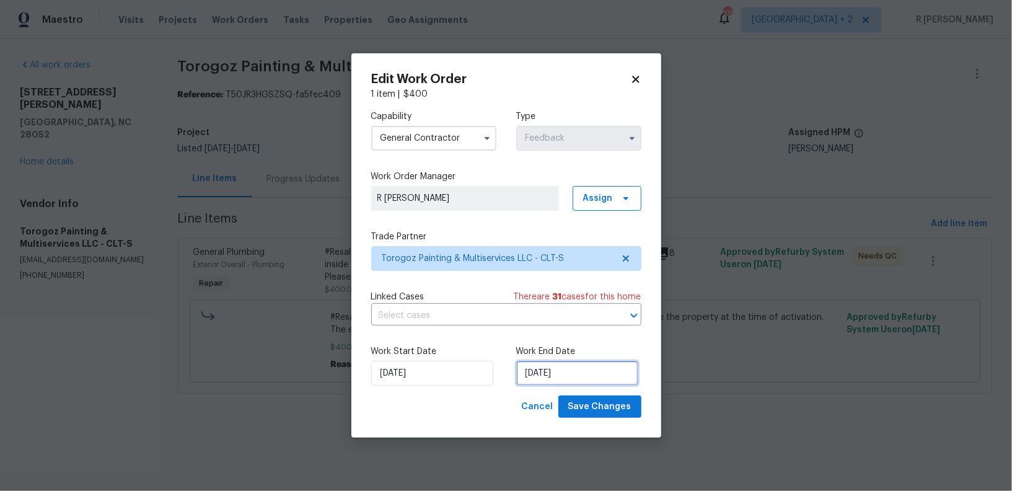
click at [550, 370] on input "08/09/2025" at bounding box center [577, 373] width 122 height 25
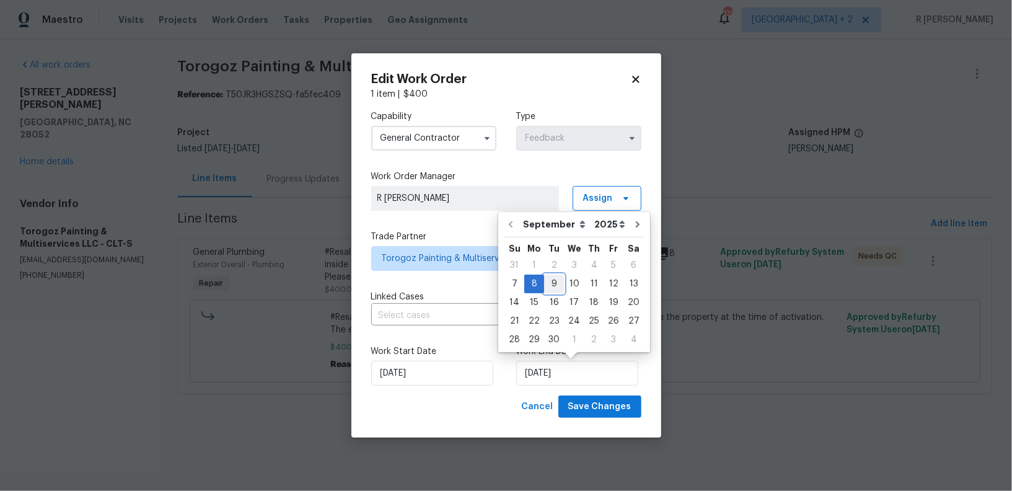
click at [554, 279] on div "9" at bounding box center [554, 283] width 20 height 17
type input "09/09/2025"
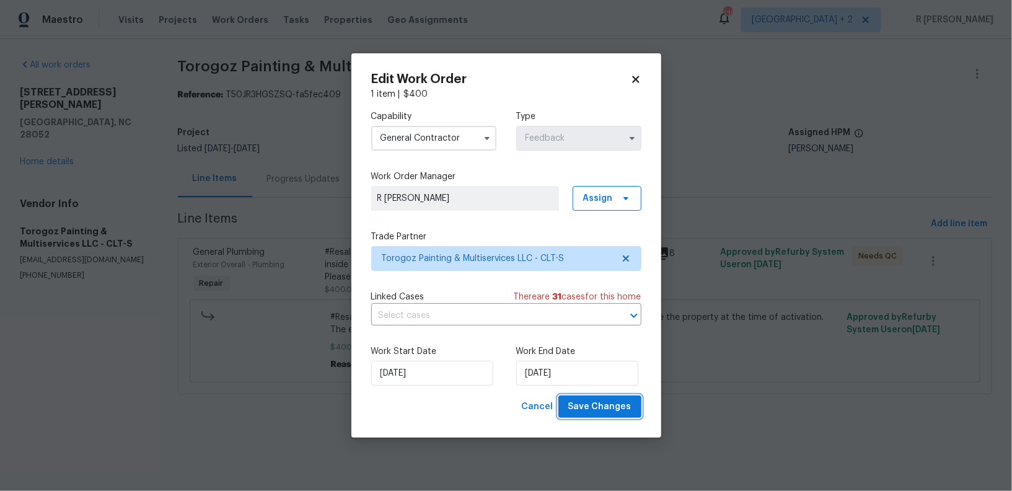
click at [600, 411] on span "Save Changes" at bounding box center [599, 406] width 63 height 15
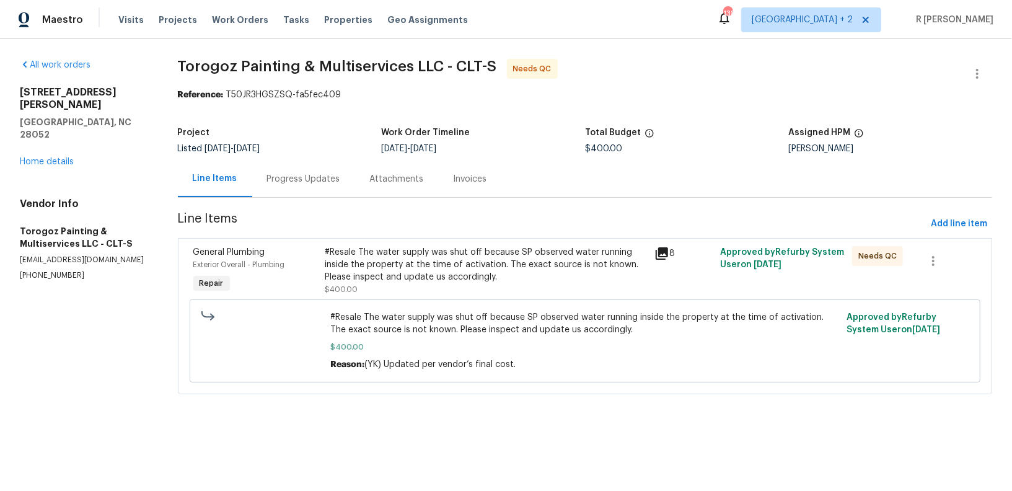
click at [398, 264] on div "#Resale The water supply was shut off because SP observed water running inside …" at bounding box center [486, 264] width 322 height 37
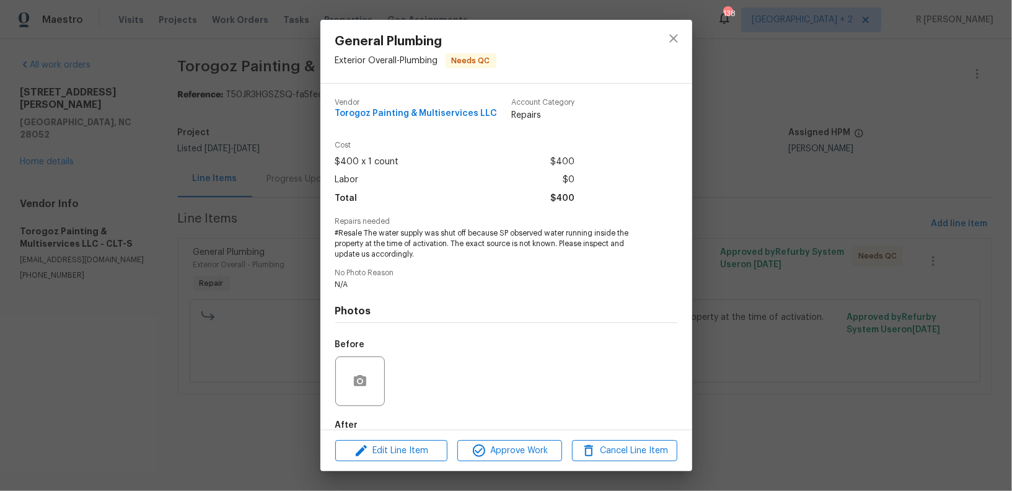
scroll to position [69, 0]
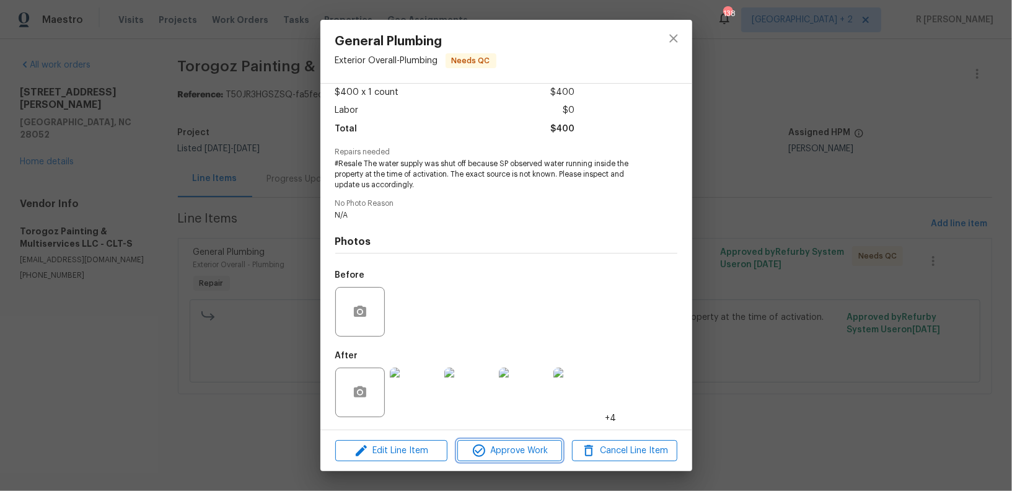
click at [500, 457] on span "Approve Work" at bounding box center [509, 450] width 97 height 15
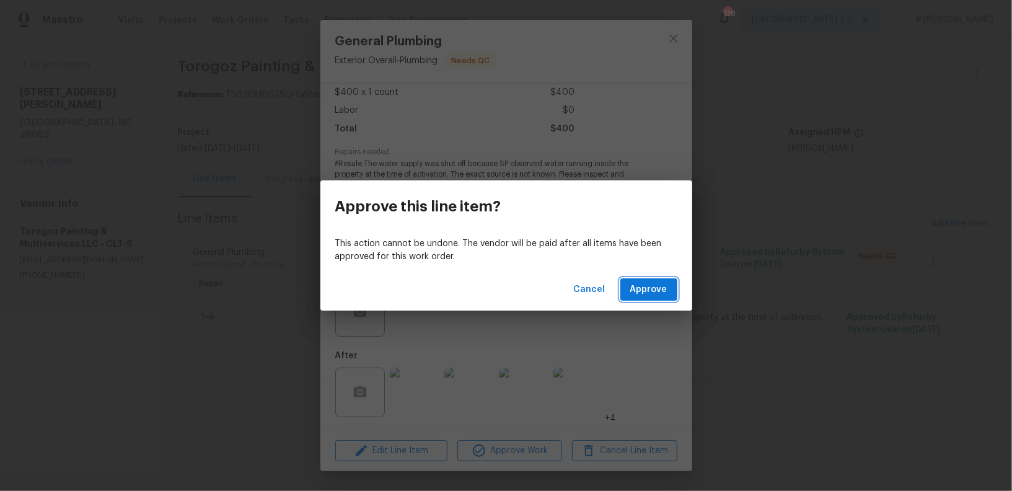
click at [650, 298] on button "Approve" at bounding box center [648, 289] width 57 height 23
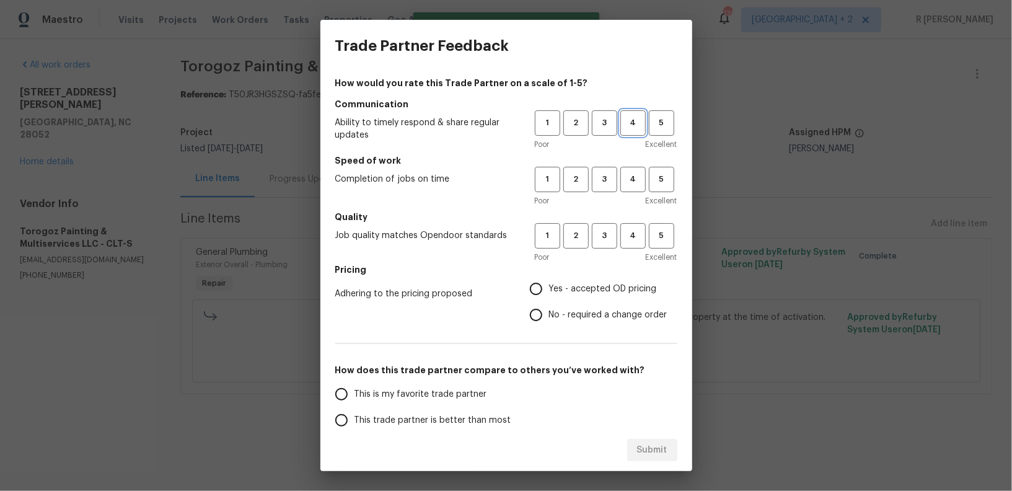
click at [621, 128] on span "4" at bounding box center [632, 123] width 23 height 14
click at [635, 177] on span "4" at bounding box center [632, 179] width 23 height 14
click at [626, 232] on span "4" at bounding box center [632, 236] width 23 height 14
click at [556, 285] on span "Yes - accepted OD pricing" at bounding box center [603, 289] width 108 height 13
click at [549, 285] on input "Yes - accepted OD pricing" at bounding box center [536, 289] width 26 height 26
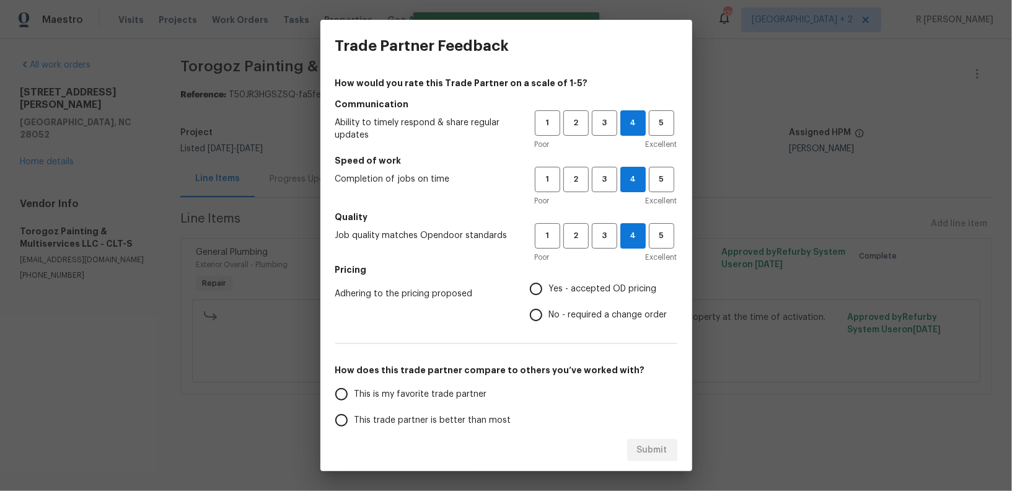
radio input "true"
click at [551, 317] on span "No - required a change order" at bounding box center [608, 315] width 118 height 13
click at [549, 317] on input "No - required a change order" at bounding box center [536, 315] width 26 height 26
radio input "true"
click at [426, 418] on span "This trade partner is better than most" at bounding box center [432, 420] width 157 height 13
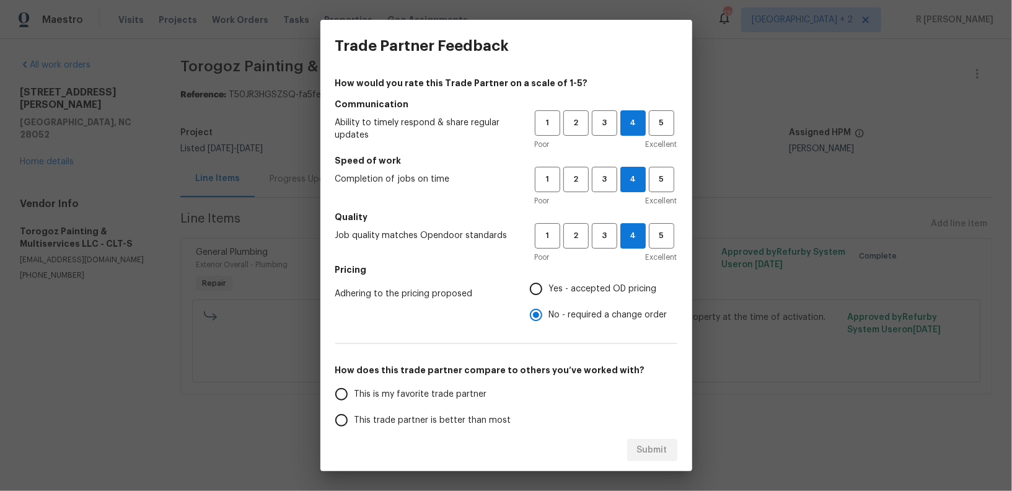
click at [354, 418] on input "This trade partner is better than most" at bounding box center [341, 420] width 26 height 26
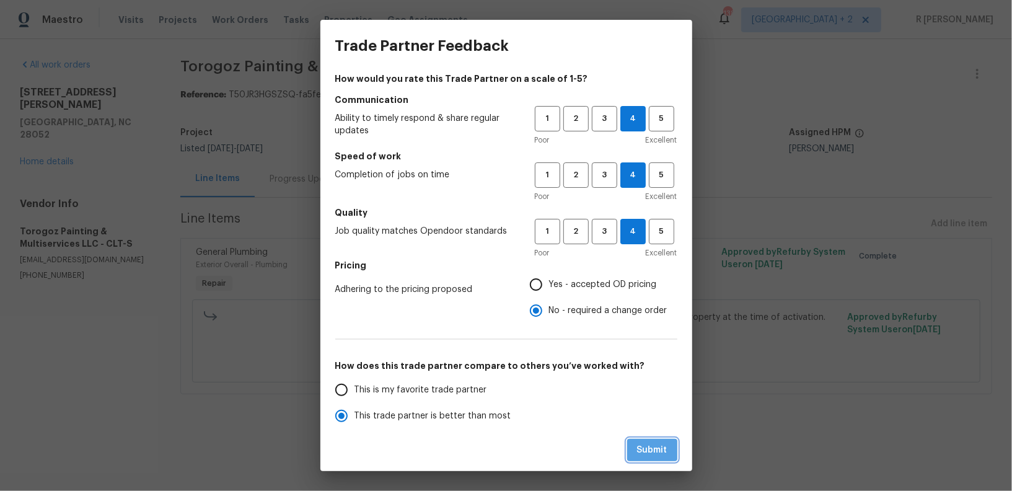
click at [654, 444] on span "Submit" at bounding box center [652, 449] width 30 height 15
radio input "true"
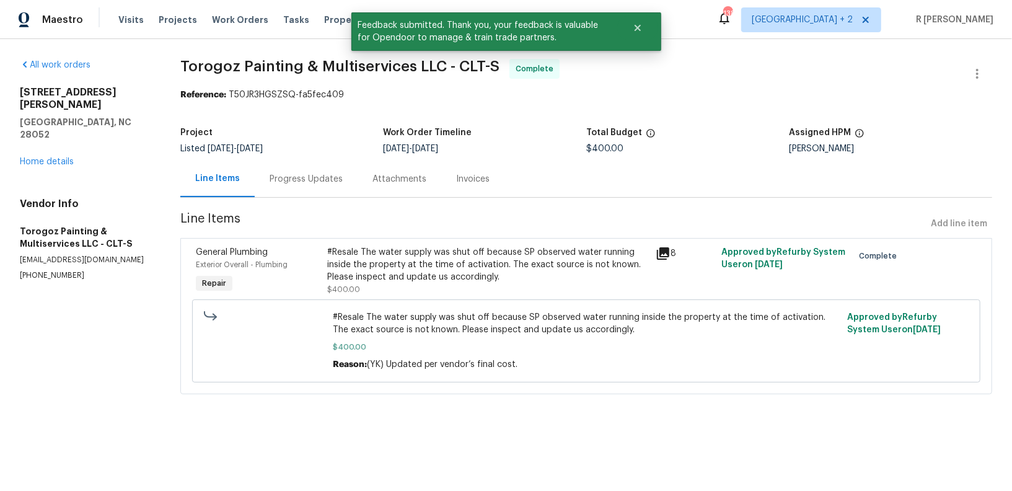
click at [322, 188] on div "Progress Updates" at bounding box center [306, 178] width 103 height 37
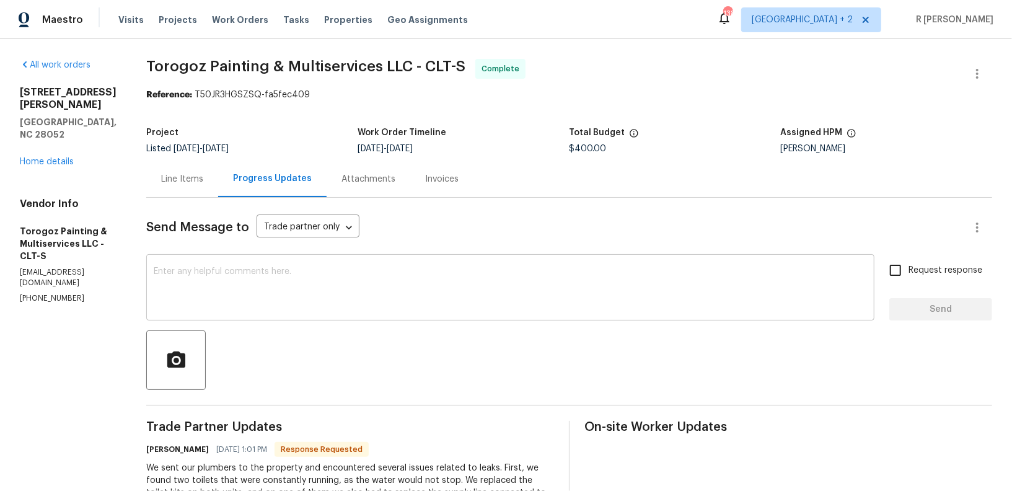
click at [375, 266] on div "x ​" at bounding box center [510, 288] width 728 height 63
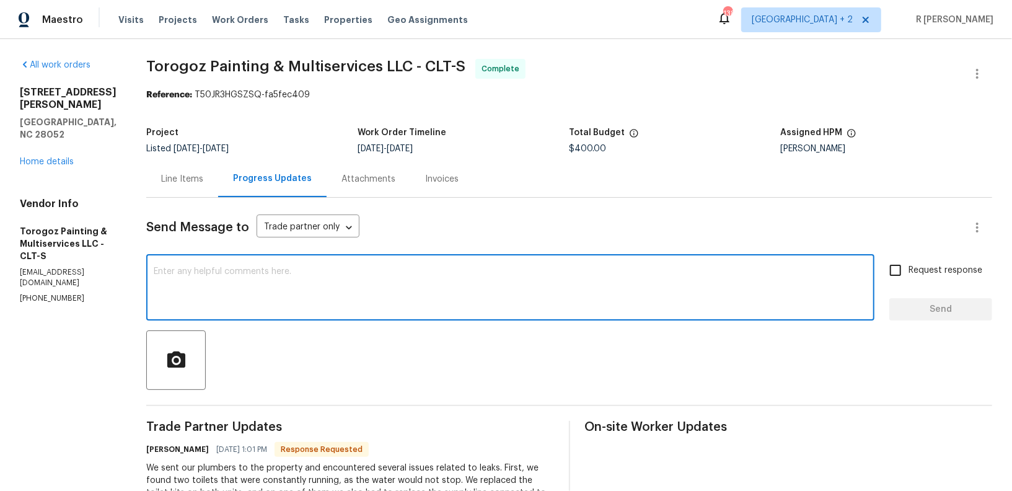
paste textarea "Final cost updated and work order approved. Kindly upload the detailed invoice.…"
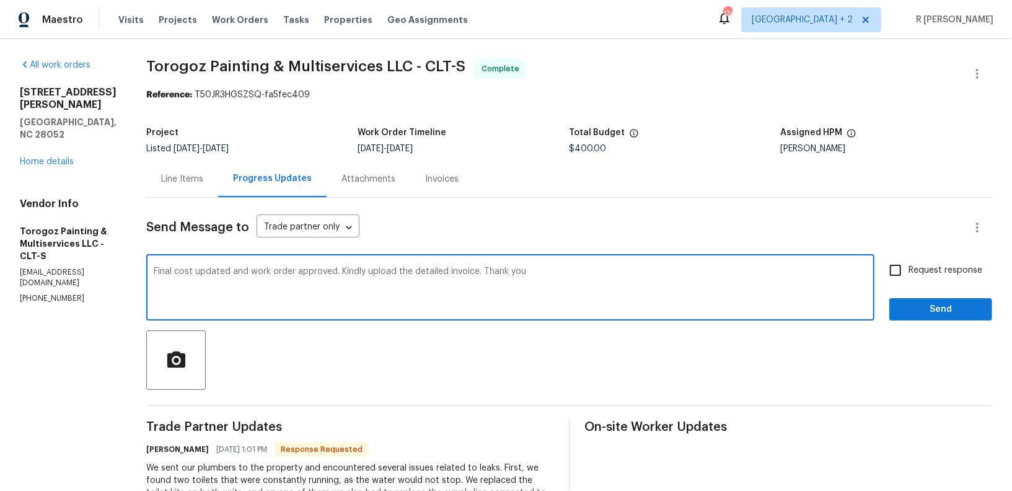
type textarea "Final cost updated and work order approved. Kindly upload the detailed invoice.…"
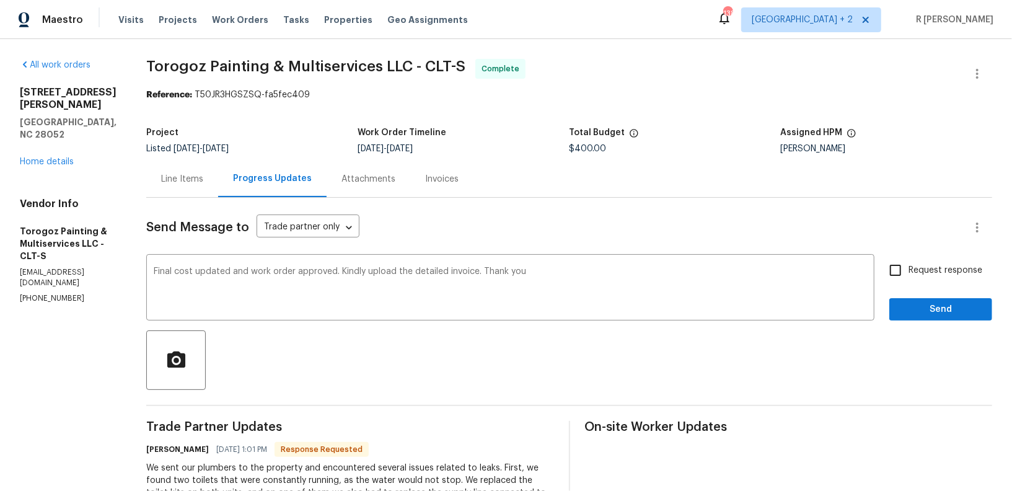
click at [912, 258] on label "Request response" at bounding box center [932, 270] width 100 height 26
click at [908, 258] on input "Request response" at bounding box center [895, 270] width 26 height 26
checkbox input "true"
click at [911, 309] on span "Send" at bounding box center [940, 309] width 83 height 15
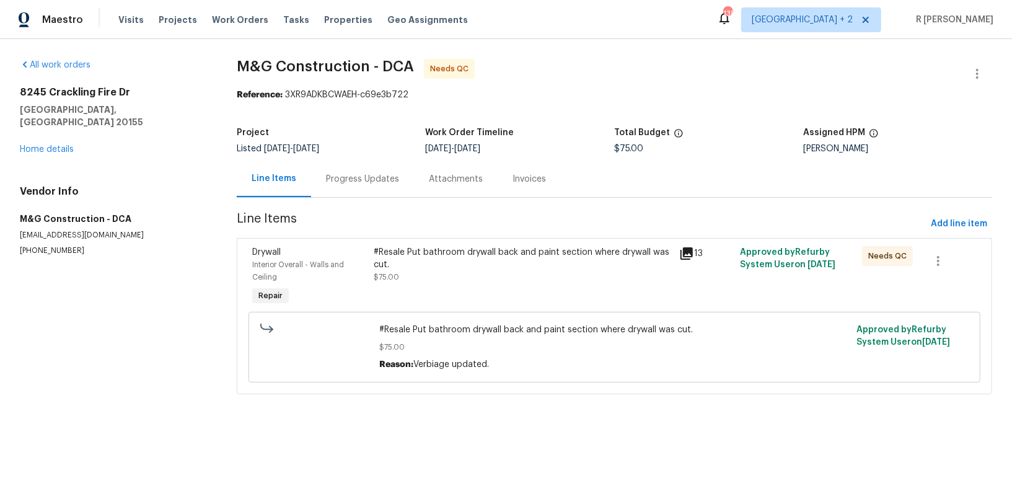
click at [445, 238] on div "Drywall Interior Overall - Walls and Ceiling Repair #Resale Put bathroom drywal…" at bounding box center [614, 316] width 755 height 156
click at [475, 281] on div "#Resale Put bathroom drywall back and paint section where drywall was cut. $75.…" at bounding box center [522, 264] width 297 height 37
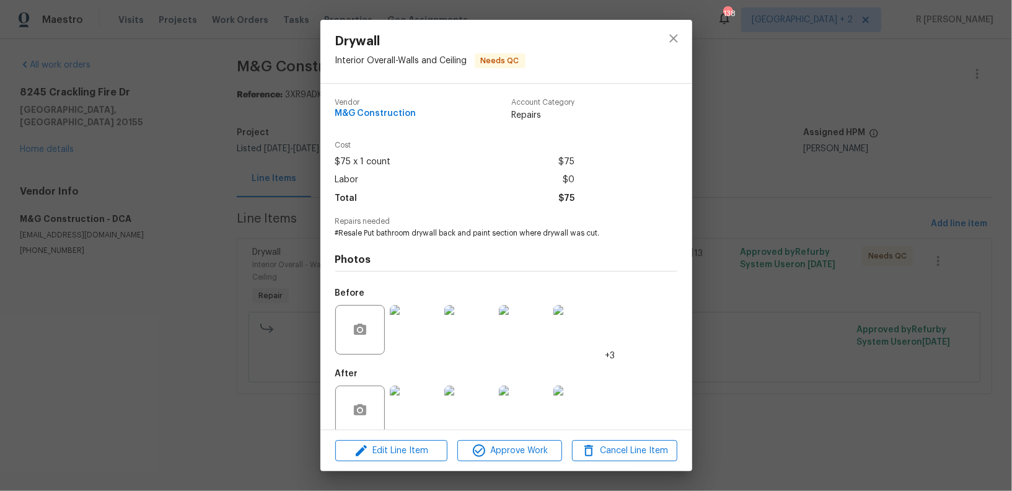
scroll to position [18, 0]
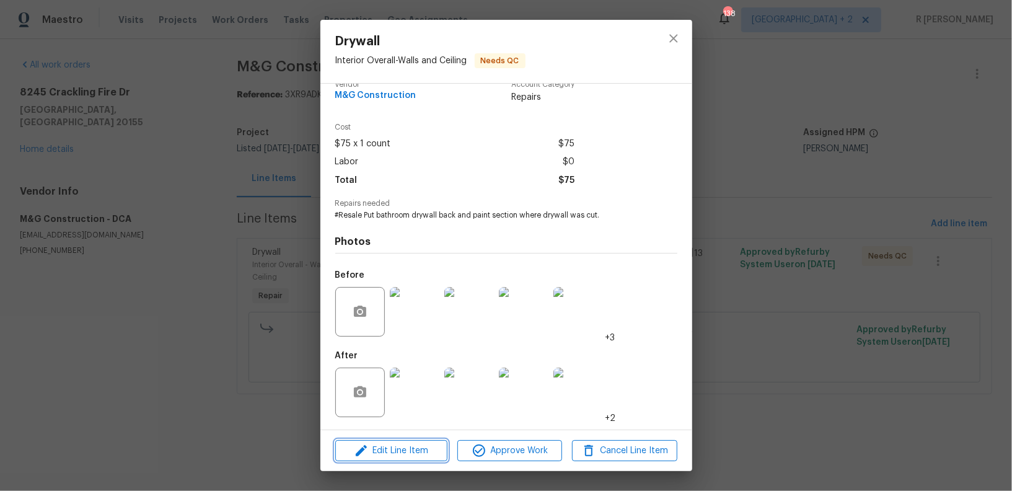
click at [413, 455] on span "Edit Line Item" at bounding box center [391, 450] width 105 height 15
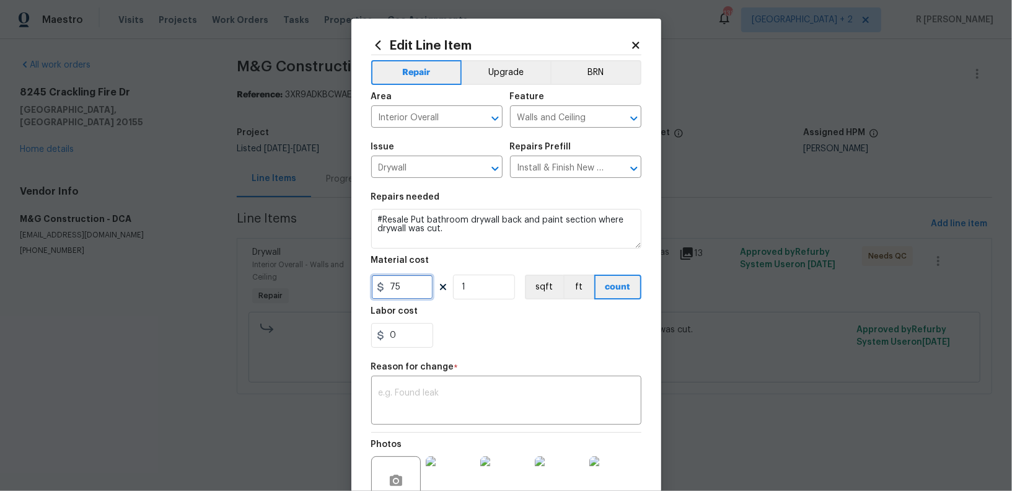
click at [411, 276] on input "75" at bounding box center [402, 286] width 62 height 25
type input "800"
click at [429, 392] on textarea at bounding box center [506, 401] width 255 height 26
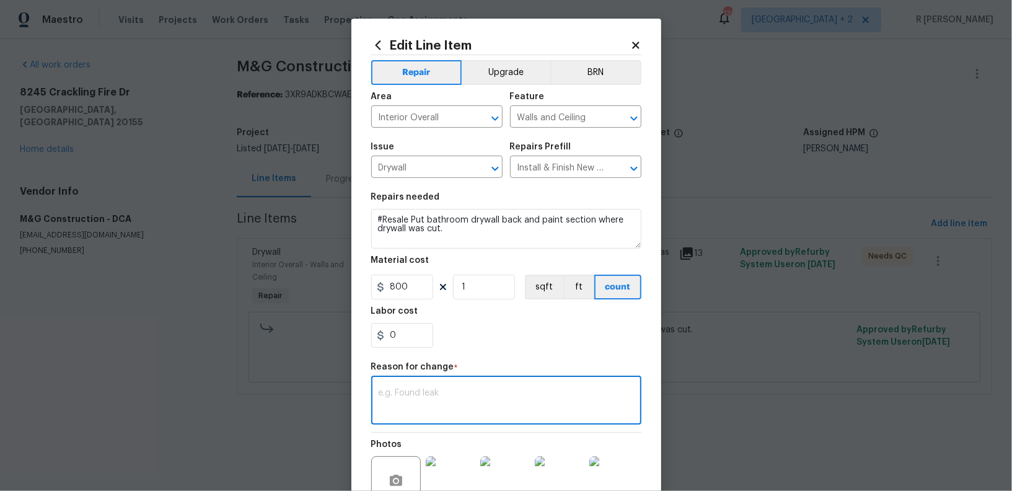
paste textarea "(YK) Updated cost per BR team approval."
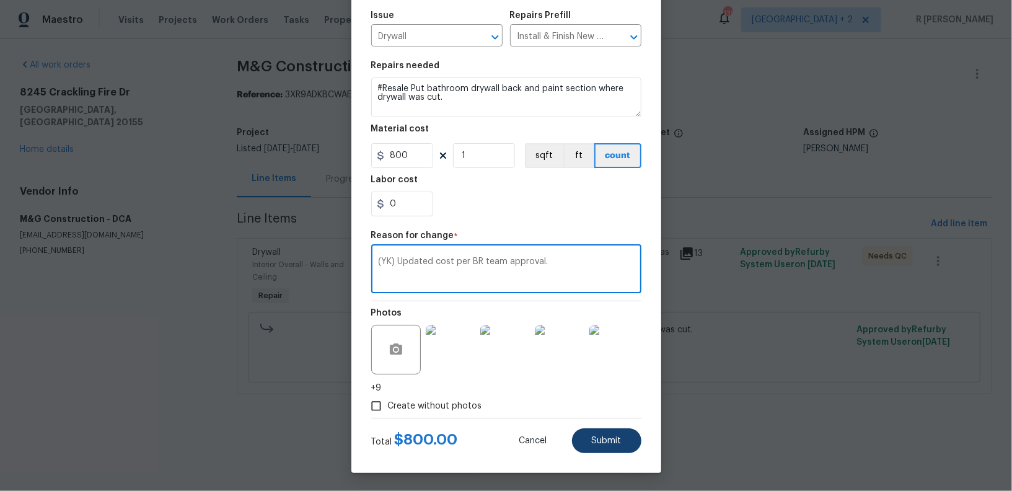
type textarea "(YK) Updated cost per BR team approval."
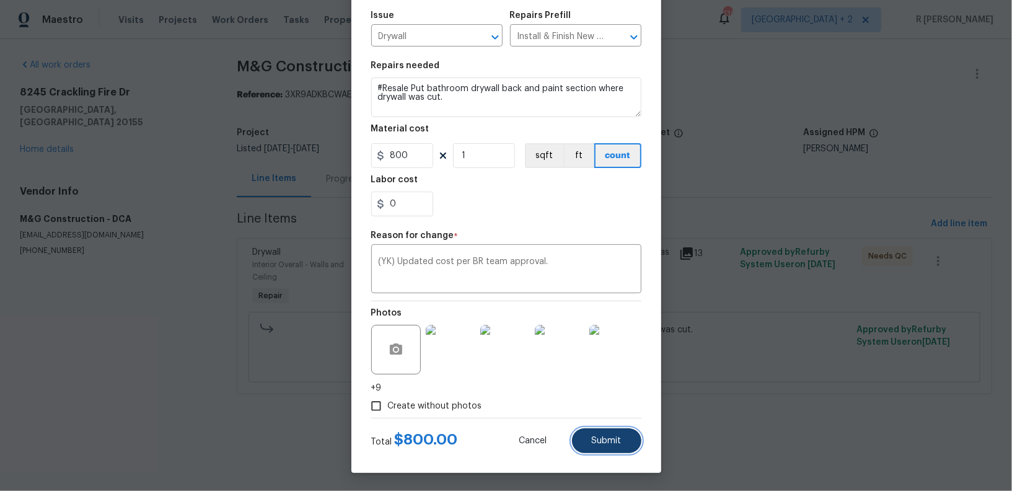
click at [587, 434] on button "Submit" at bounding box center [606, 440] width 69 height 25
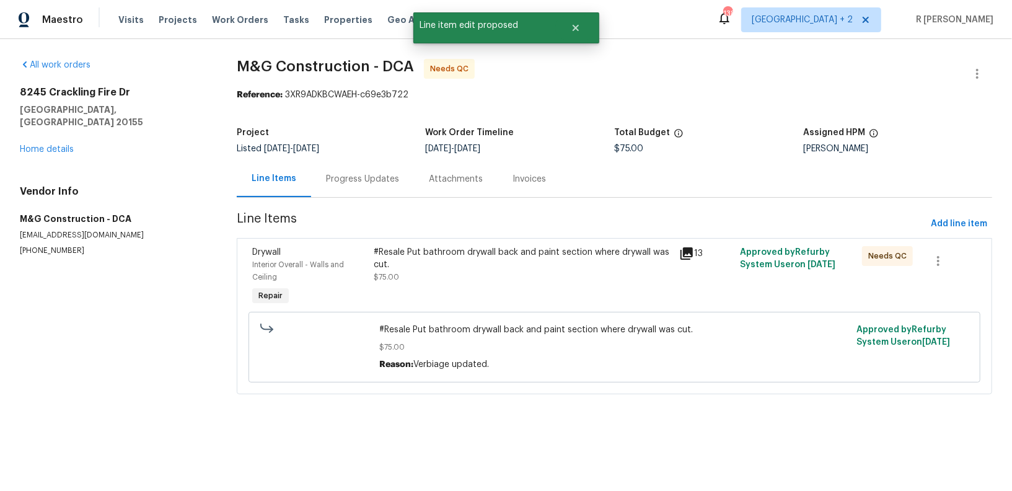
scroll to position [0, 0]
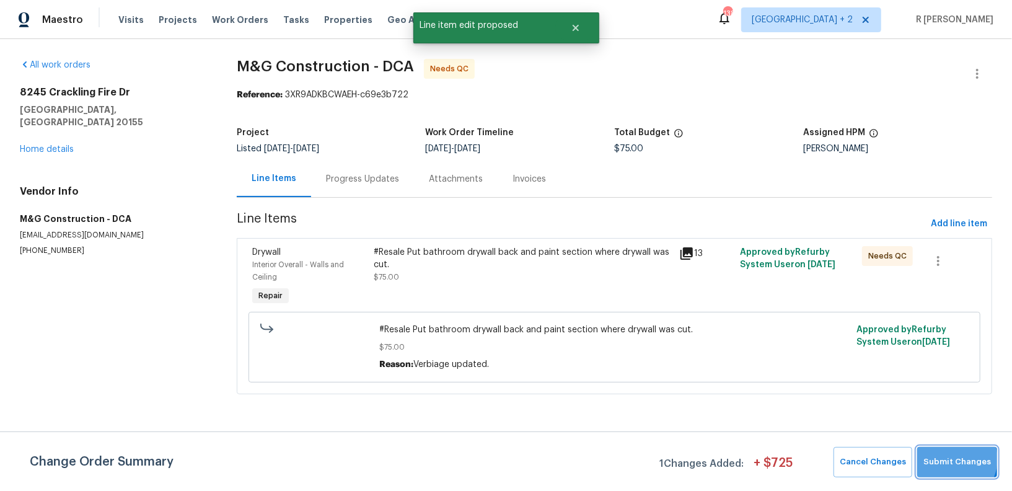
click at [956, 459] on span "Submit Changes" at bounding box center [957, 462] width 68 height 14
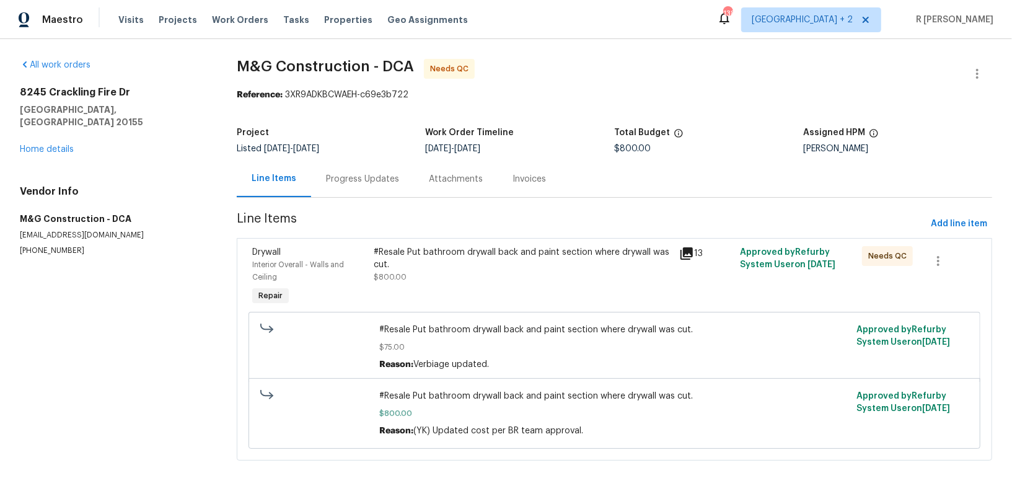
click at [357, 192] on div "Progress Updates" at bounding box center [362, 178] width 103 height 37
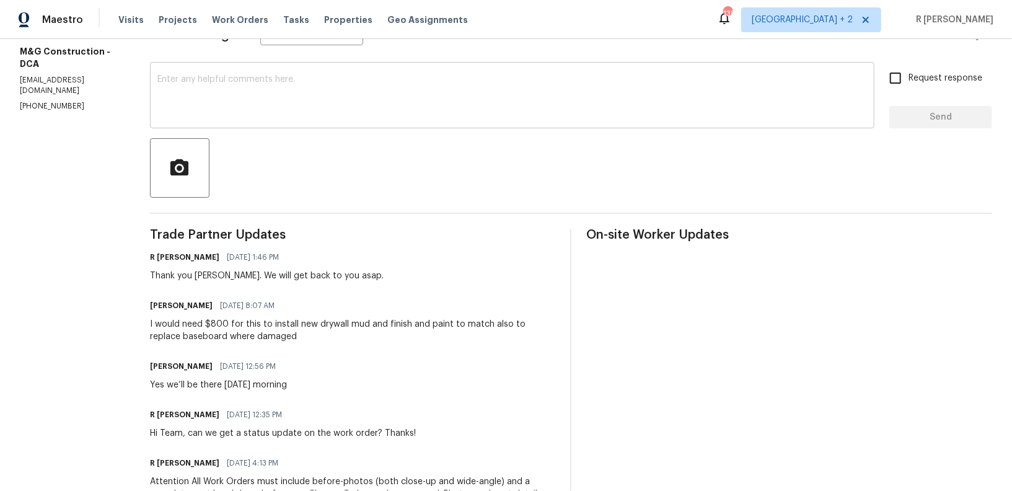
scroll to position [185, 0]
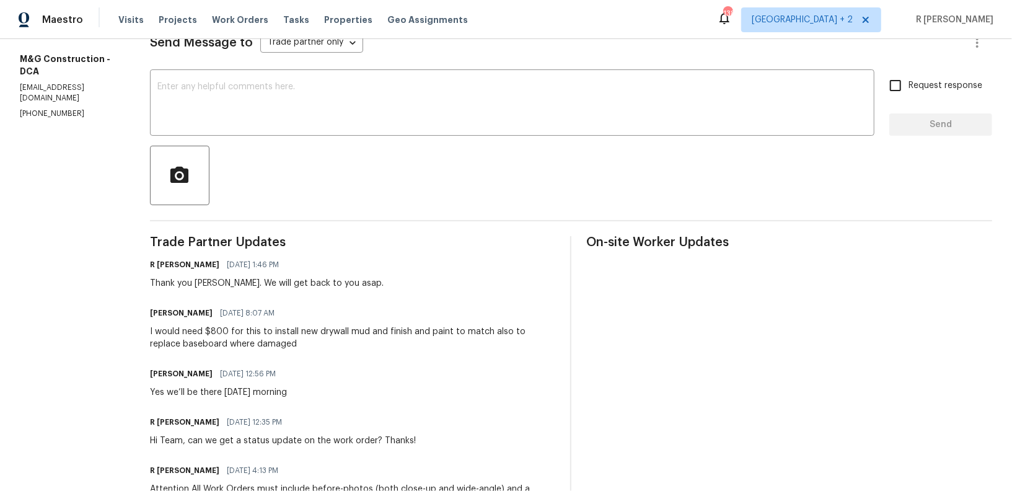
click at [165, 317] on h6 "Cheila Marquina" at bounding box center [181, 313] width 63 height 12
copy h6 "Cheila"
click at [392, 124] on textarea at bounding box center [511, 103] width 709 height 43
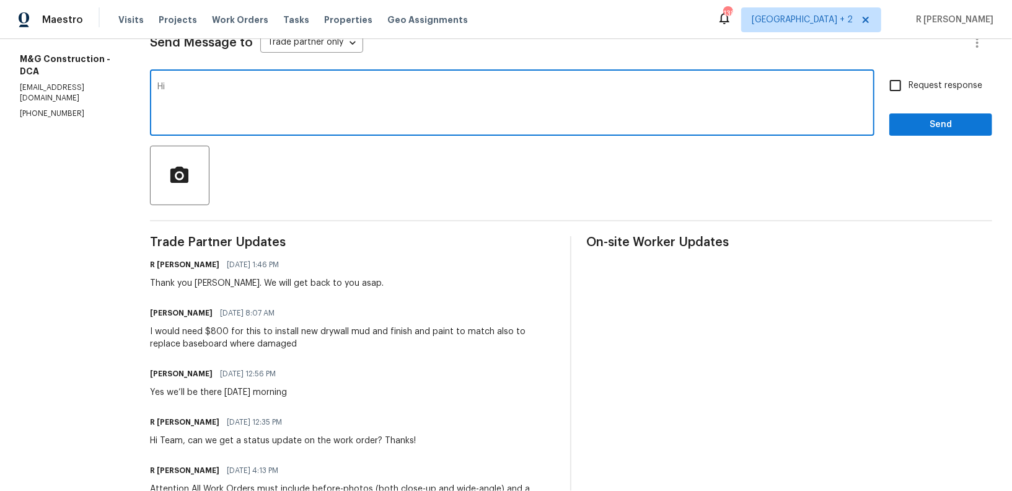
paste textarea "Cheila"
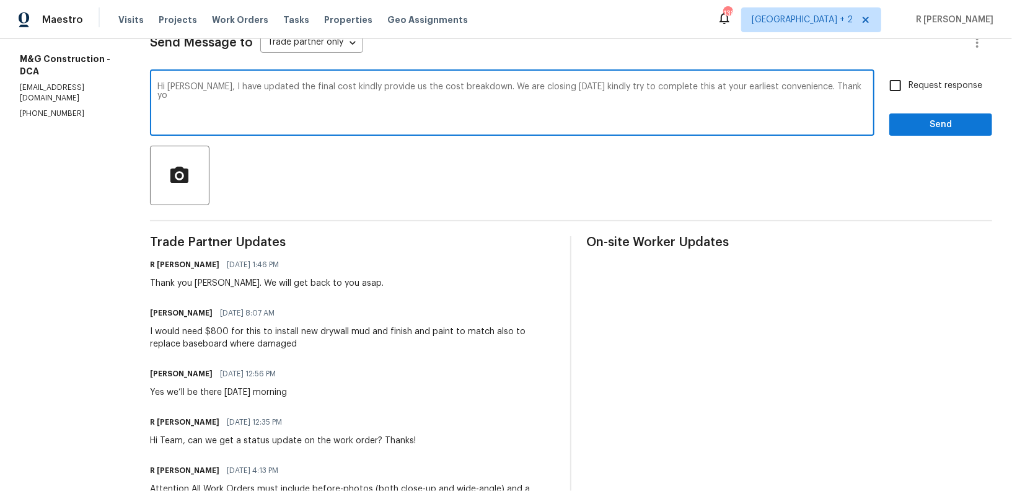
type textarea "Hi Cheila, I have updated the final cost kindly provide us the cost breakdown. …"
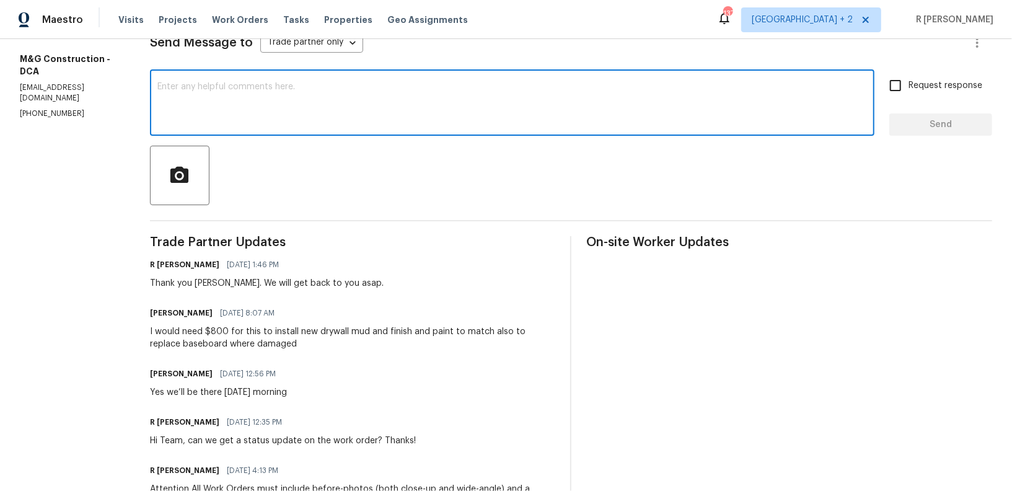
paste textarea "Hi Cheila, I’ve updated the final cost. Could you please provide us with the co…"
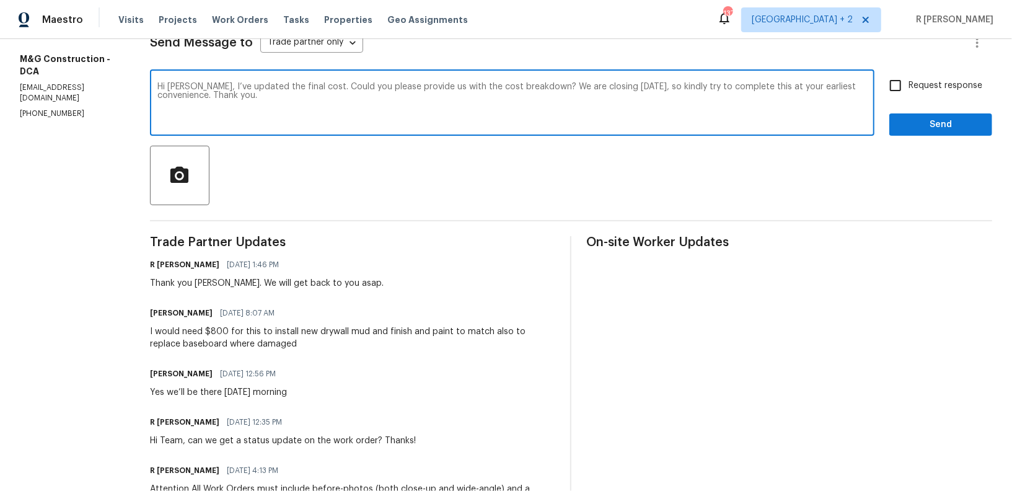
type textarea "Hi Cheila, I’ve updated the final cost. Could you please provide us with the co…"
click at [939, 86] on span "Request response" at bounding box center [945, 85] width 74 height 13
click at [908, 86] on input "Request response" at bounding box center [895, 85] width 26 height 26
checkbox input "true"
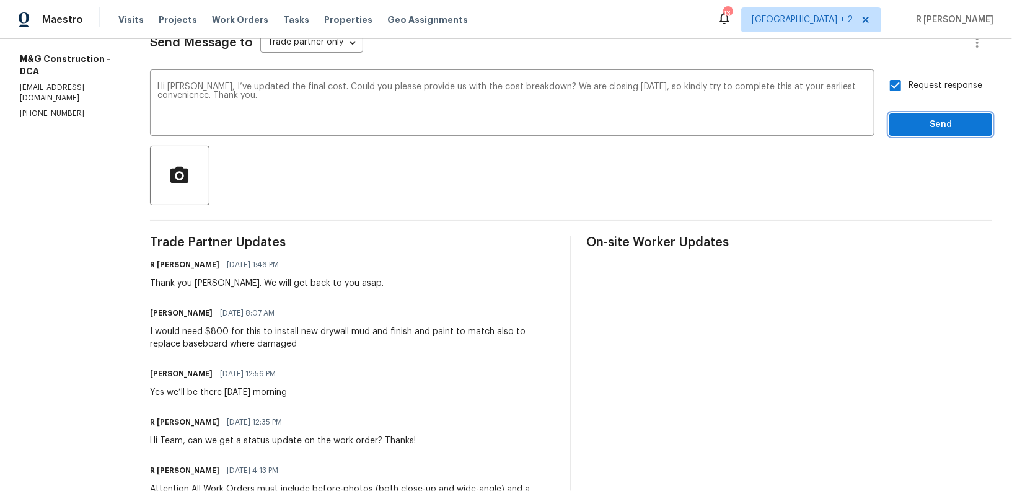
click at [924, 133] on button "Send" at bounding box center [940, 124] width 103 height 23
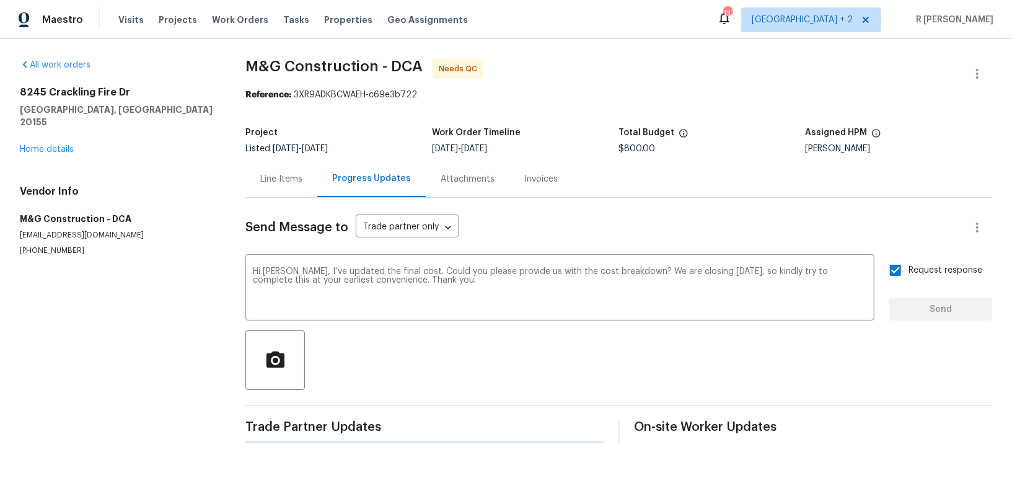
scroll to position [0, 0]
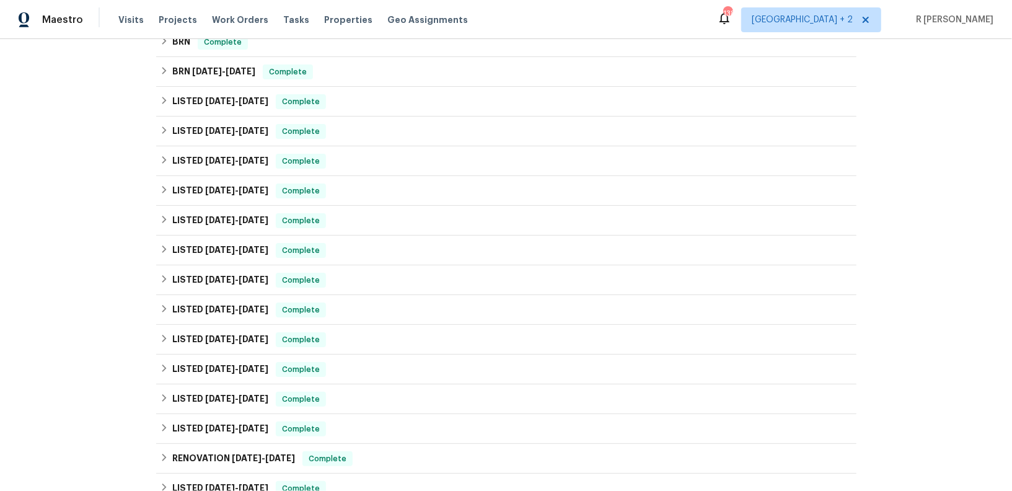
scroll to position [488, 0]
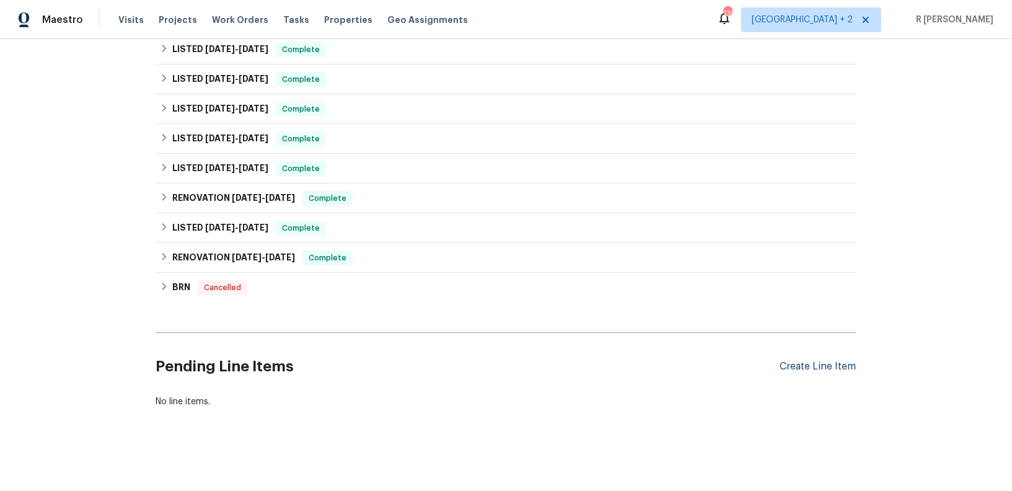
click at [808, 364] on div "Create Line Item" at bounding box center [818, 367] width 76 height 12
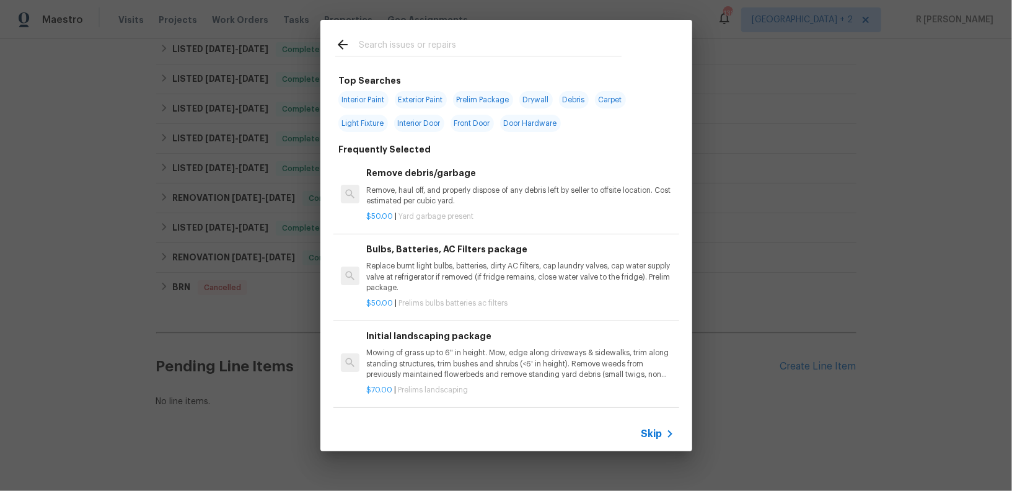
click at [438, 55] on input "text" at bounding box center [490, 46] width 263 height 19
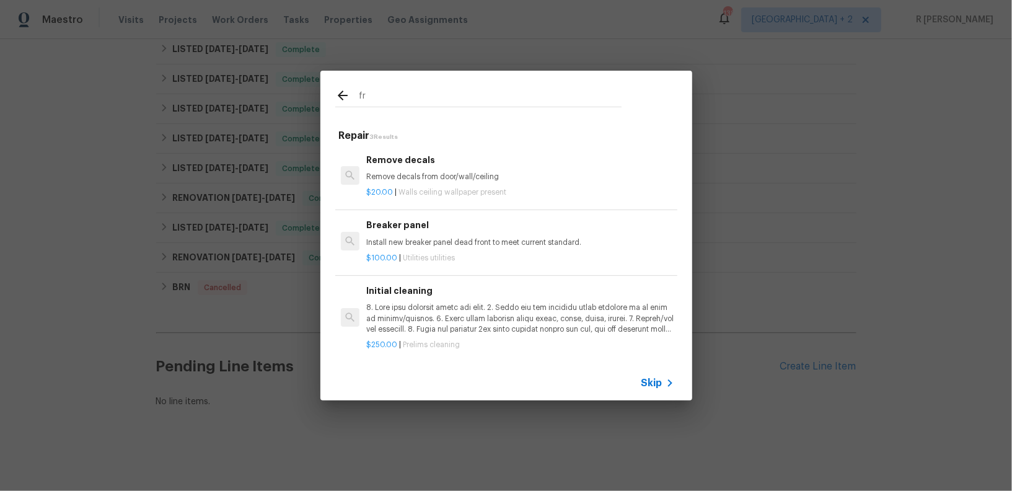
type input "f"
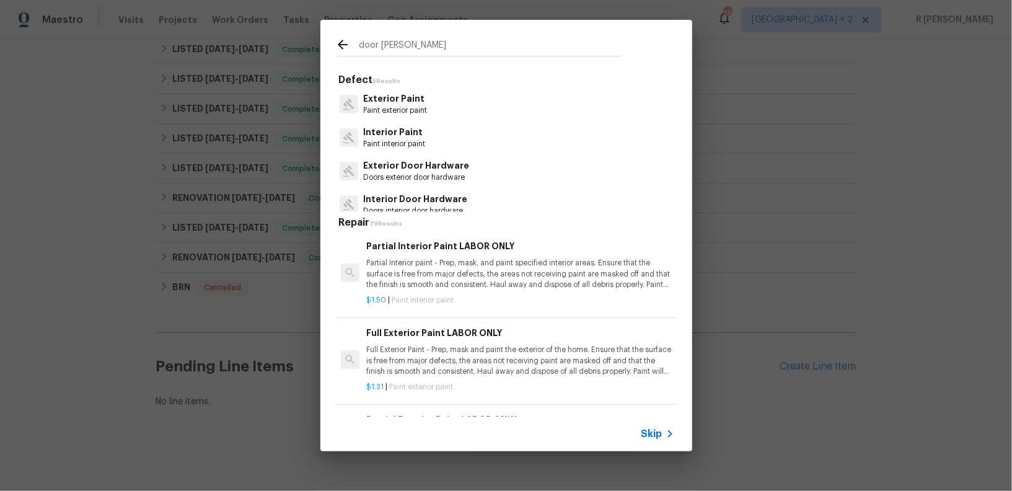
type input "door [PERSON_NAME]"
click at [397, 137] on p "Interior Paint" at bounding box center [394, 132] width 62 height 13
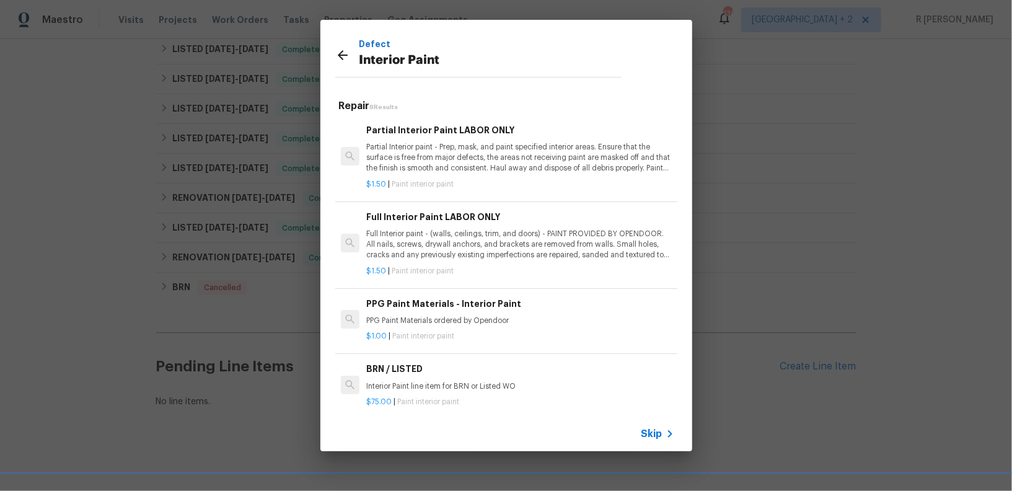
scroll to position [299, 0]
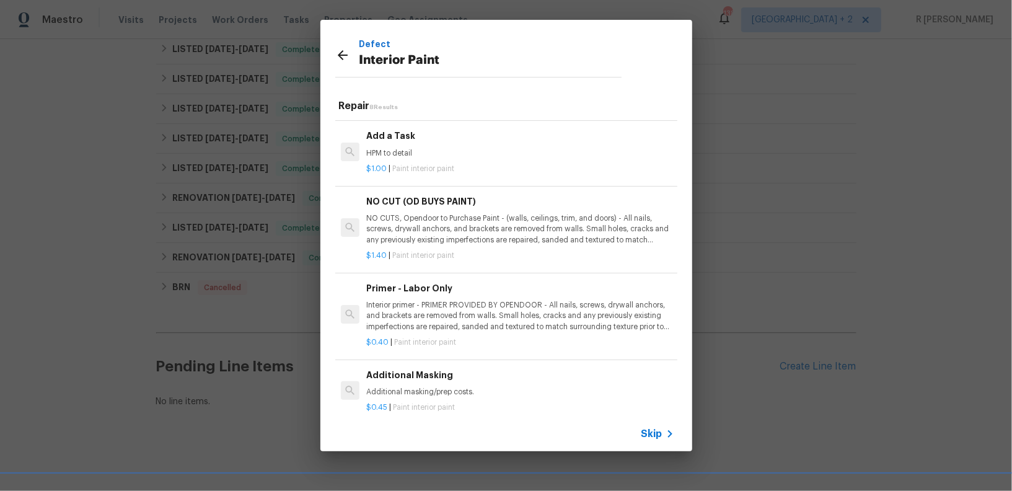
click at [453, 148] on p "HPM to detail" at bounding box center [519, 153] width 307 height 11
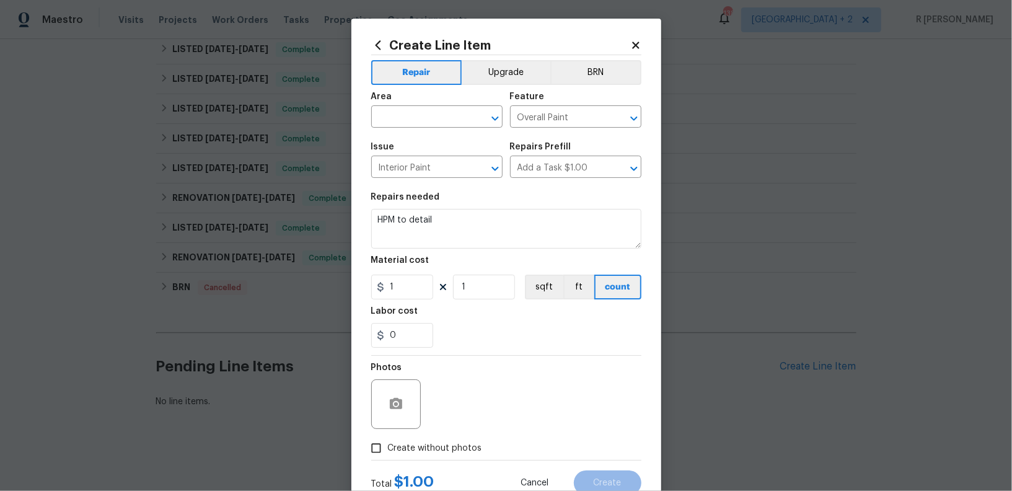
click at [453, 99] on div "Area" at bounding box center [436, 100] width 131 height 16
click at [440, 110] on input "text" at bounding box center [419, 117] width 97 height 19
click at [411, 152] on li "Front" at bounding box center [436, 146] width 131 height 20
type input "Front"
click at [552, 112] on input "Overall Paint" at bounding box center [558, 117] width 97 height 19
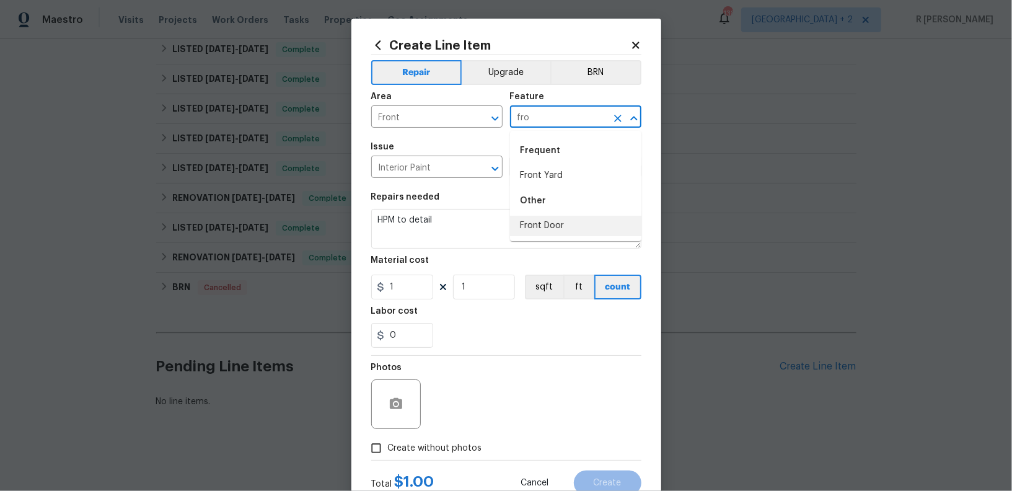
click at [532, 231] on li "Front Door" at bounding box center [575, 226] width 131 height 20
type input "Front Door"
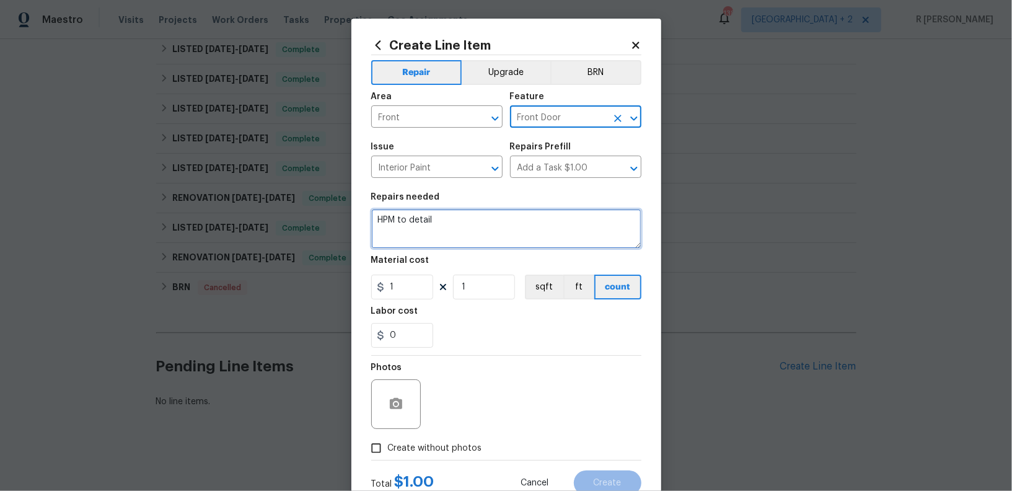
click at [484, 225] on textarea "HPM to detail" at bounding box center [506, 229] width 270 height 40
type textarea "#Resale Kindly paint the front door (Black colour)."
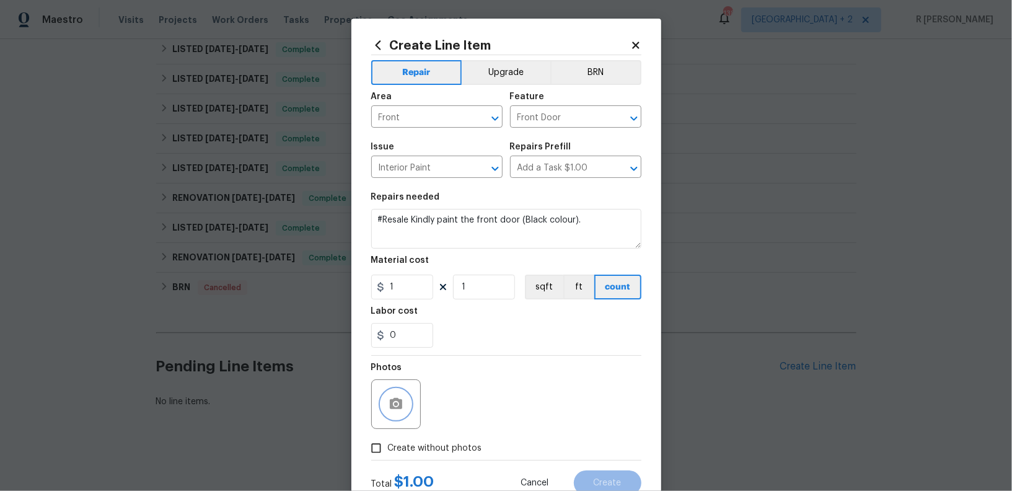
click at [406, 400] on button "button" at bounding box center [396, 404] width 30 height 30
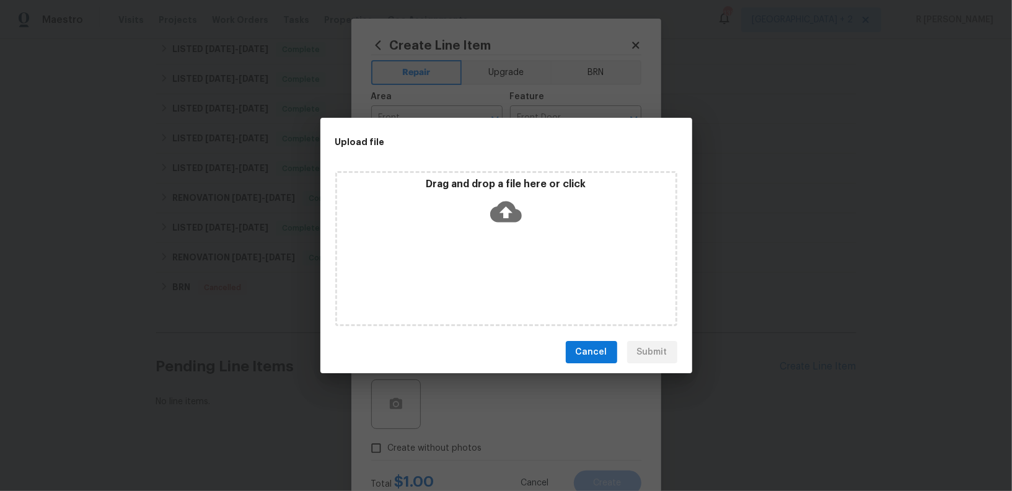
click at [507, 223] on icon at bounding box center [506, 212] width 32 height 32
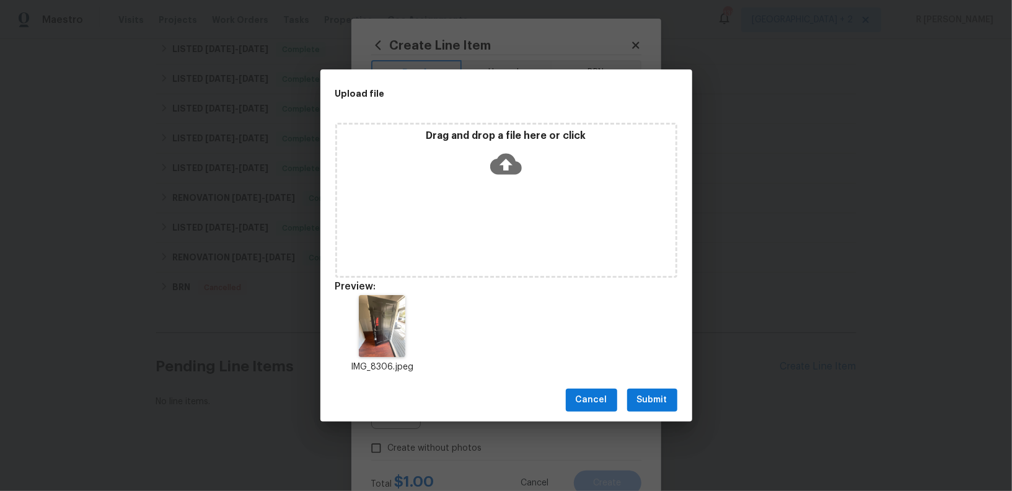
click at [639, 395] on span "Submit" at bounding box center [652, 399] width 30 height 15
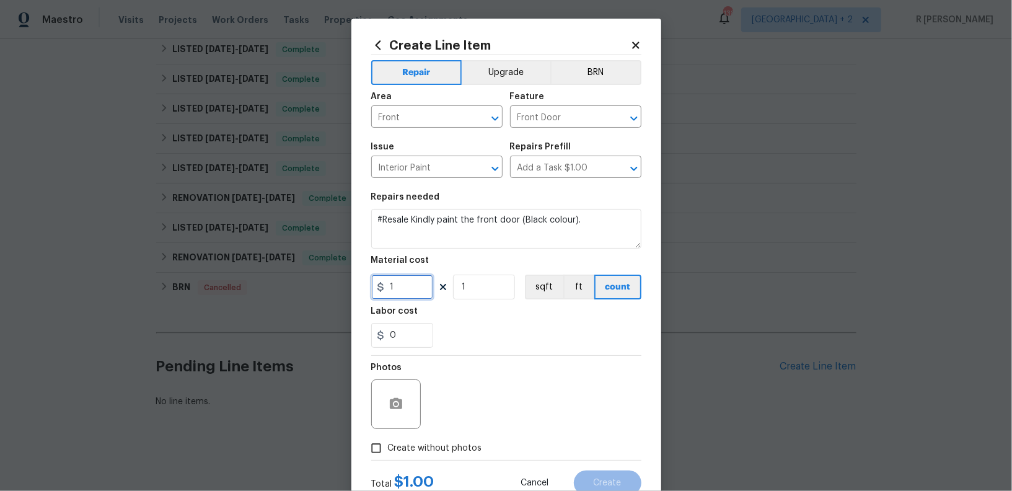
click at [400, 296] on input "1" at bounding box center [402, 286] width 62 height 25
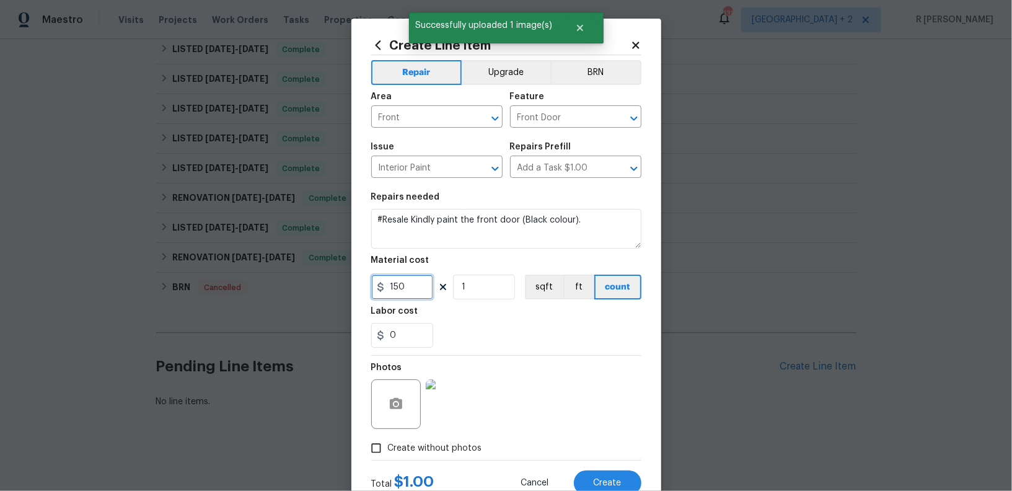
scroll to position [42, 0]
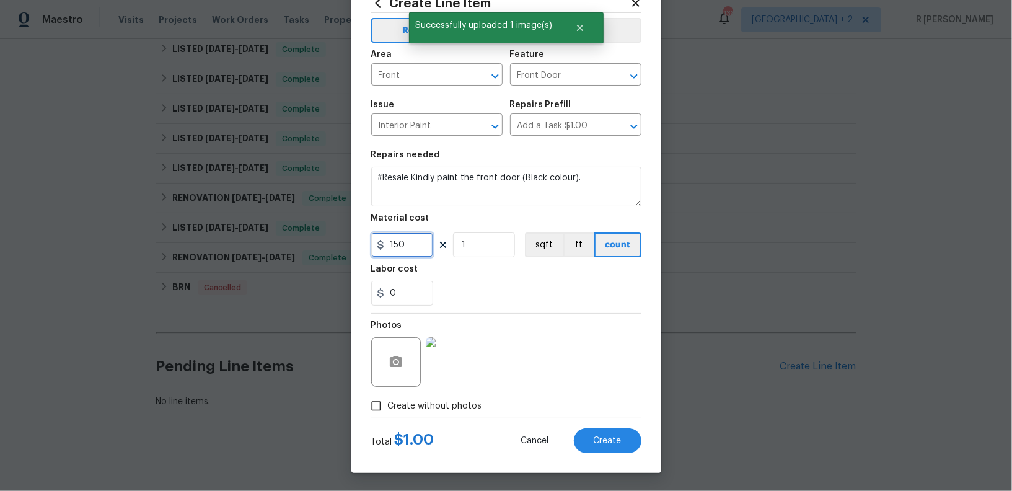
type input "150"
click at [549, 366] on div "Photos" at bounding box center [506, 353] width 270 height 81
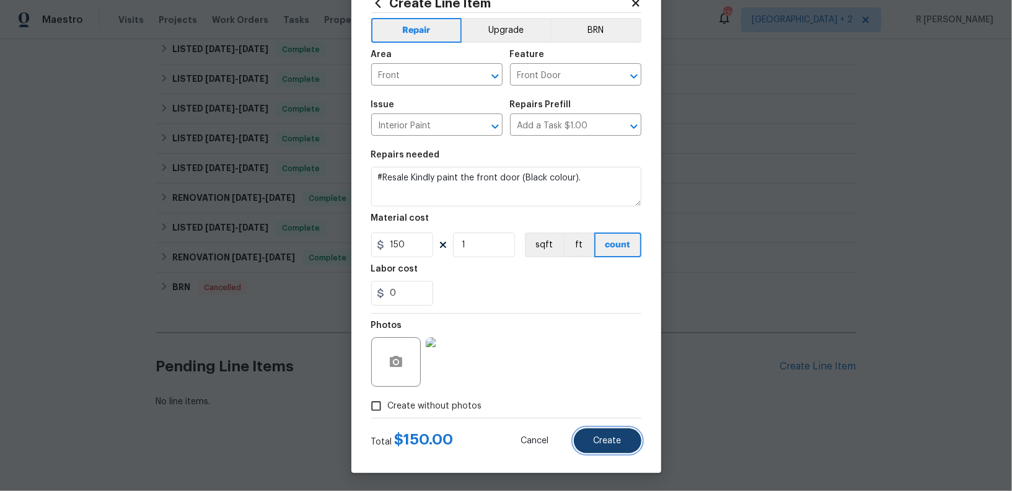
click at [606, 430] on button "Create" at bounding box center [608, 440] width 68 height 25
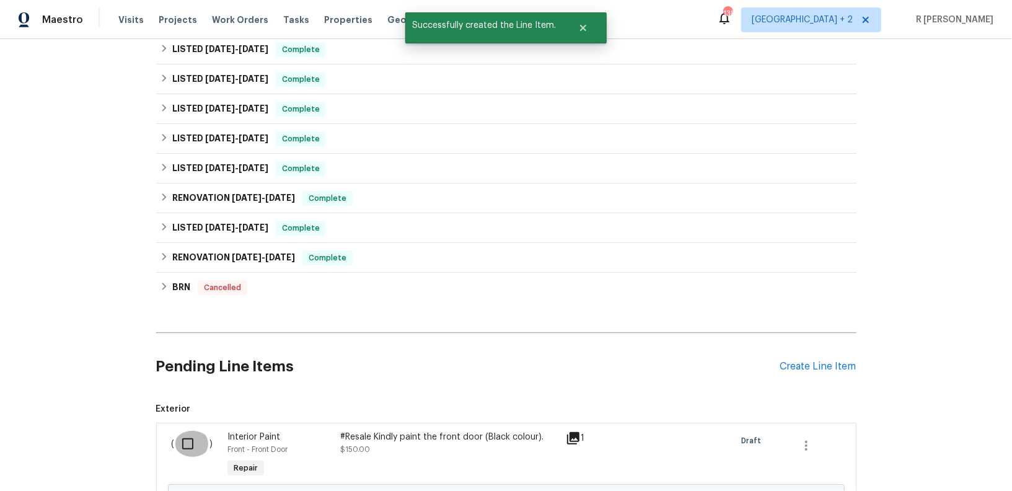
click at [185, 439] on input "checkbox" at bounding box center [192, 444] width 35 height 26
checkbox input "true"
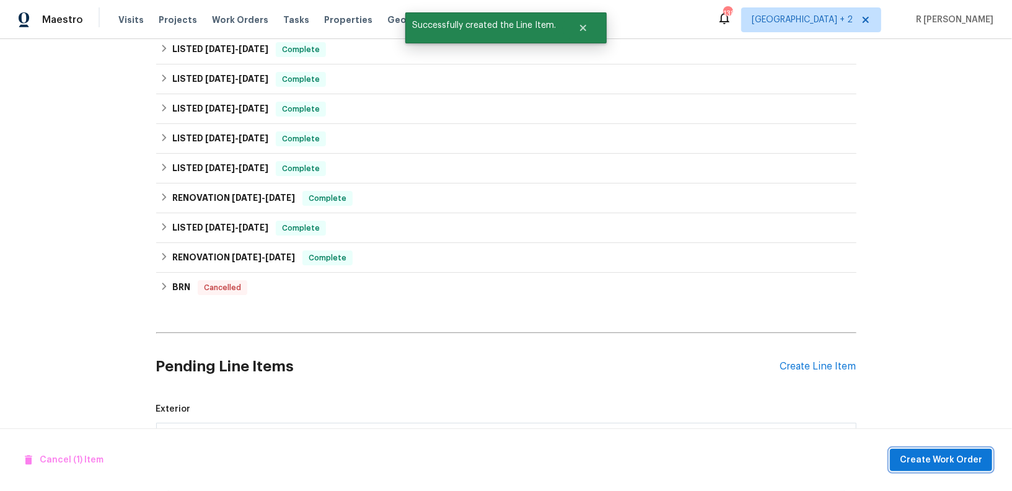
click at [947, 450] on button "Create Work Order" at bounding box center [941, 460] width 102 height 23
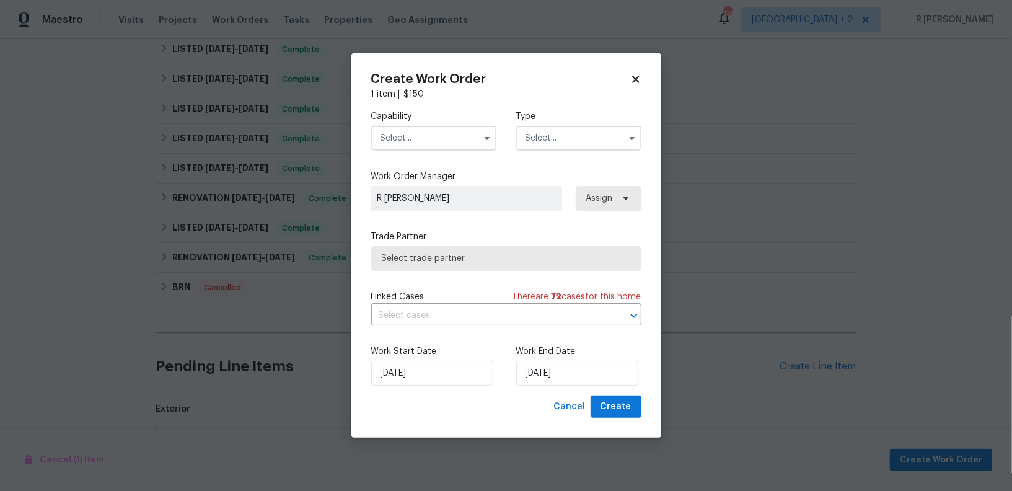
click at [401, 144] on input "text" at bounding box center [433, 138] width 125 height 25
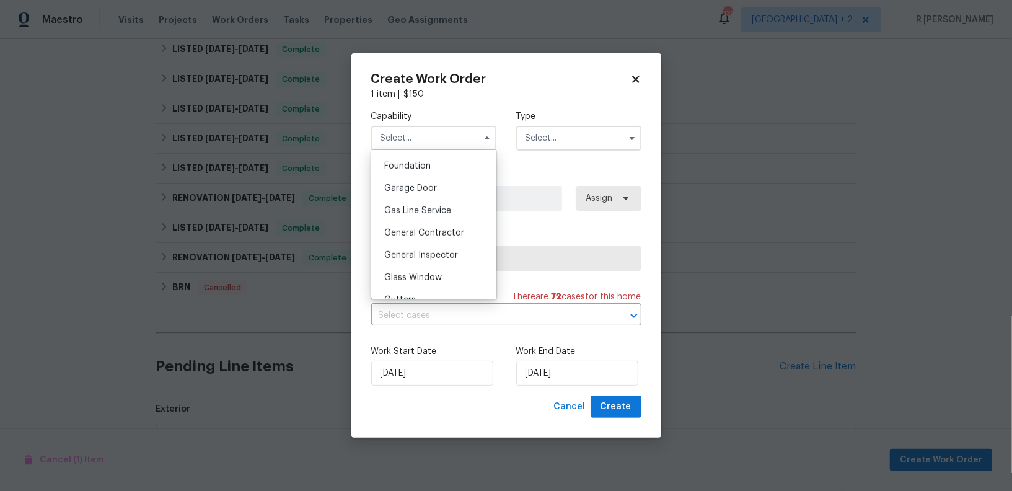
scroll to position [529, 0]
click at [425, 230] on span "General Contractor" at bounding box center [424, 227] width 80 height 9
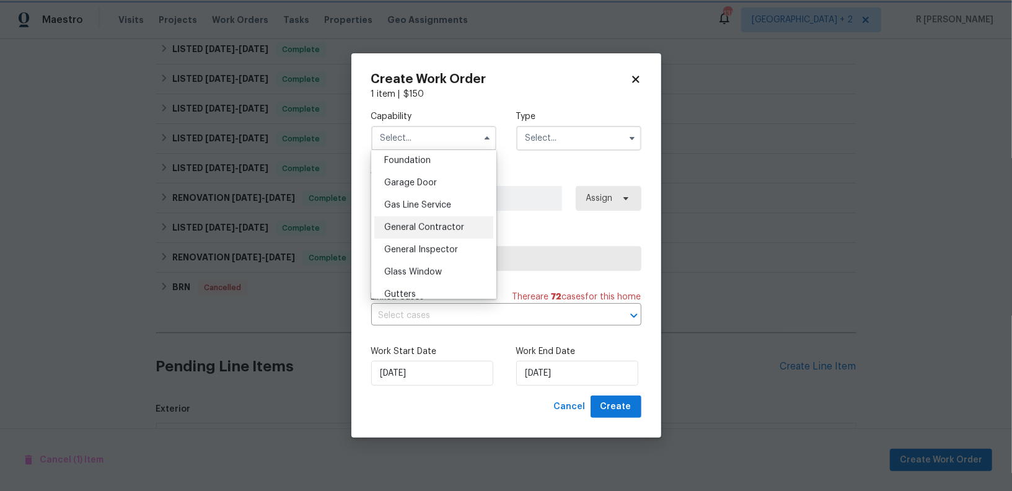
type input "General Contractor"
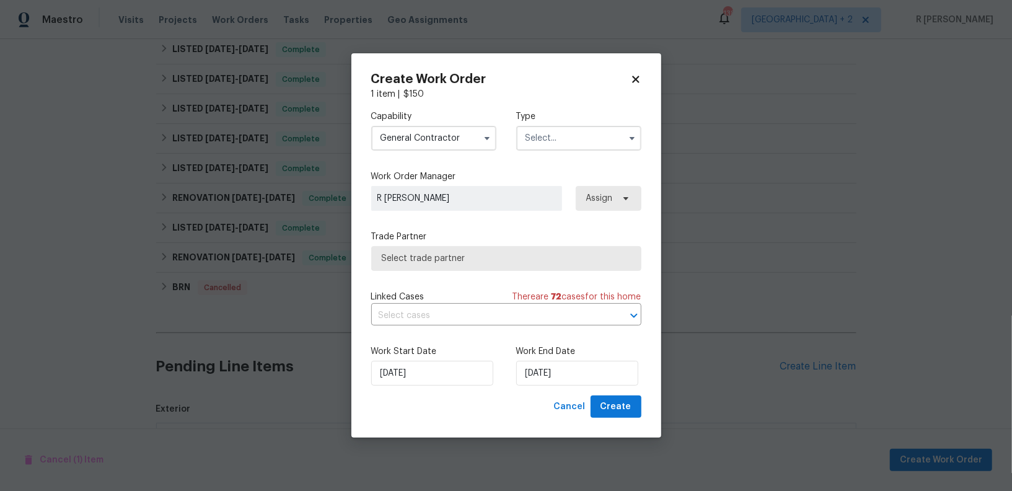
click at [566, 141] on input "text" at bounding box center [578, 138] width 125 height 25
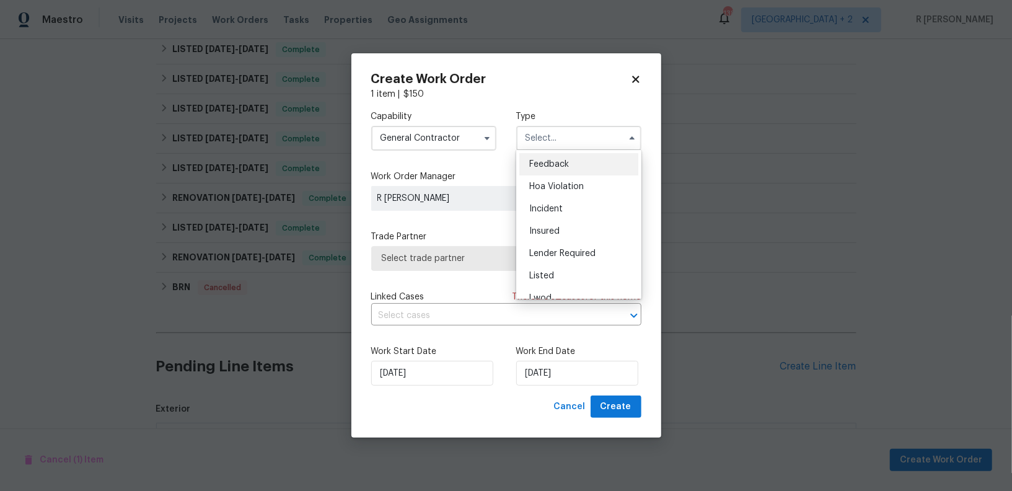
click at [577, 161] on div "Feedback" at bounding box center [578, 164] width 119 height 22
type input "Feedback"
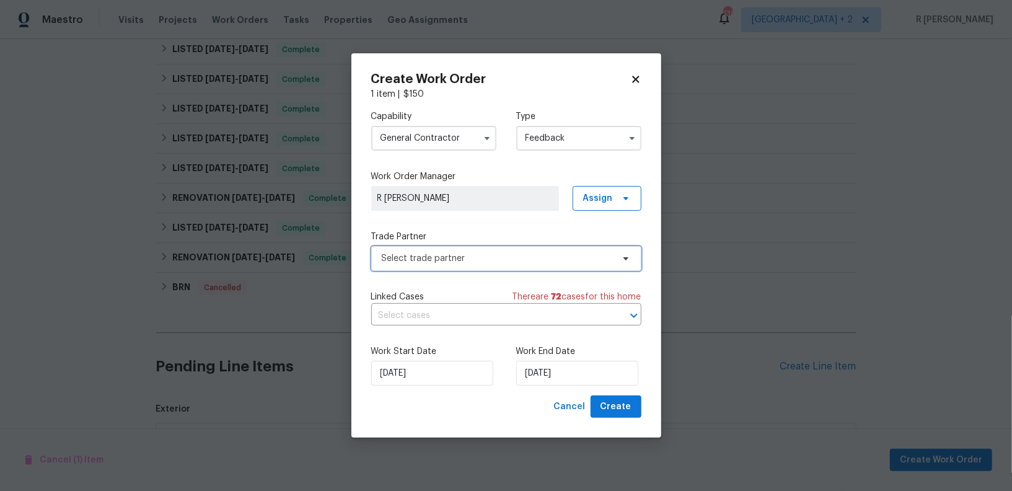
click at [475, 258] on span "Select trade partner" at bounding box center [497, 258] width 231 height 12
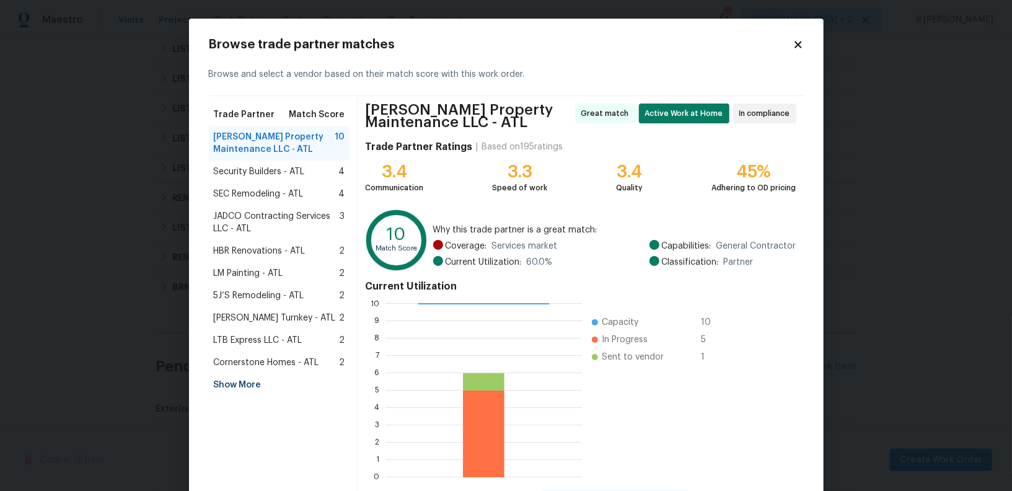
scroll to position [60, 0]
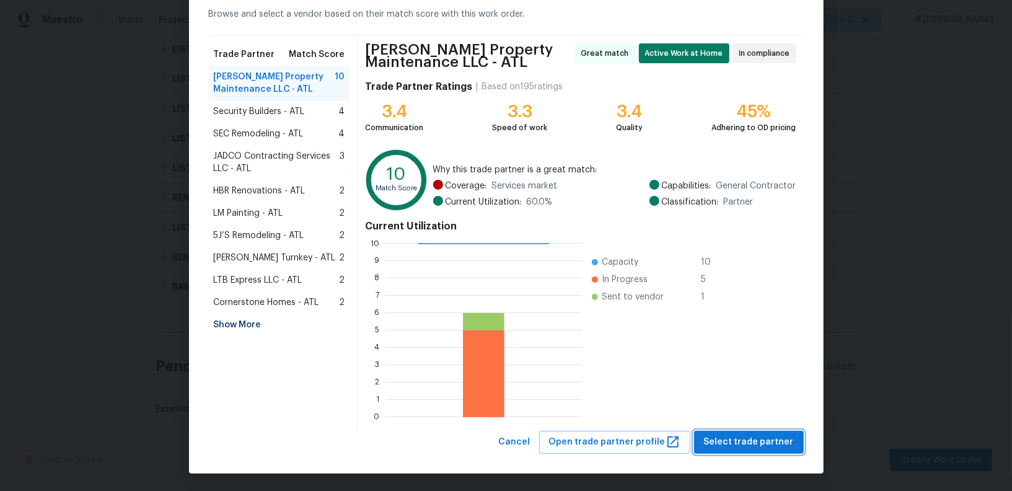
click at [734, 435] on span "Select trade partner" at bounding box center [749, 441] width 90 height 15
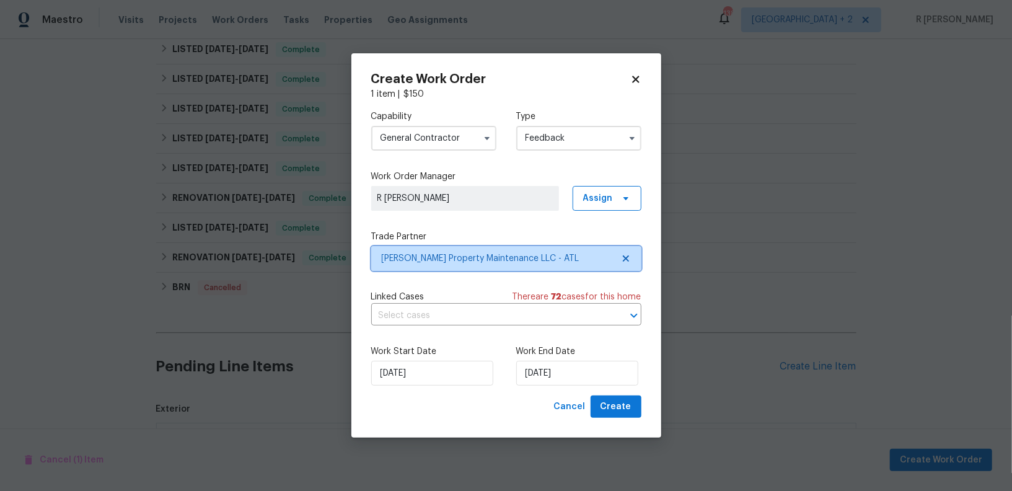
scroll to position [0, 0]
click at [432, 320] on input "text" at bounding box center [488, 315] width 235 height 19
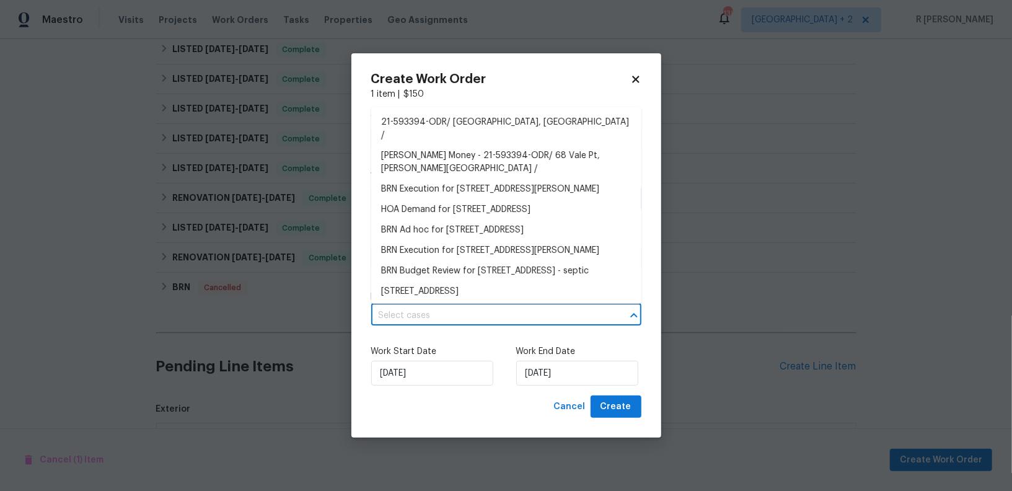
click at [432, 320] on input "text" at bounding box center [488, 315] width 235 height 19
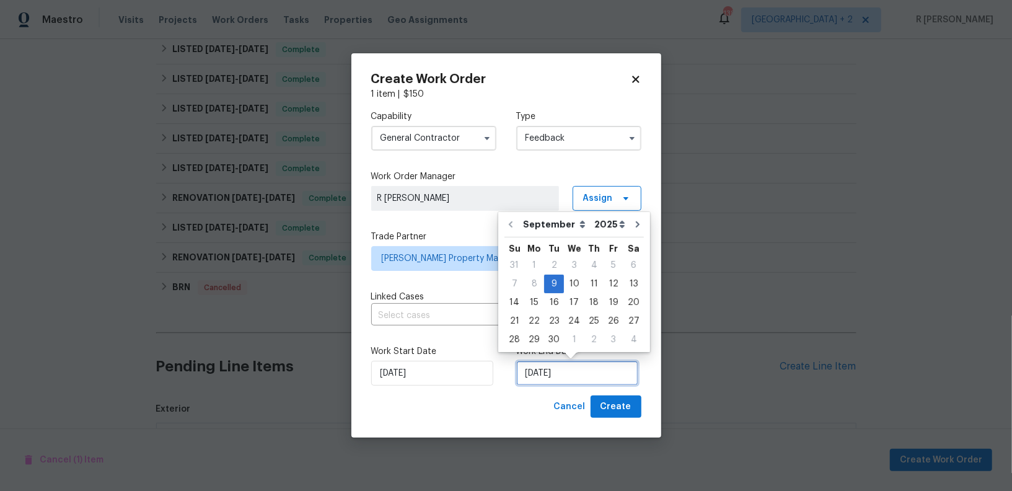
click at [566, 377] on input "[DATE]" at bounding box center [577, 373] width 122 height 25
click at [591, 286] on div "11" at bounding box center [593, 283] width 19 height 17
type input "[DATE]"
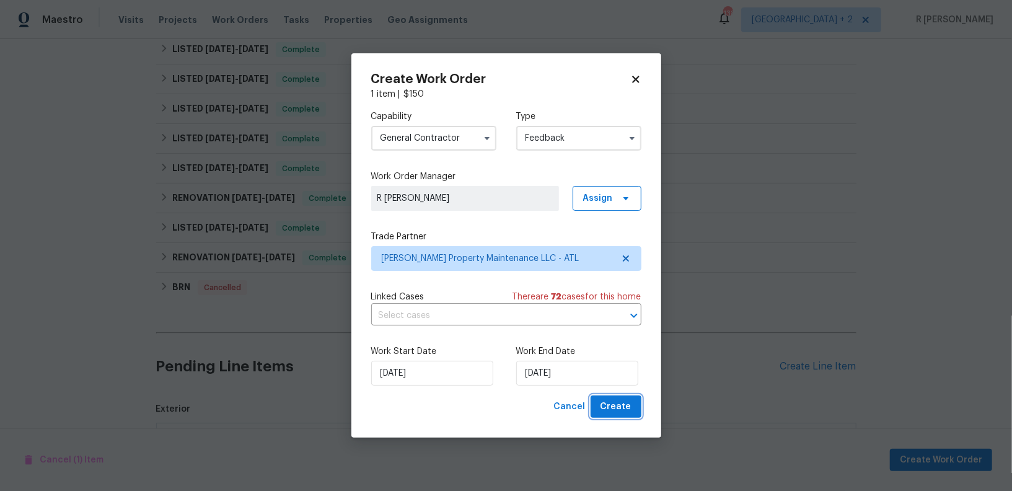
click at [615, 417] on button "Create" at bounding box center [615, 406] width 51 height 23
checkbox input "false"
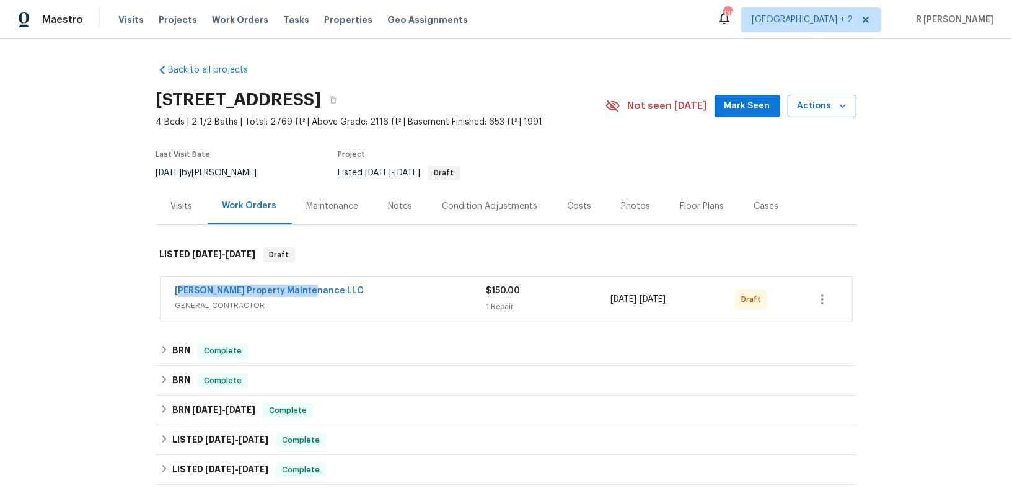
drag, startPoint x: 317, startPoint y: 290, endPoint x: 113, endPoint y: 289, distance: 203.2
click at [113, 289] on div "Back to all projects [STREET_ADDRESS] 4 Beds | 2 1/2 Baths | Total: 2769 ft² | …" at bounding box center [506, 265] width 1012 height 452
copy link "[PERSON_NAME] Property Maintenance LLC"
click at [274, 291] on link "[PERSON_NAME] Property Maintenance LLC" at bounding box center [269, 290] width 189 height 9
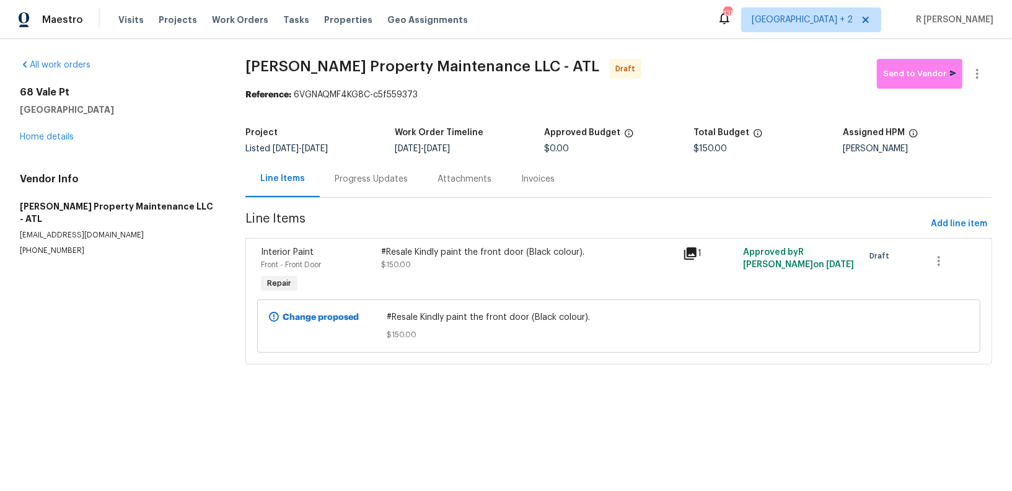
click at [360, 172] on div "Progress Updates" at bounding box center [371, 178] width 103 height 37
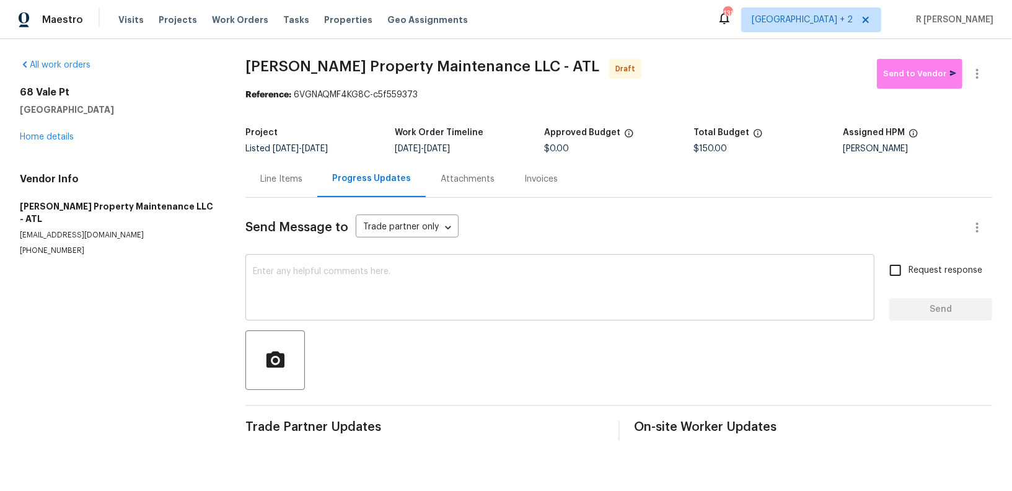
click at [410, 305] on textarea at bounding box center [560, 288] width 614 height 43
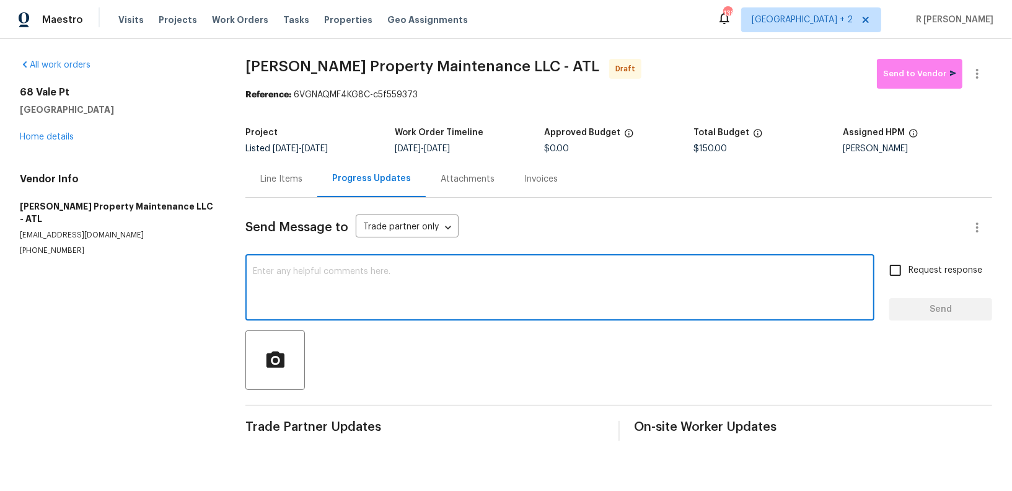
paste textarea "Hey, this is Yogesh from Opendoor. I’m confirming you received the WO for the p…"
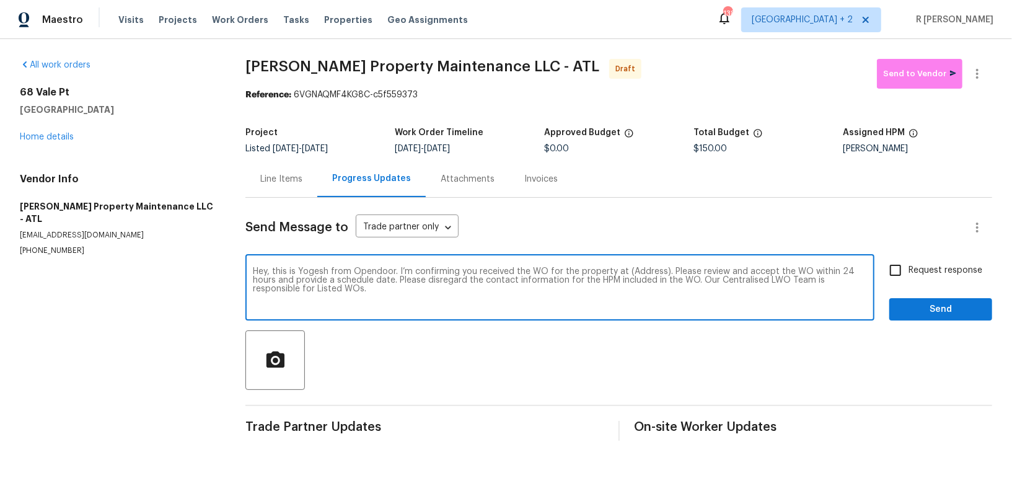
click at [634, 274] on textarea "Hey, this is Yogesh from Opendoor. I’m confirming you received the WO for the p…" at bounding box center [560, 288] width 614 height 43
paste textarea "[STREET_ADDRESS]"
type textarea "Hey, this is Yogesh from Opendoor. I’m confirming you received the WO for the p…"
click at [987, 79] on button "button" at bounding box center [977, 74] width 30 height 30
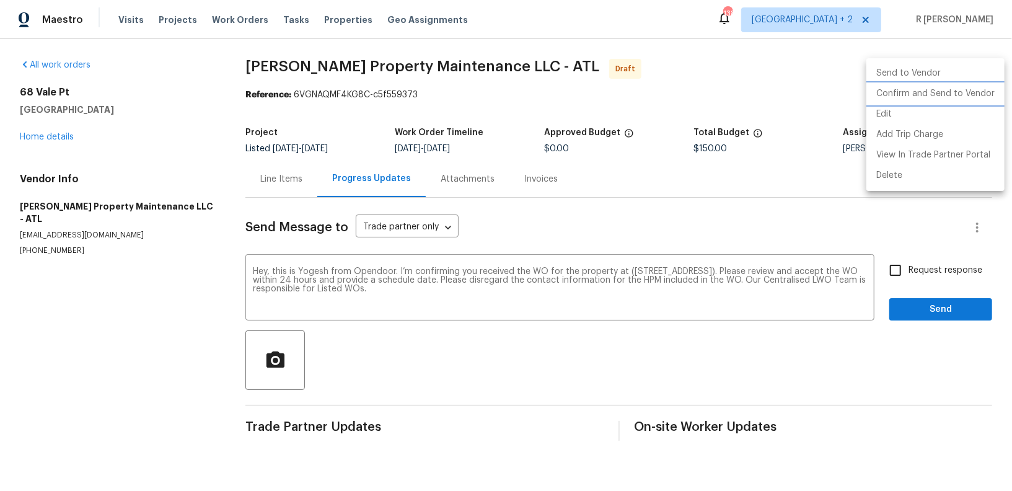
click at [947, 89] on li "Confirm and Send to Vendor" at bounding box center [935, 94] width 138 height 20
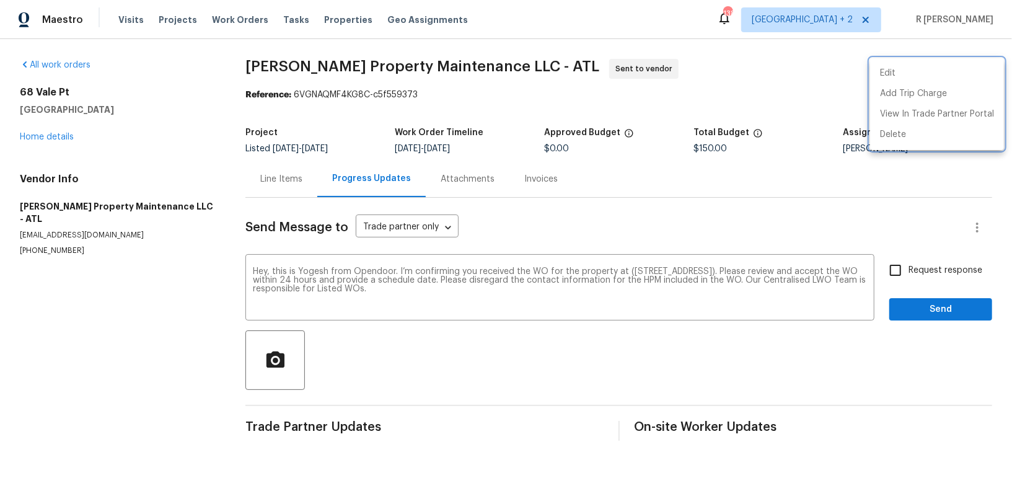
click at [908, 266] on div at bounding box center [506, 245] width 1012 height 491
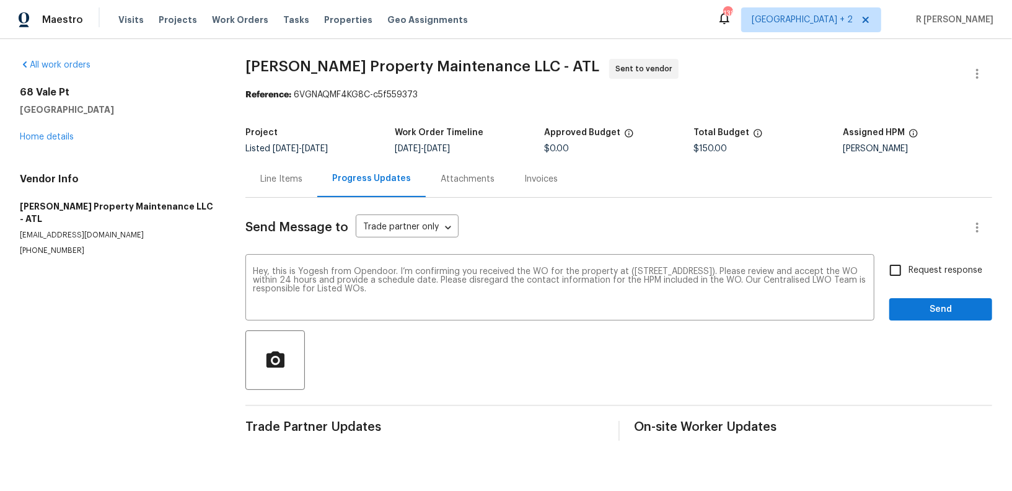
click at [914, 269] on span "Request response" at bounding box center [945, 270] width 74 height 13
click at [908, 269] on input "Request response" at bounding box center [895, 270] width 26 height 26
checkbox input "true"
click at [916, 306] on span "Send" at bounding box center [940, 309] width 83 height 15
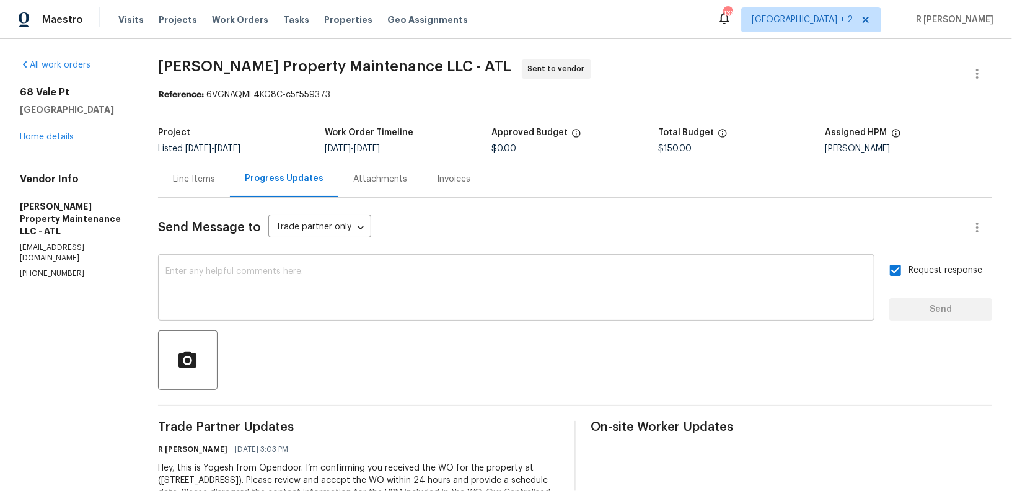
click at [510, 269] on textarea at bounding box center [515, 288] width 701 height 43
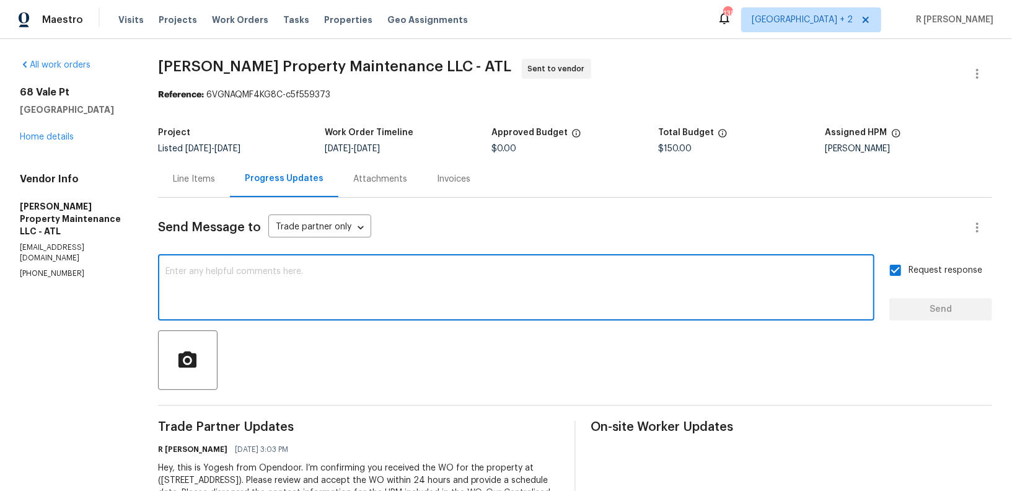
paste textarea "Attention All Work Orders must include before-photos (both close-up and wide-an…"
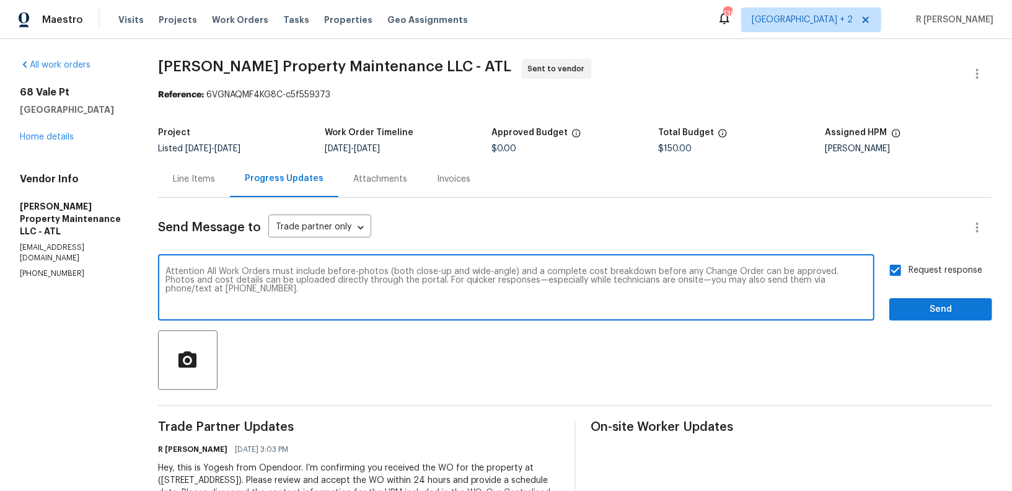
type textarea "Attention All Work Orders must include before-photos (both close-up and wide-an…"
click at [941, 299] on button "Send" at bounding box center [940, 309] width 103 height 23
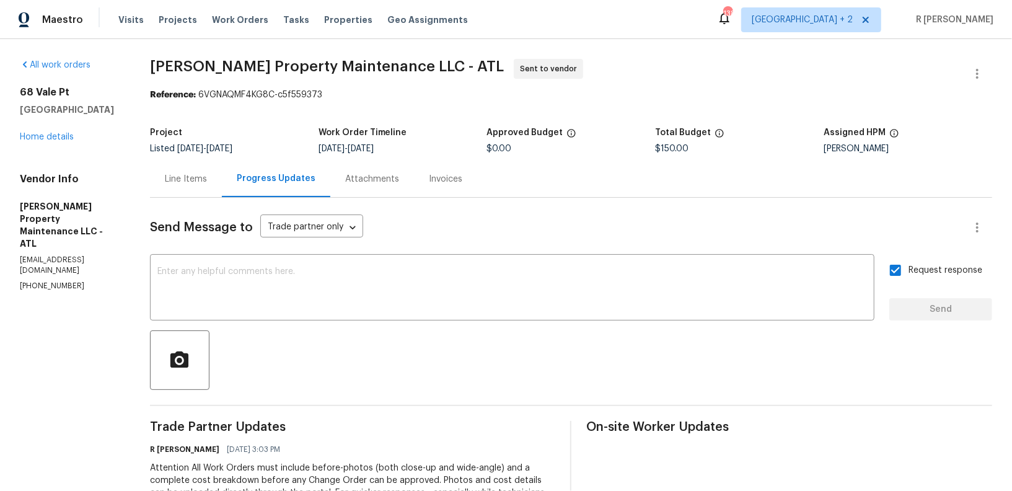
click at [366, 53] on div "All work orders [STREET_ADDRESS] Home details Vendor Info [PERSON_NAME] Propert…" at bounding box center [506, 335] width 1012 height 592
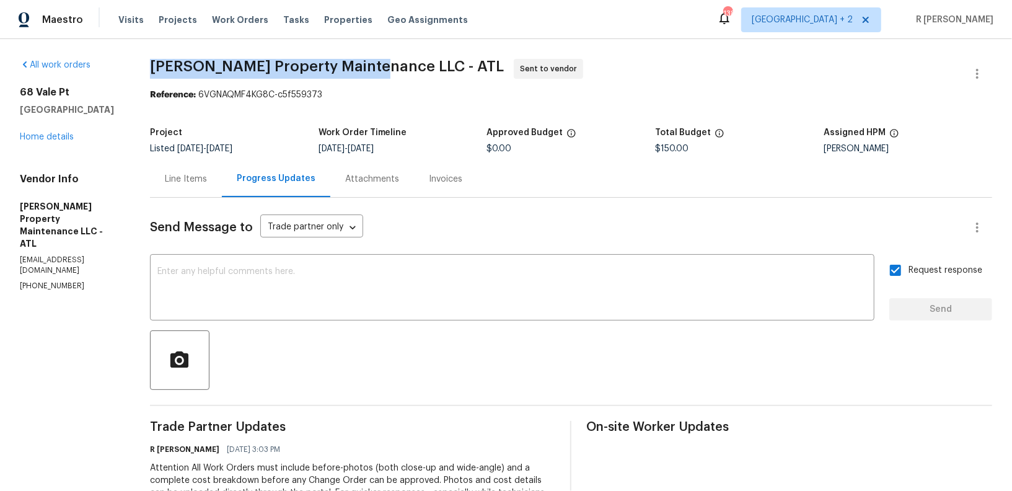
drag, startPoint x: 375, startPoint y: 69, endPoint x: 145, endPoint y: 60, distance: 230.6
click at [145, 60] on div "All work orders [STREET_ADDRESS] Home details Vendor Info [PERSON_NAME] Propert…" at bounding box center [506, 335] width 1012 height 592
copy span "[PERSON_NAME] Property Maintenance LLC"
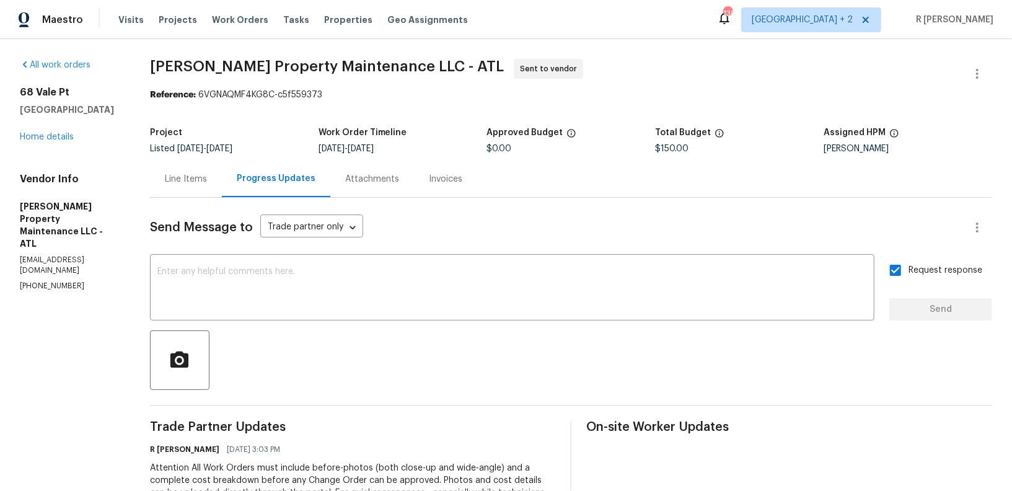
click at [185, 179] on div "Line Items" at bounding box center [186, 179] width 42 height 12
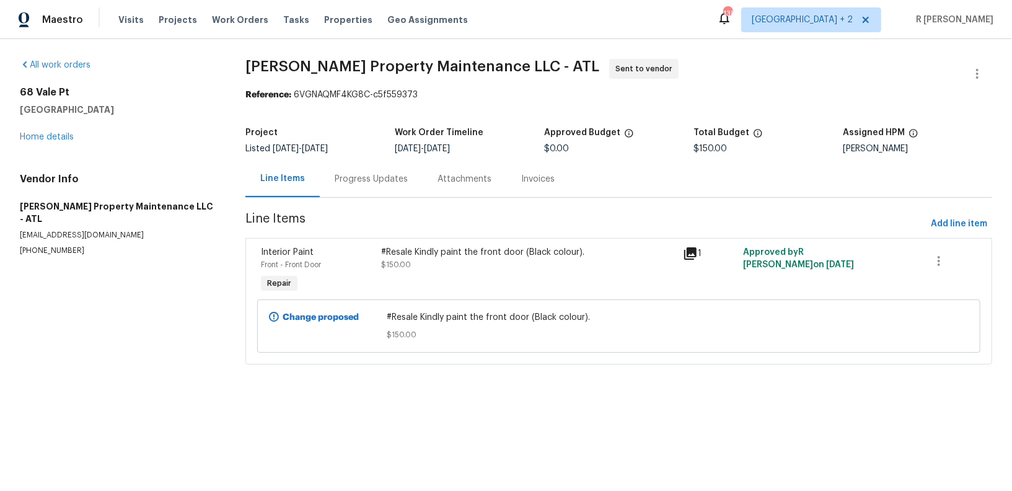
click at [419, 230] on span "Line Items" at bounding box center [585, 224] width 680 height 23
click at [433, 258] on div "#Resale Kindly paint the front door (Black colour). $150.00" at bounding box center [529, 258] width 294 height 25
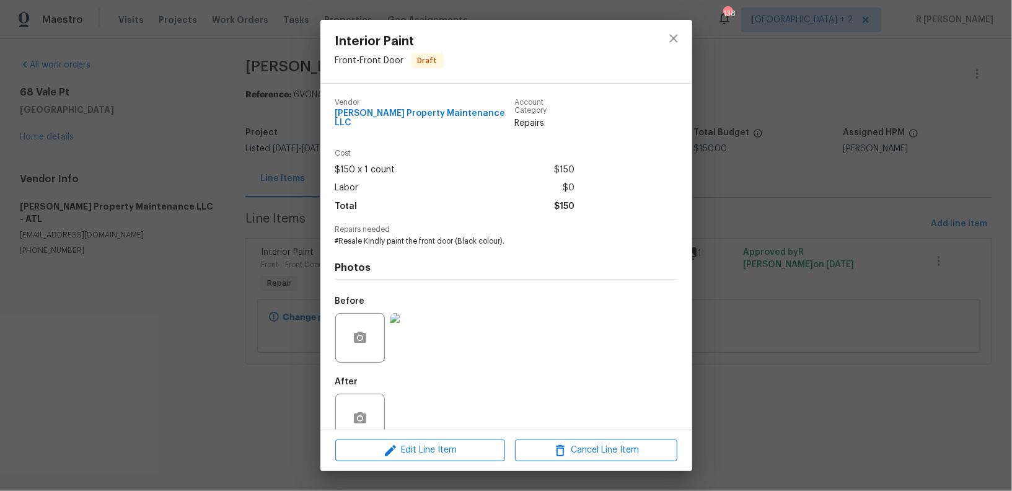
click at [405, 237] on span "#Resale Kindly paint the front door (Black colour)." at bounding box center [489, 241] width 308 height 11
copy span "#Resale Kindly paint the front door (Black colour)."
click at [673, 50] on button "close" at bounding box center [674, 39] width 30 height 30
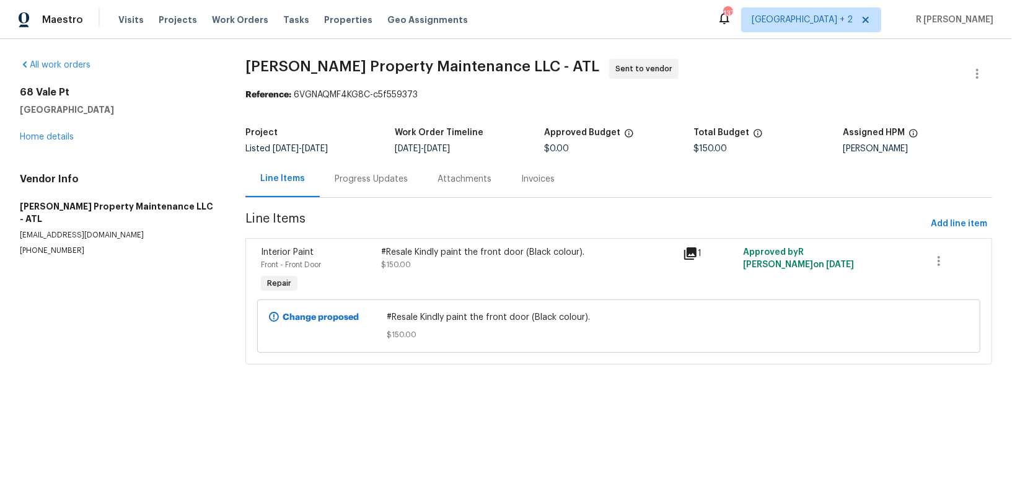
click at [673, 50] on div "All work orders [STREET_ADDRESS] Home details Vendor Info [PERSON_NAME] Propert…" at bounding box center [506, 219] width 1012 height 360
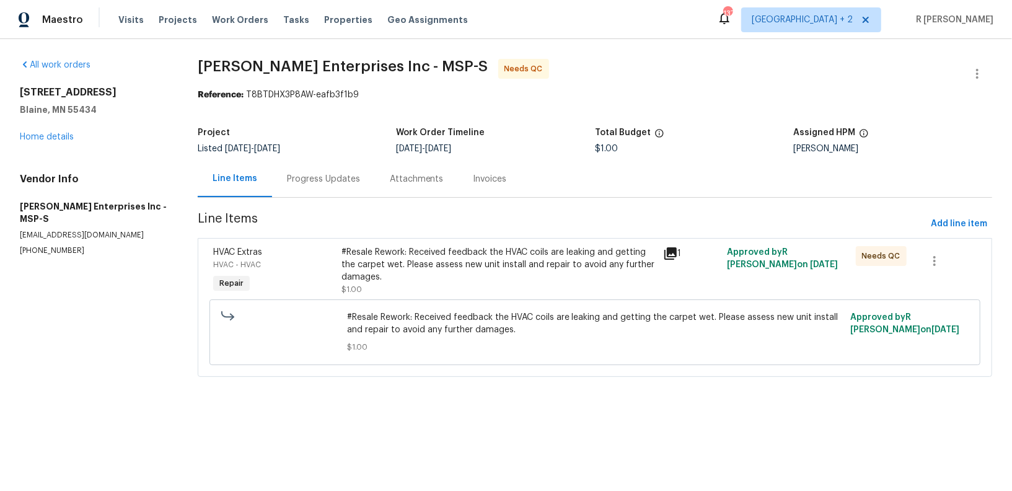
click at [337, 190] on div "Progress Updates" at bounding box center [323, 178] width 103 height 37
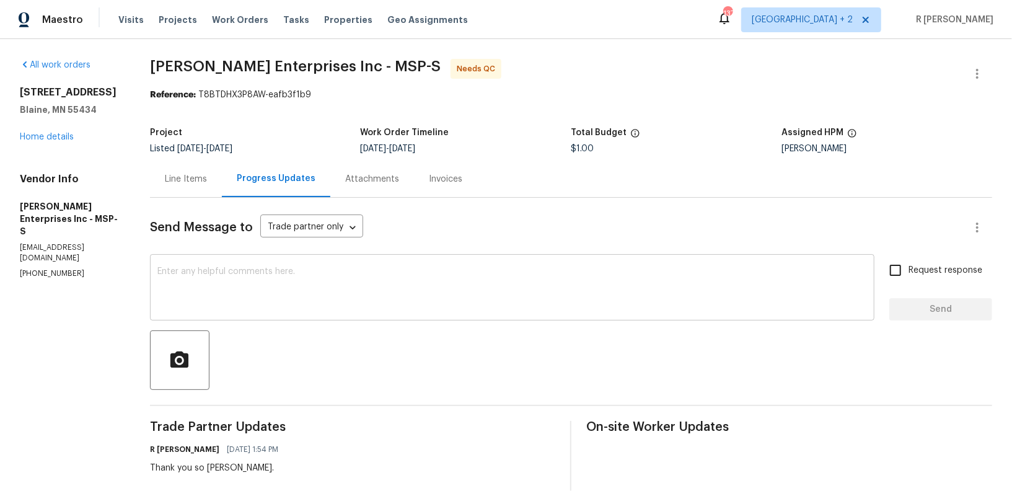
click at [405, 291] on textarea at bounding box center [511, 288] width 709 height 43
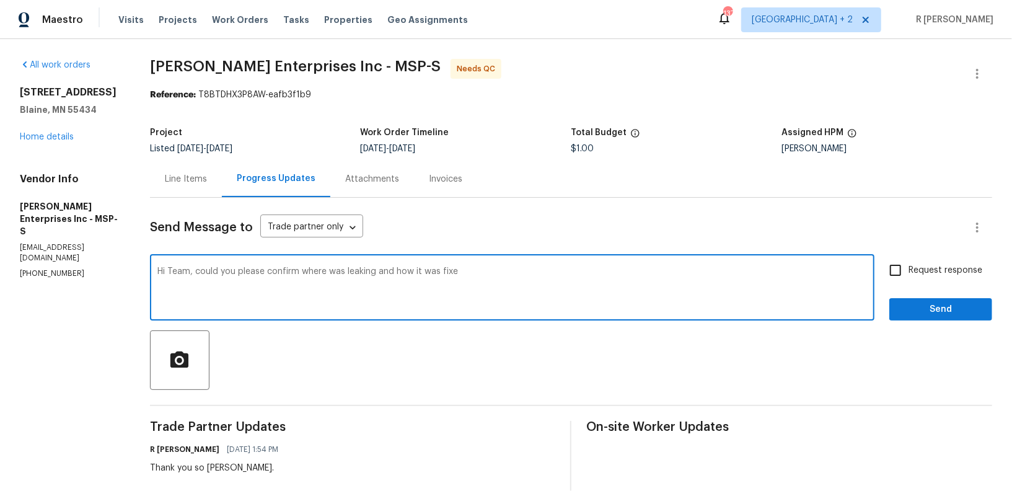
type textarea "Hi Team, could you please confirm where was leaking and how it was fixed"
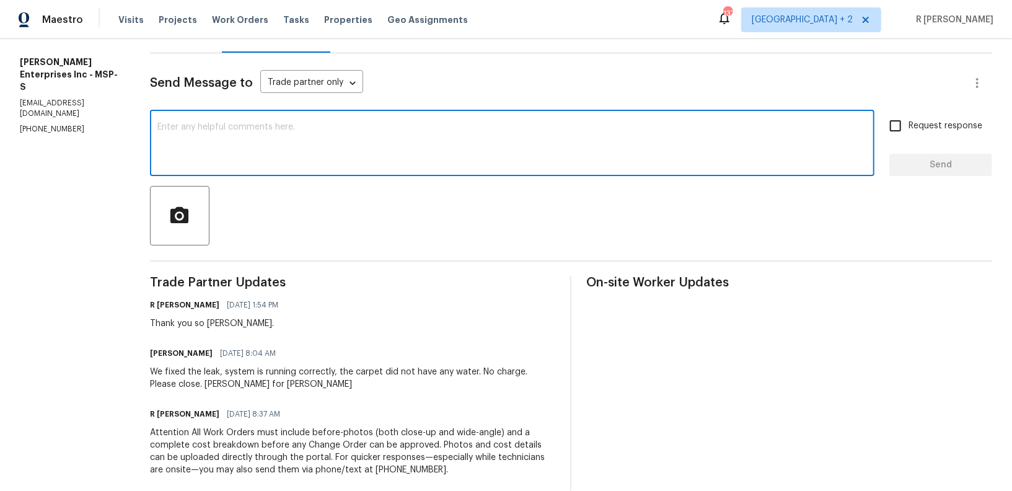
scroll to position [249, 0]
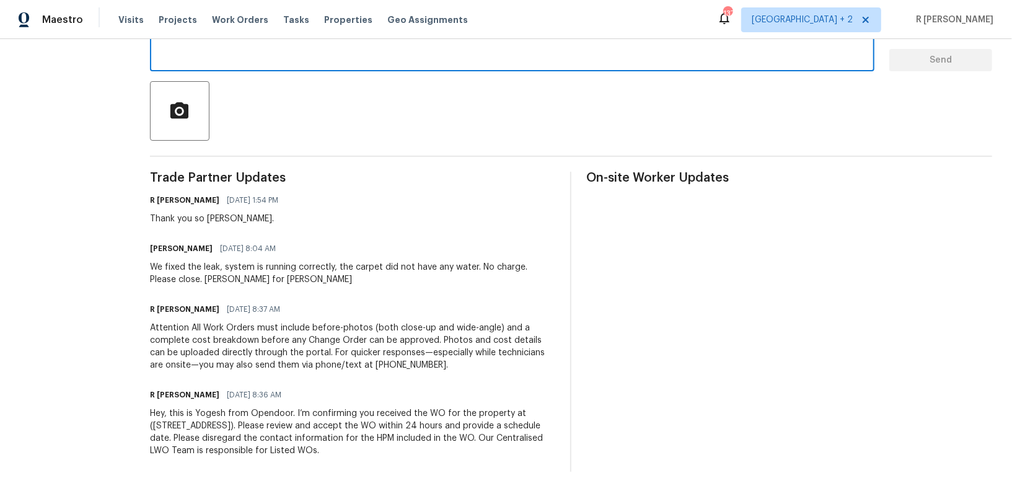
paste textarea "Hi Team, could you please confirm where the leak was and how it was fixed?"
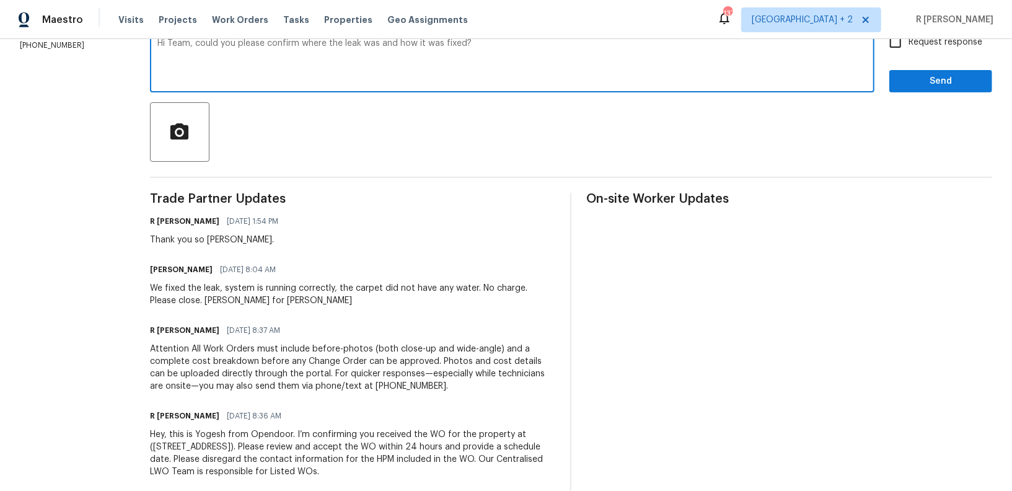
type textarea "Hi Team, could you please confirm where the leak was and how it was fixed?"
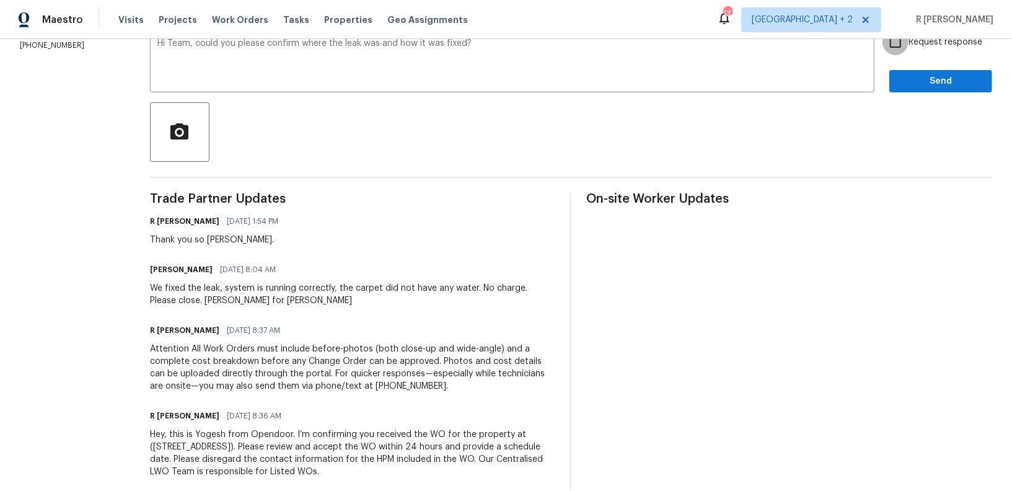
click at [898, 43] on input "Request response" at bounding box center [895, 42] width 26 height 26
checkbox input "true"
click at [908, 76] on span "Send" at bounding box center [940, 81] width 83 height 15
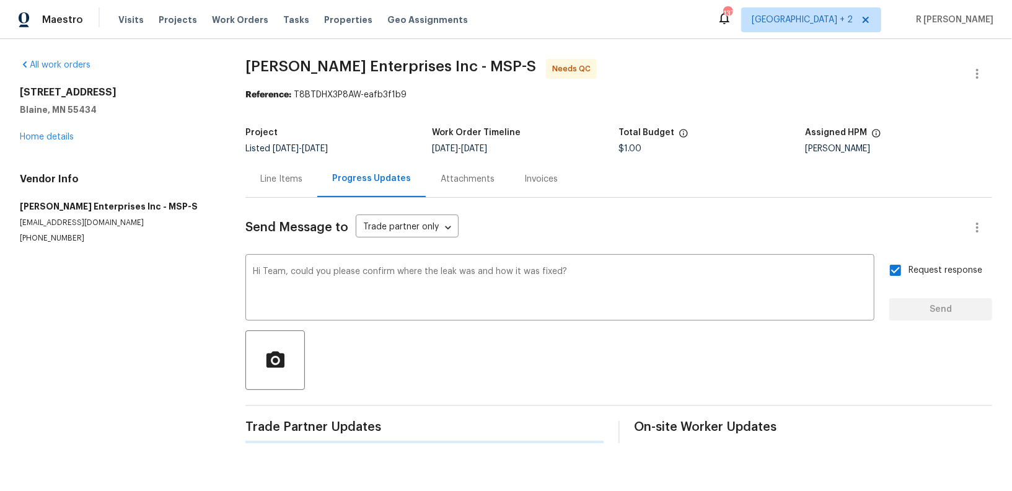
scroll to position [0, 0]
